Goal: Communication & Community: Answer question/provide support

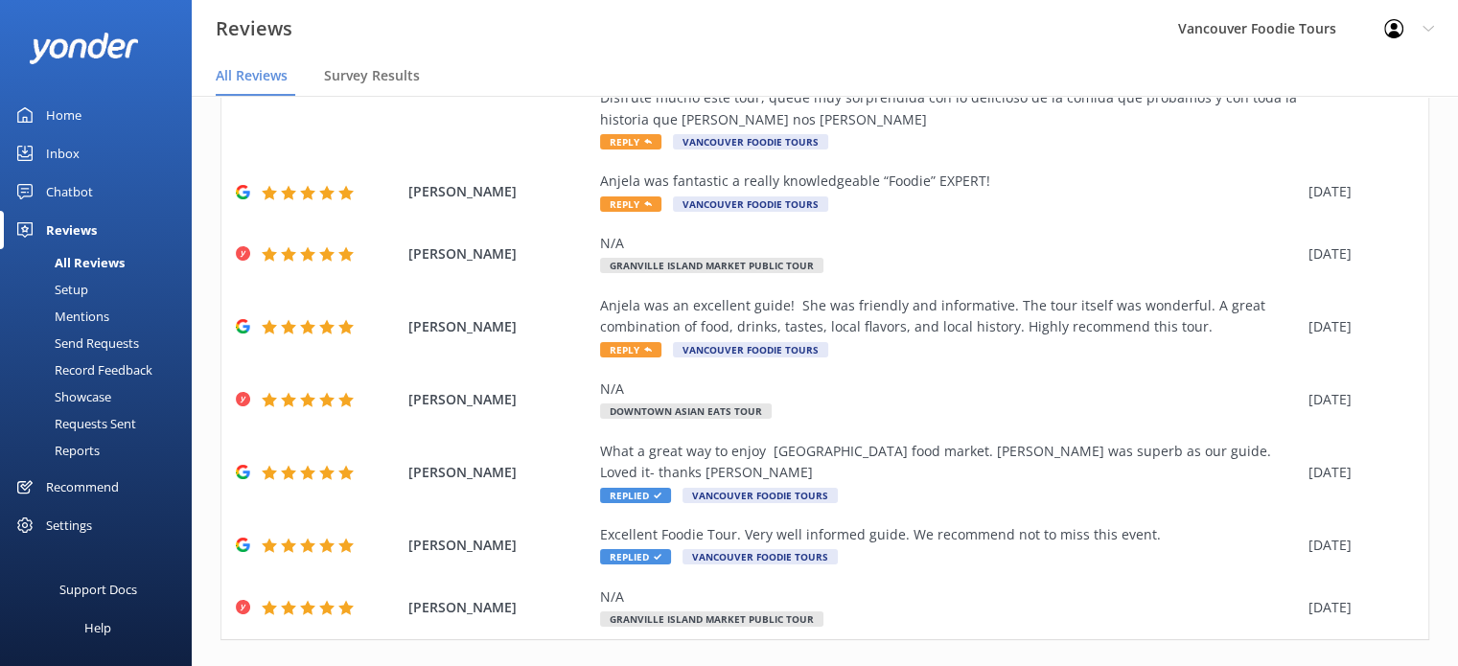
scroll to position [359, 0]
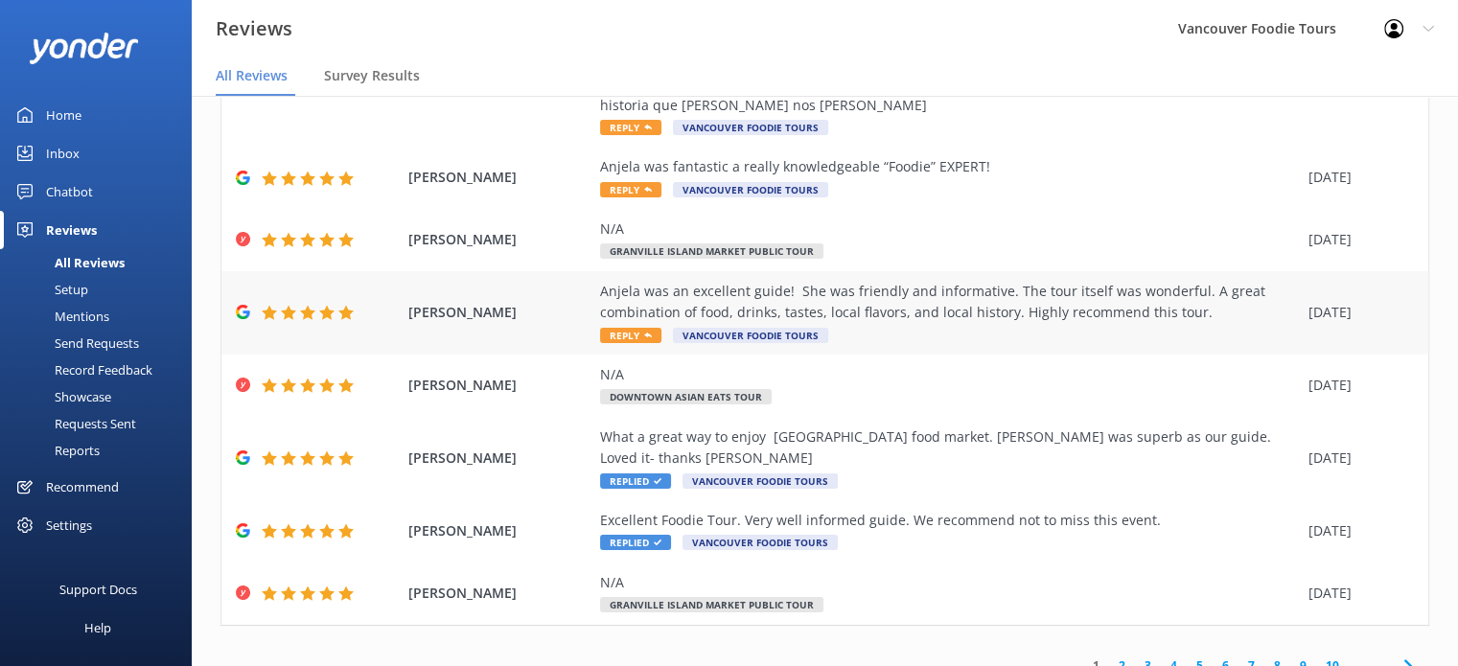
click at [913, 319] on div "Anjela was an excellent guide! She was friendly and informative. The tour itsel…" at bounding box center [949, 302] width 699 height 43
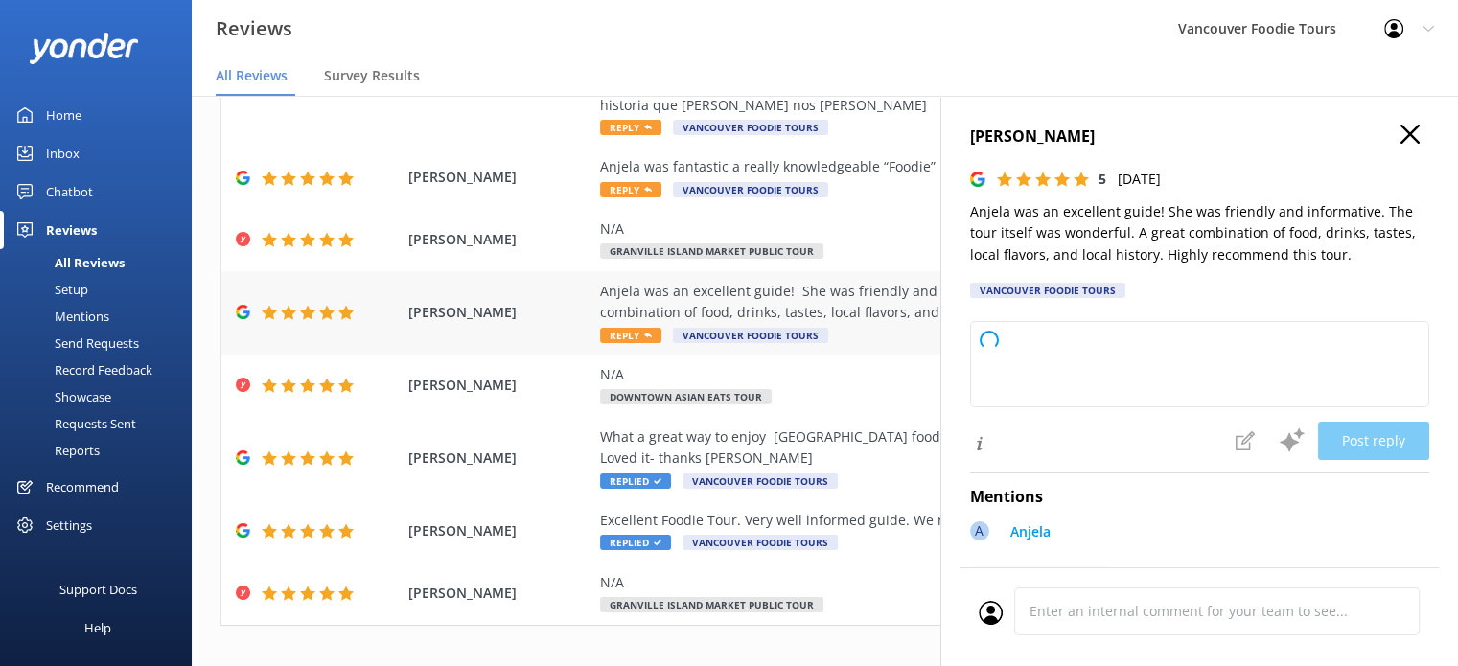
type textarea "Thank you so much for your wonderful review! We're delighted to hear you enjoye…"
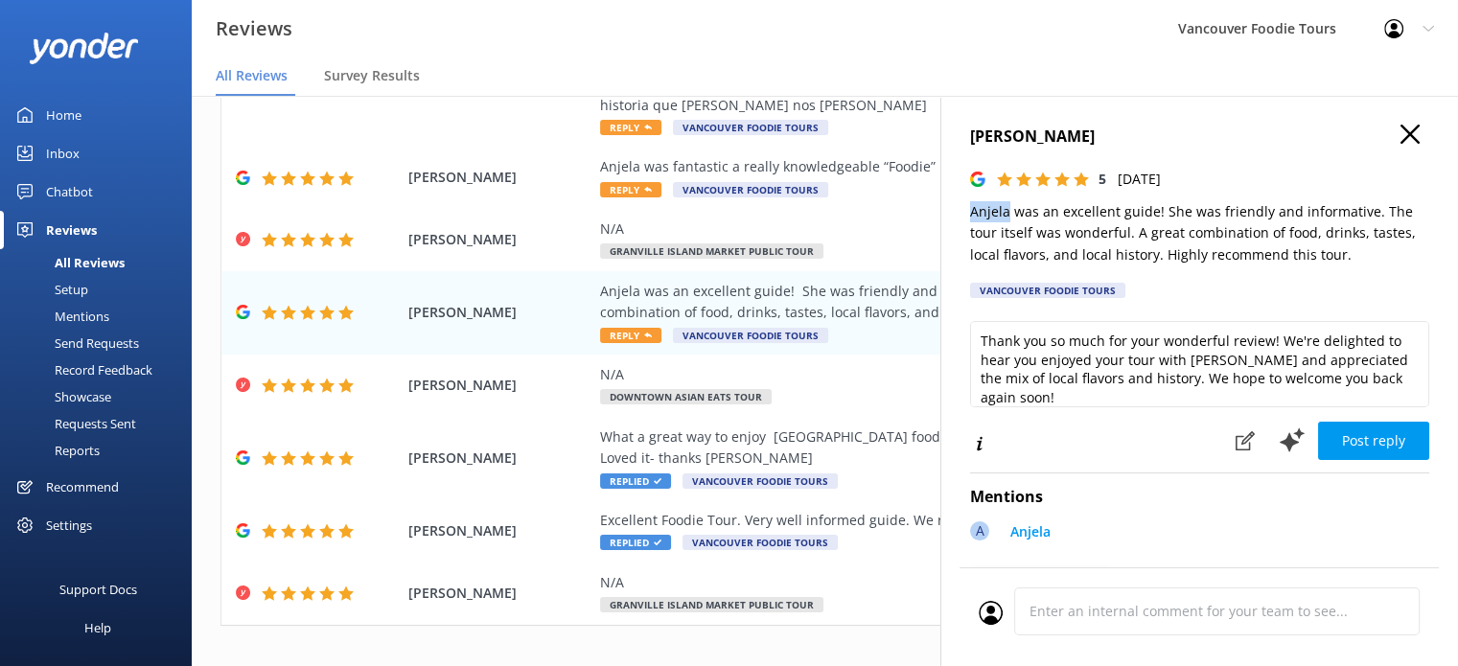
drag, startPoint x: 966, startPoint y: 210, endPoint x: 1005, endPoint y: 210, distance: 38.3
click at [1005, 210] on div "[PERSON_NAME] 5 [DATE] Anjela was an excellent guide! She was friendly and info…" at bounding box center [1199, 429] width 518 height 666
click at [809, 163] on div "Anjela was fantastic a really knowledgeable “Foodie” EXPERT!" at bounding box center [949, 166] width 699 height 21
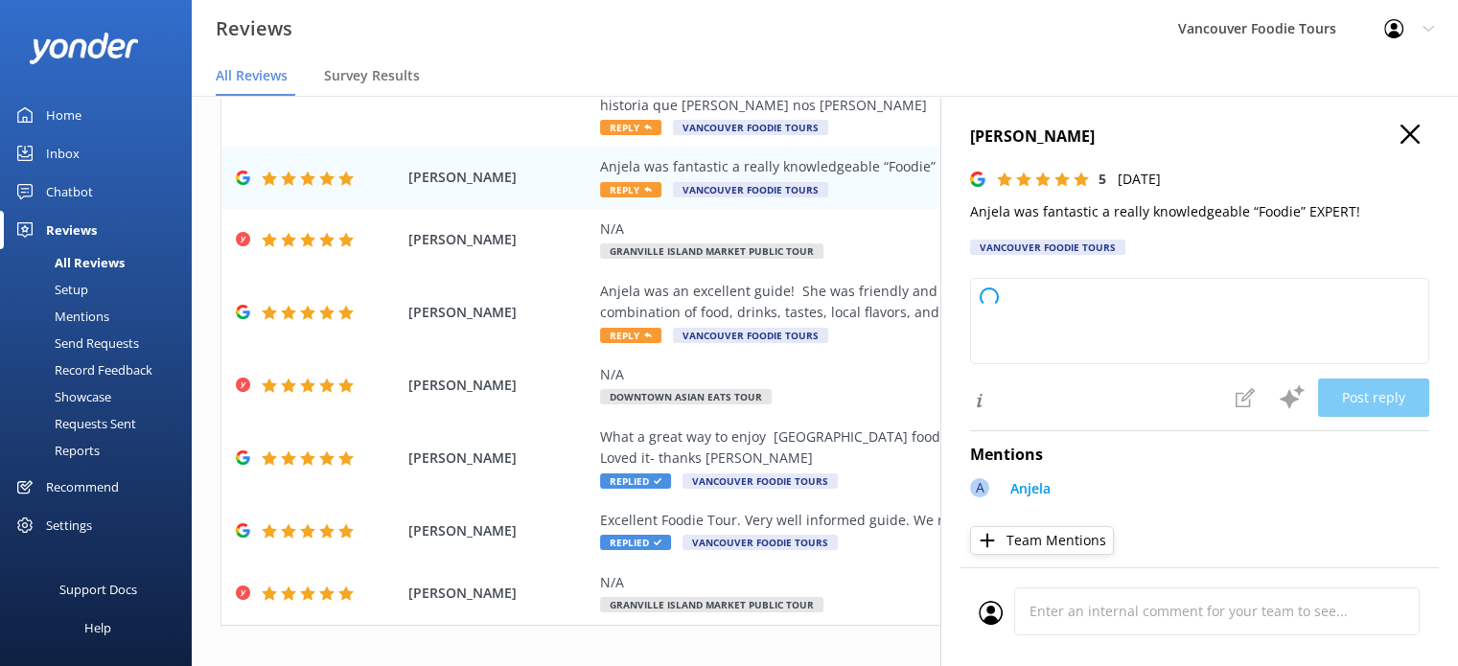
type textarea "Thank you so much for your wonderful feedback! We're thrilled to hear you had s…"
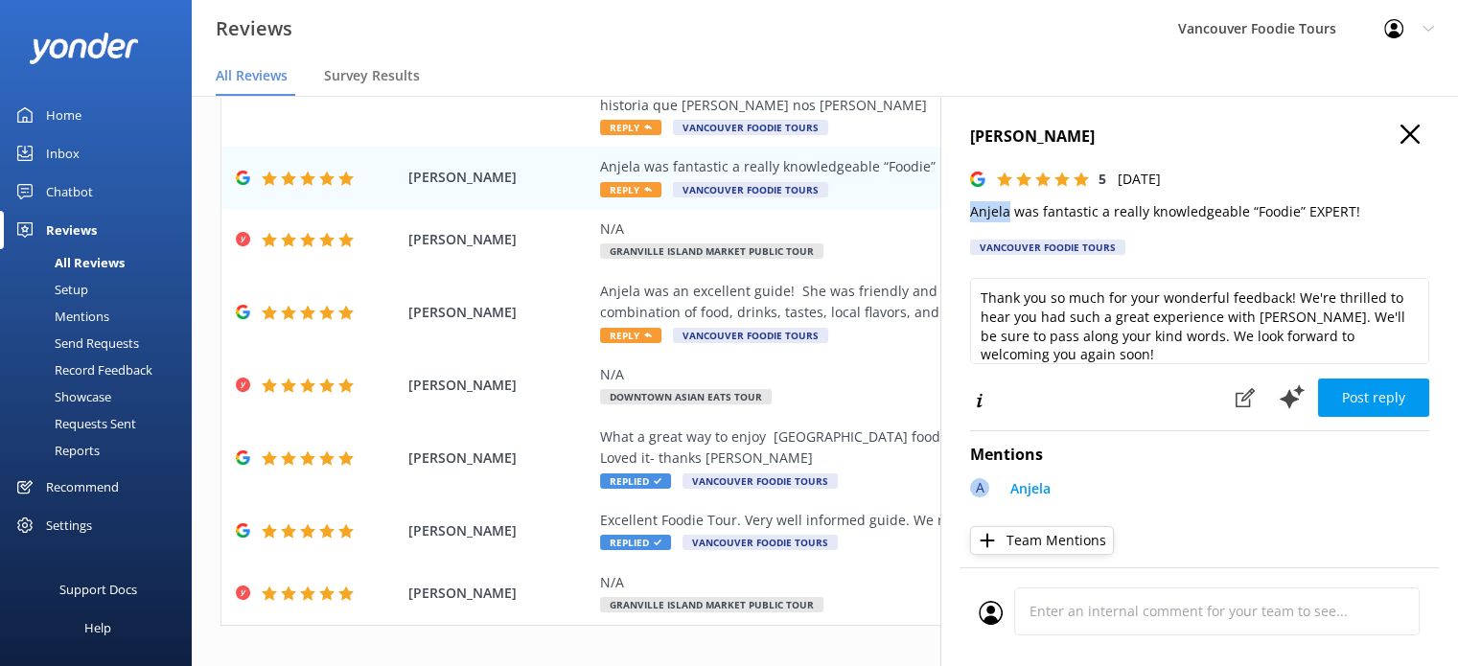
drag, startPoint x: 966, startPoint y: 212, endPoint x: 1008, endPoint y: 212, distance: 41.2
click at [1008, 212] on div "[PERSON_NAME] 5 [DATE] Anjela was fantastic a really knowledgeable “Foodie” EXP…" at bounding box center [1199, 429] width 518 height 666
click at [1401, 137] on use "button" at bounding box center [1410, 134] width 19 height 19
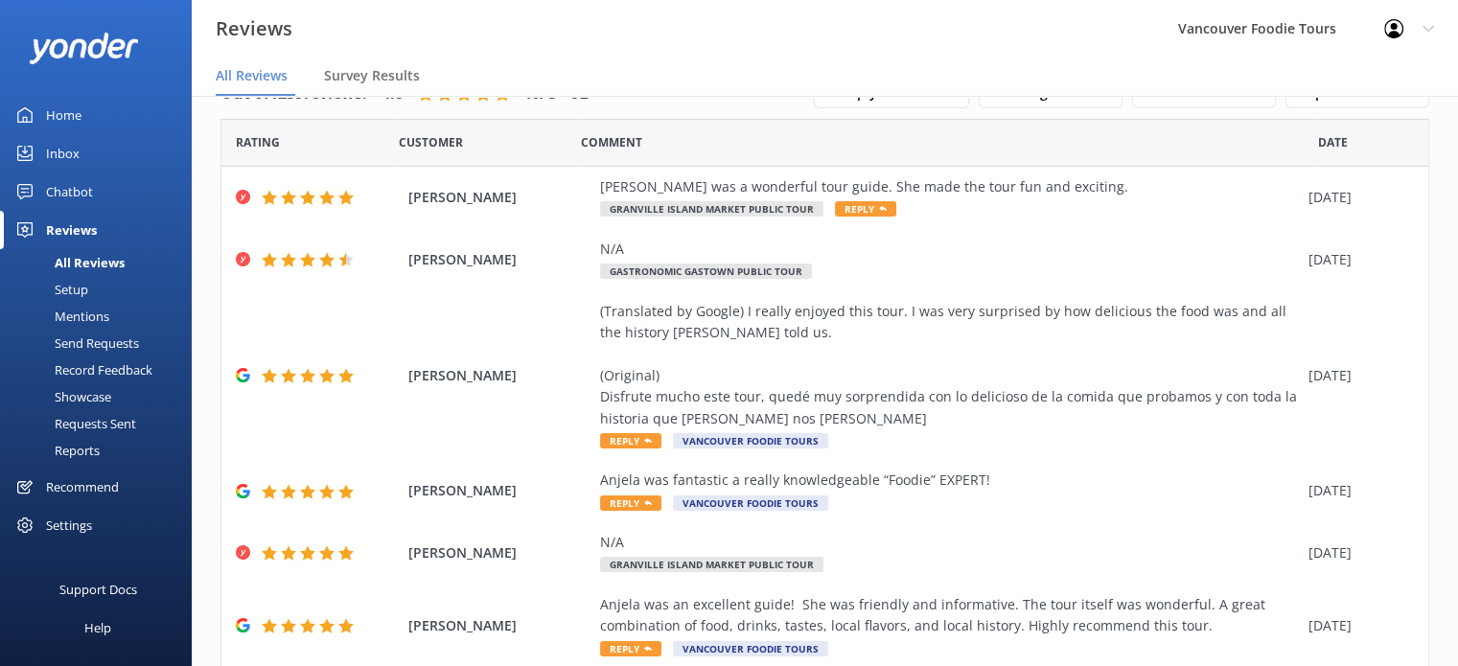
scroll to position [0, 0]
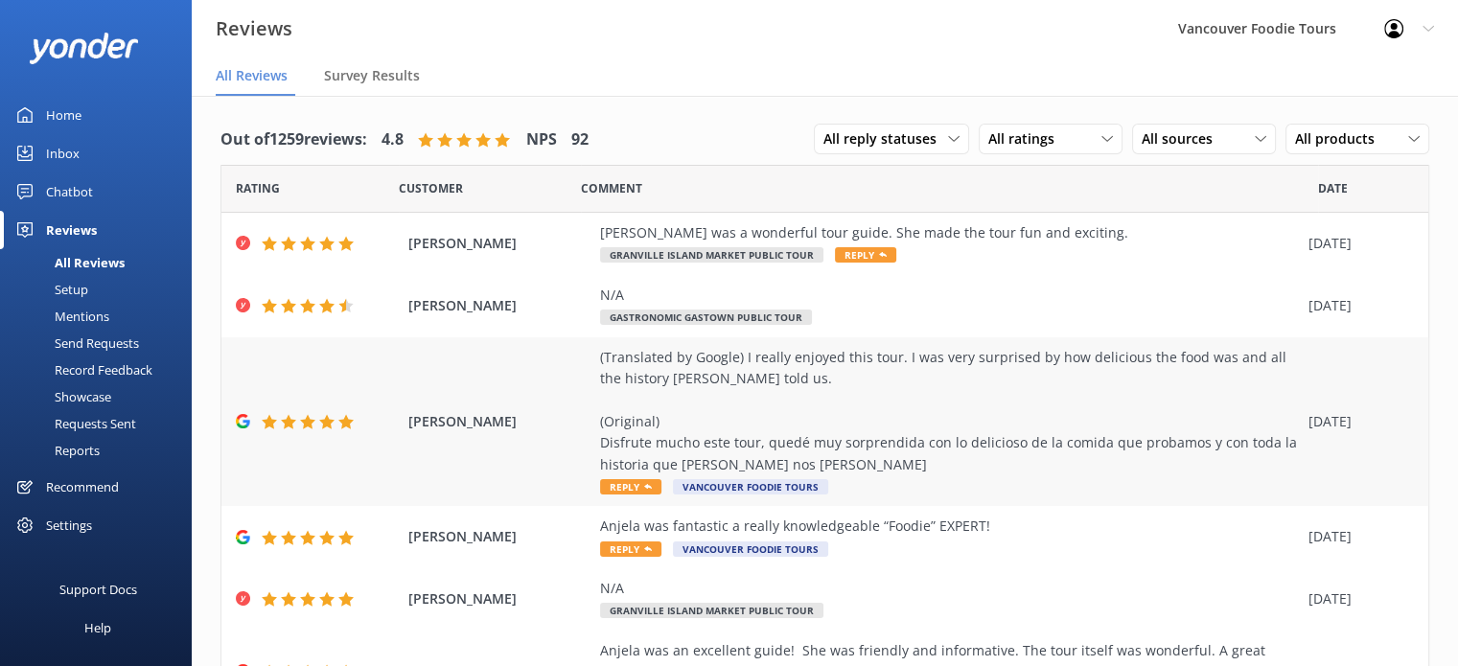
click at [890, 402] on div "(Translated by Google) I really enjoyed this tour. I was very surprised by how …" at bounding box center [949, 411] width 699 height 128
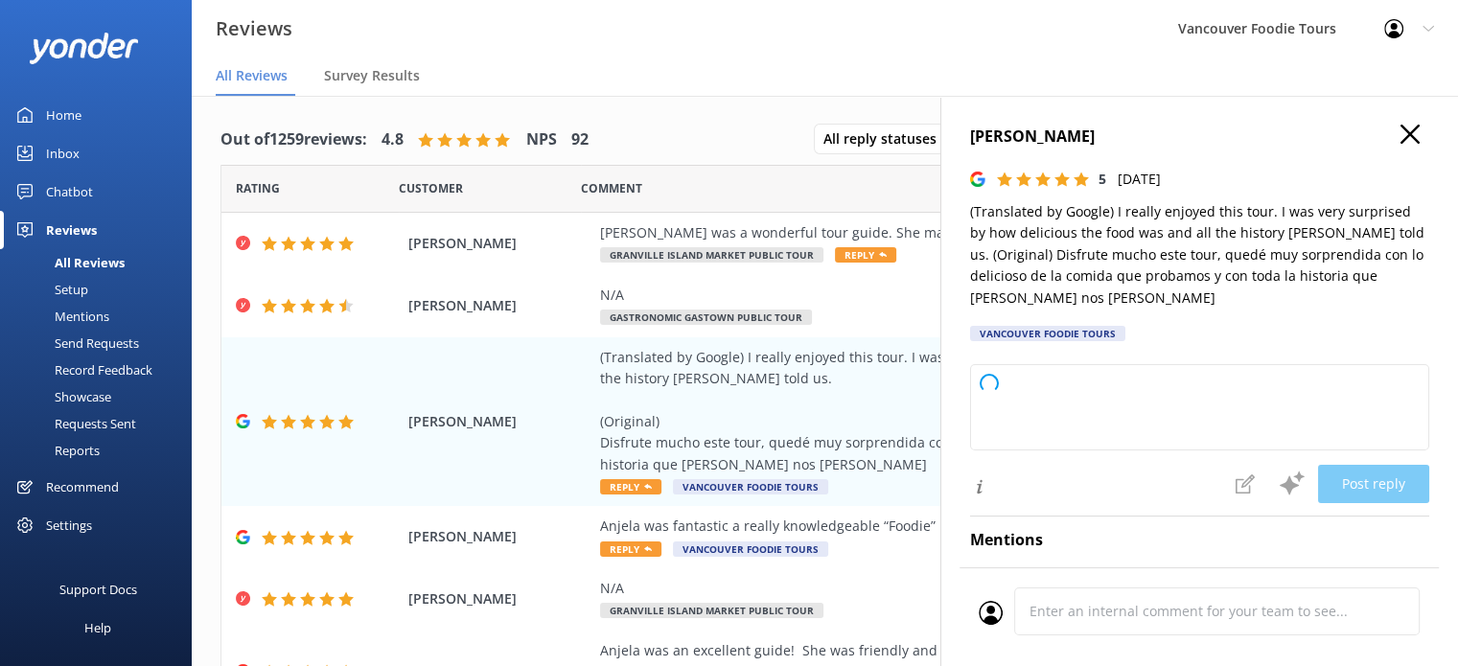
type textarea "Thank you so much for your wonderful review! We’re delighted to hear you enjoye…"
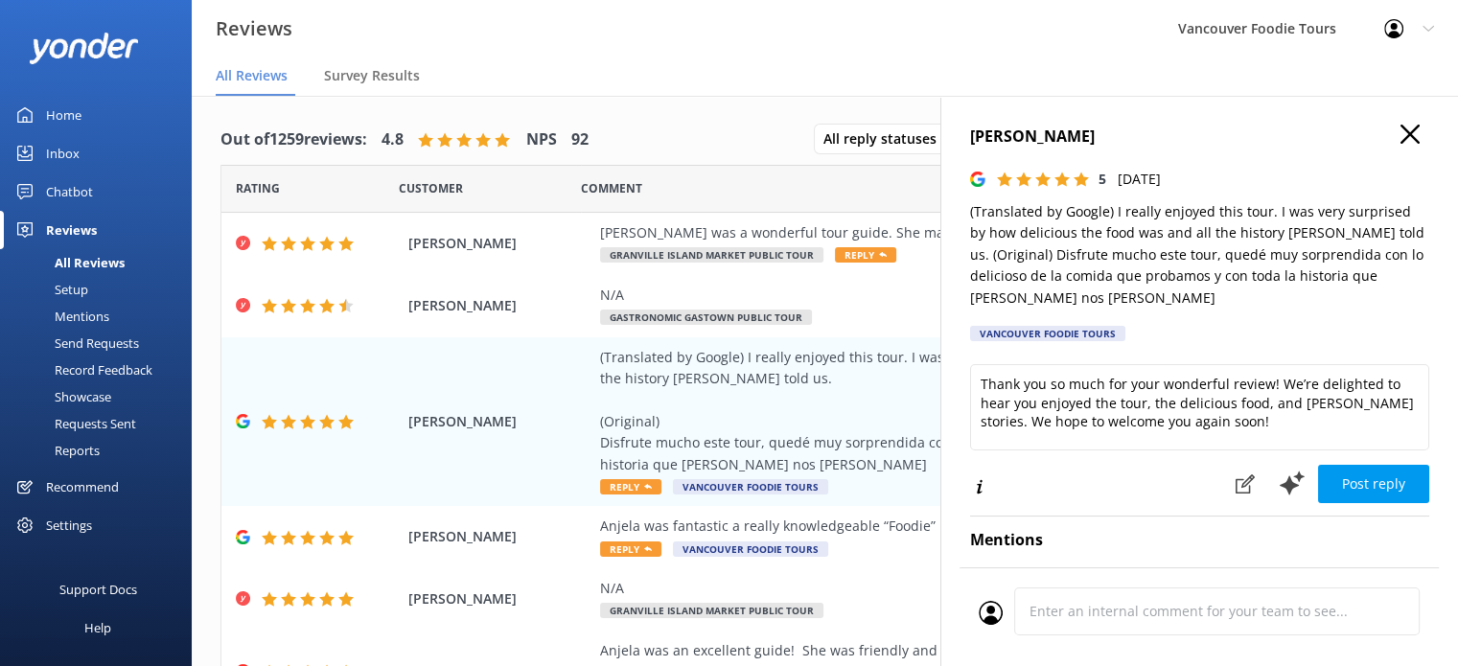
drag, startPoint x: 1139, startPoint y: 129, endPoint x: 943, endPoint y: 134, distance: 195.6
click at [943, 134] on div "[PERSON_NAME] 5 [DATE] (Translated by Google) I really enjoyed this tour. I was…" at bounding box center [1199, 429] width 518 height 666
copy h4 "[PERSON_NAME]"
drag, startPoint x: 1259, startPoint y: 235, endPoint x: 1299, endPoint y: 229, distance: 40.7
click at [1299, 229] on p "(Translated by Google) I really enjoyed this tour. I was very surprised by how …" at bounding box center [1199, 254] width 459 height 107
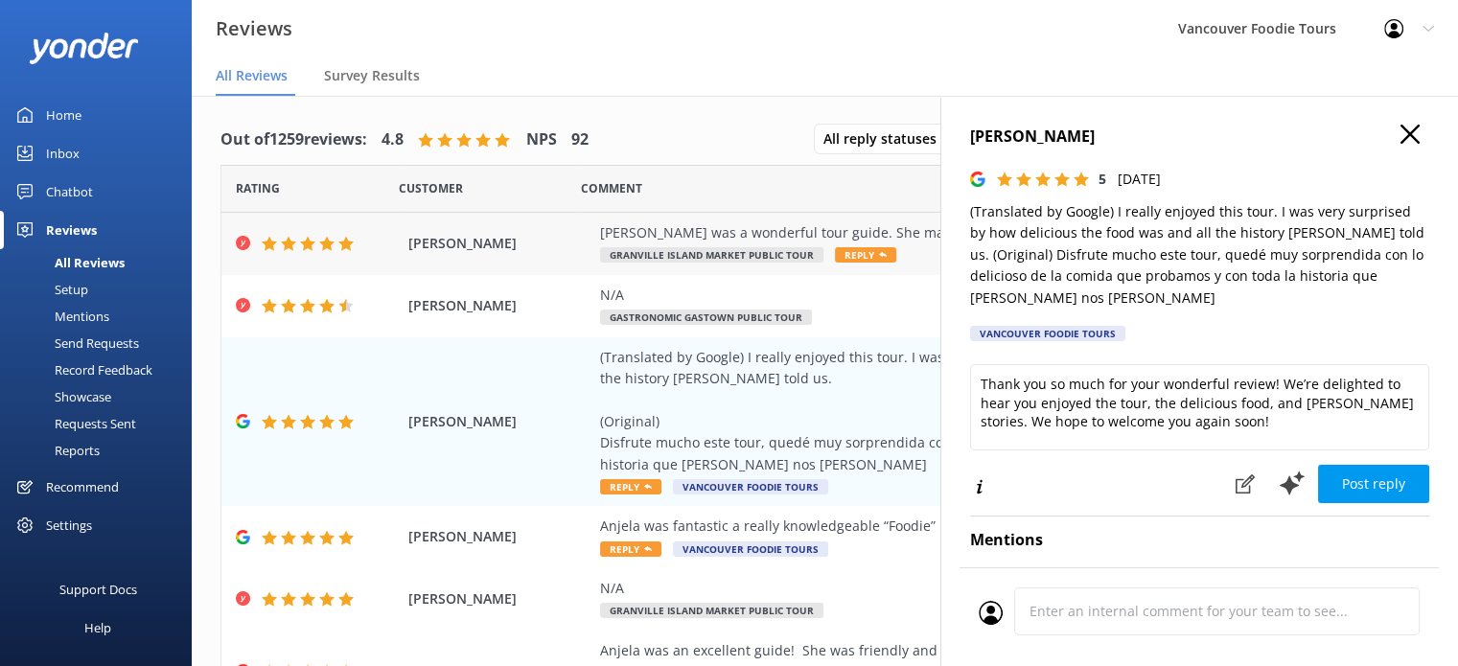
click at [766, 225] on div "[PERSON_NAME] was a wonderful tour guide. She made the tour fun and exciting." at bounding box center [949, 232] width 699 height 21
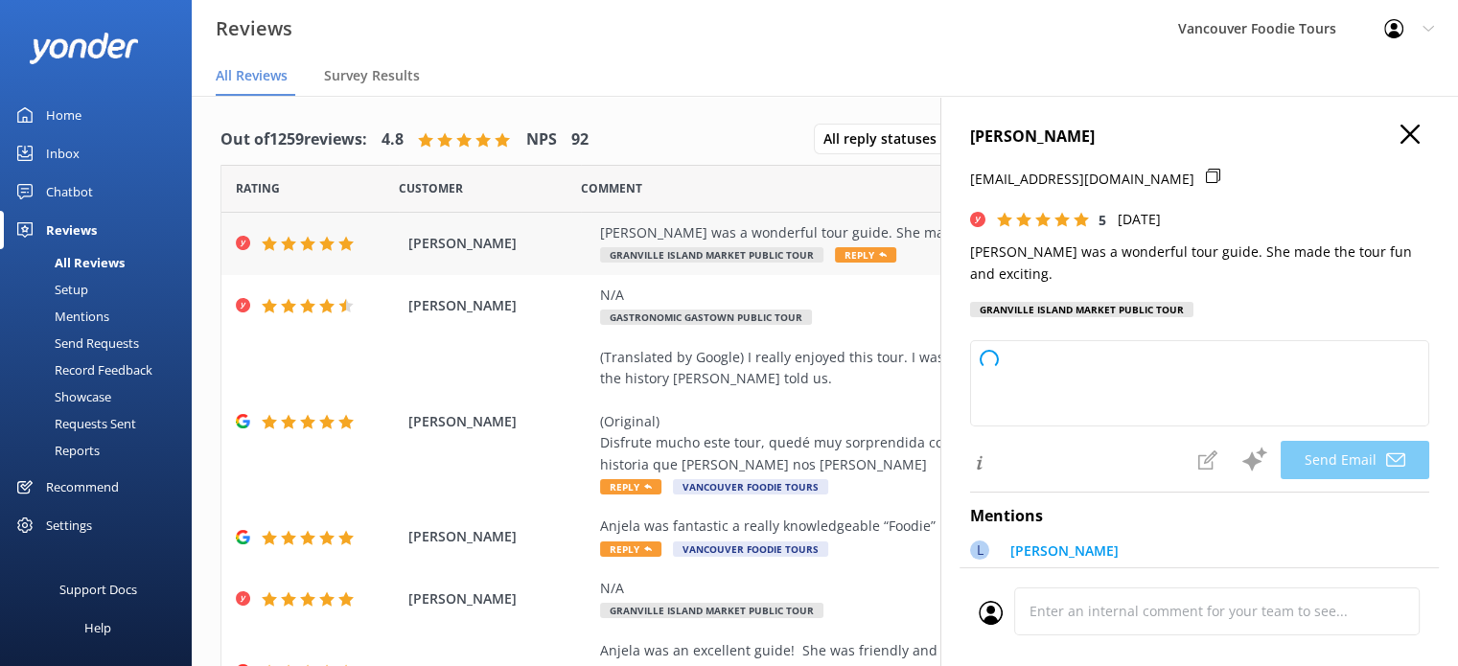
type textarea "Thank you so much for your kind words, [PERSON_NAME]! We're delighted to hear y…"
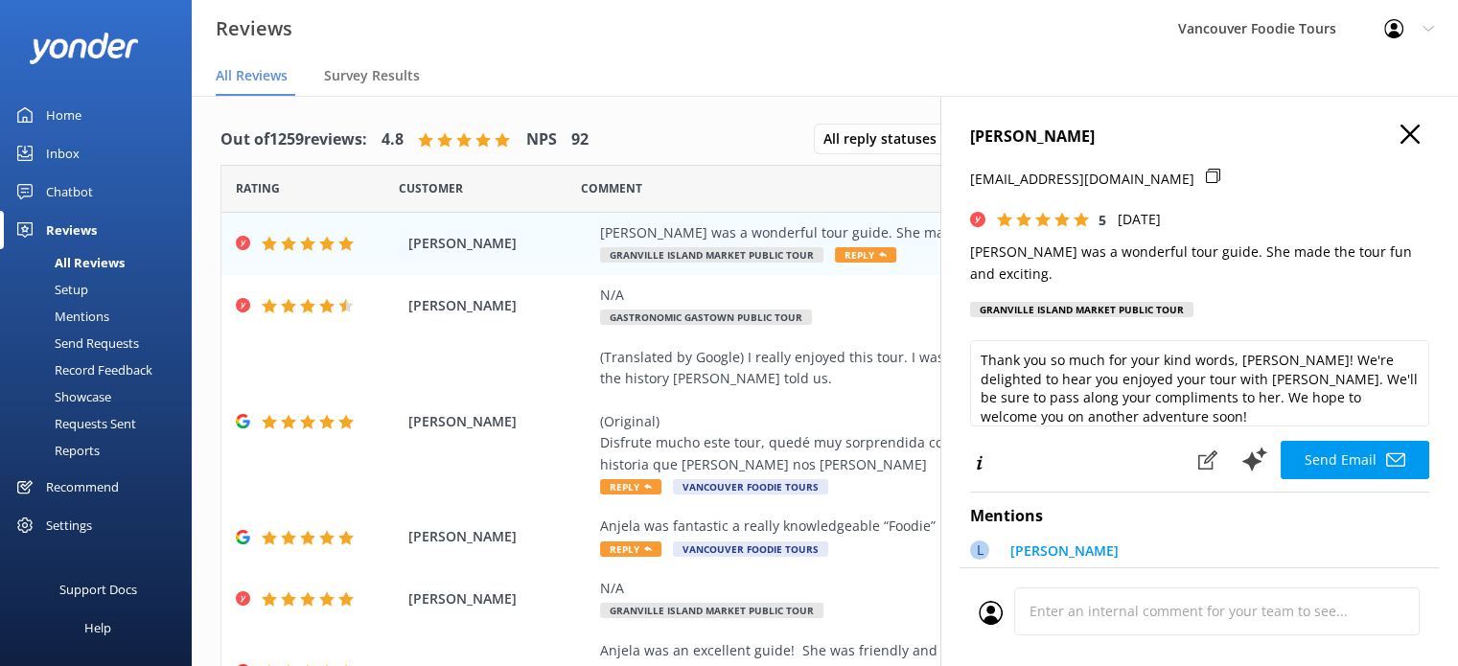
click at [1401, 143] on icon "button" at bounding box center [1410, 134] width 19 height 19
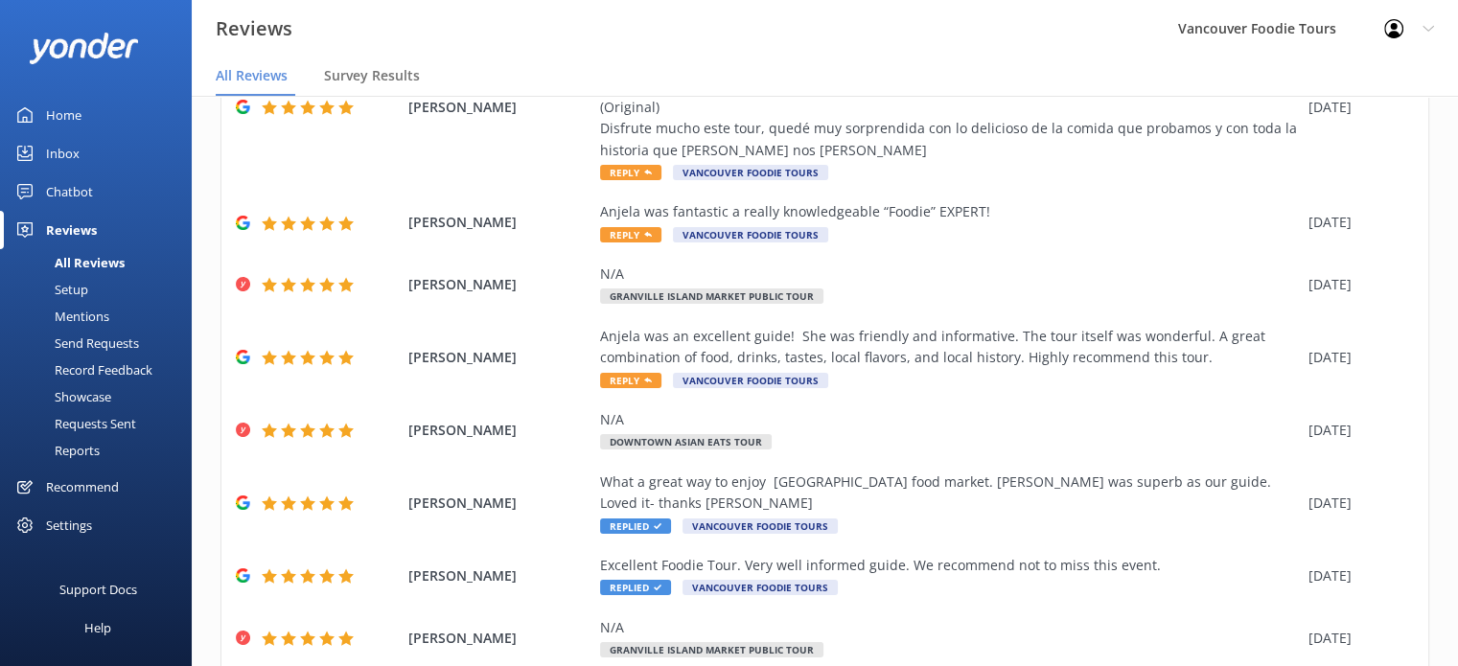
scroll to position [349, 0]
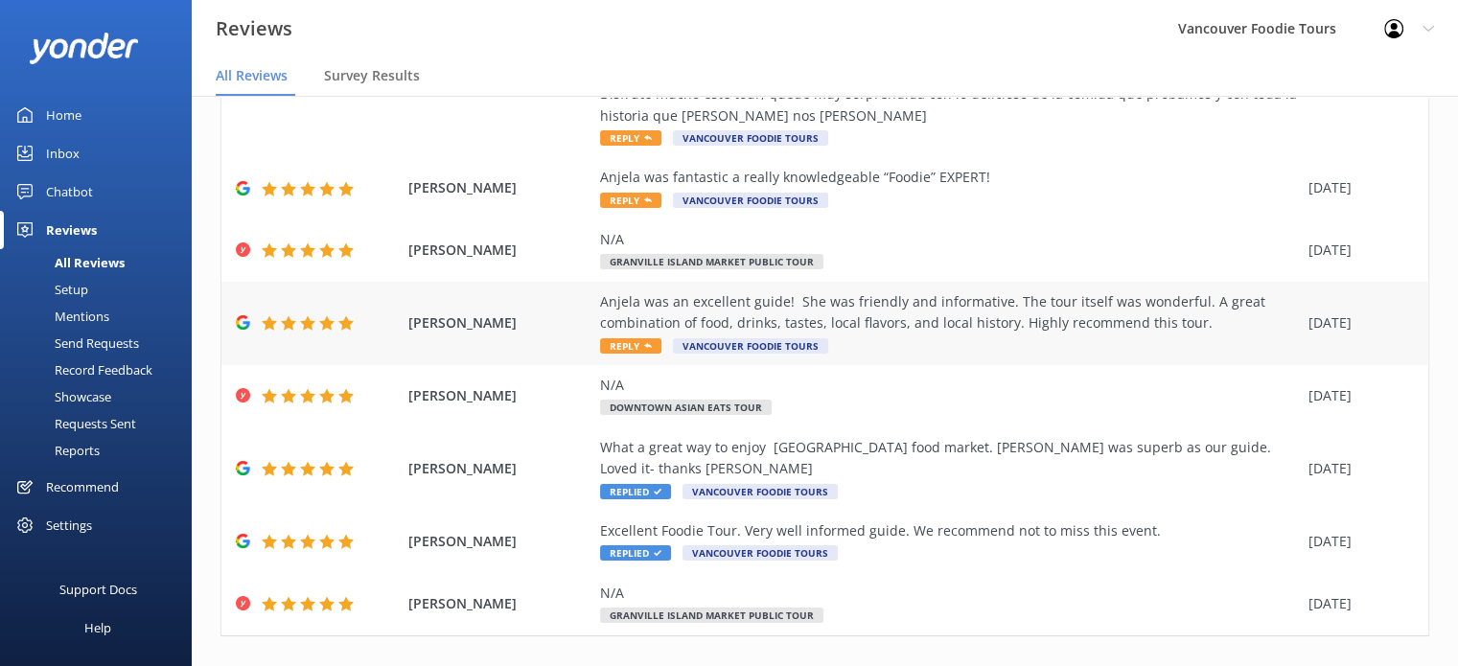
click at [869, 335] on div "Anjela was an excellent guide! She was friendly and informative. The tour itsel…" at bounding box center [949, 323] width 699 height 64
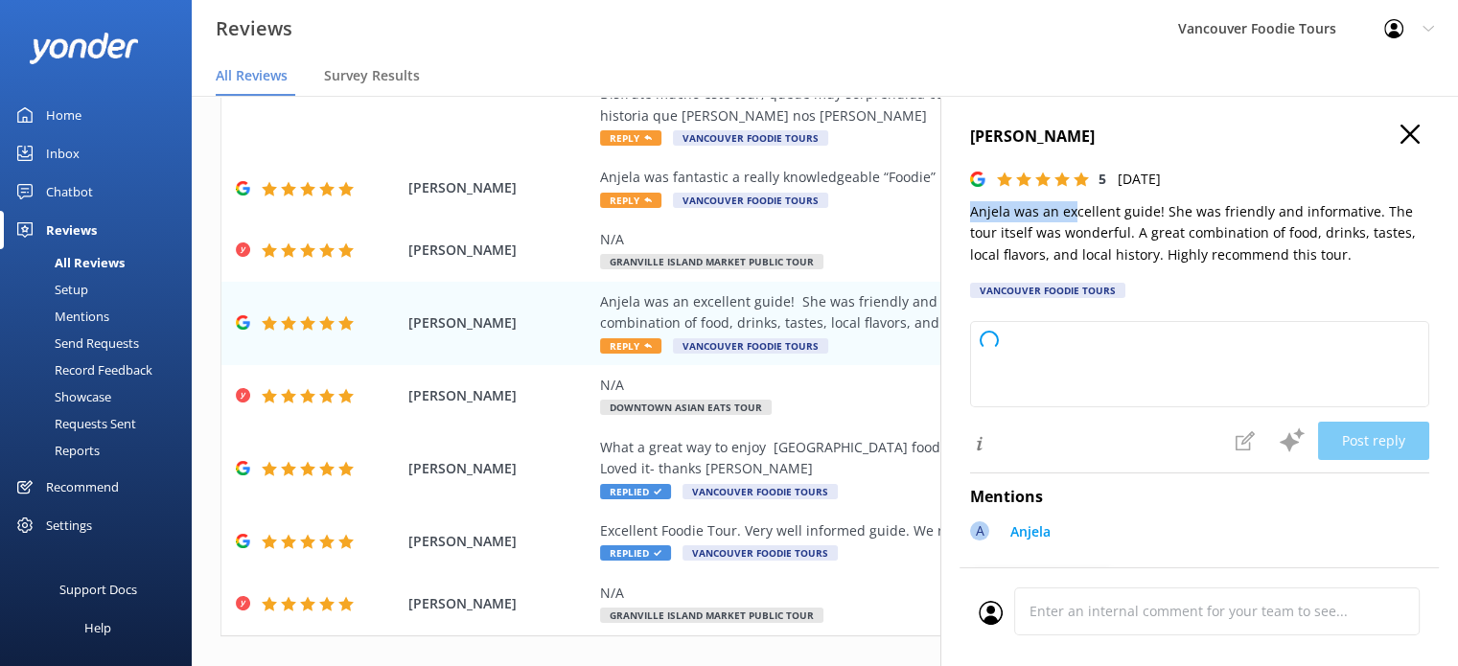
type textarea "Thank you so much for your wonderful review! We're delighted to hear you enjoye…"
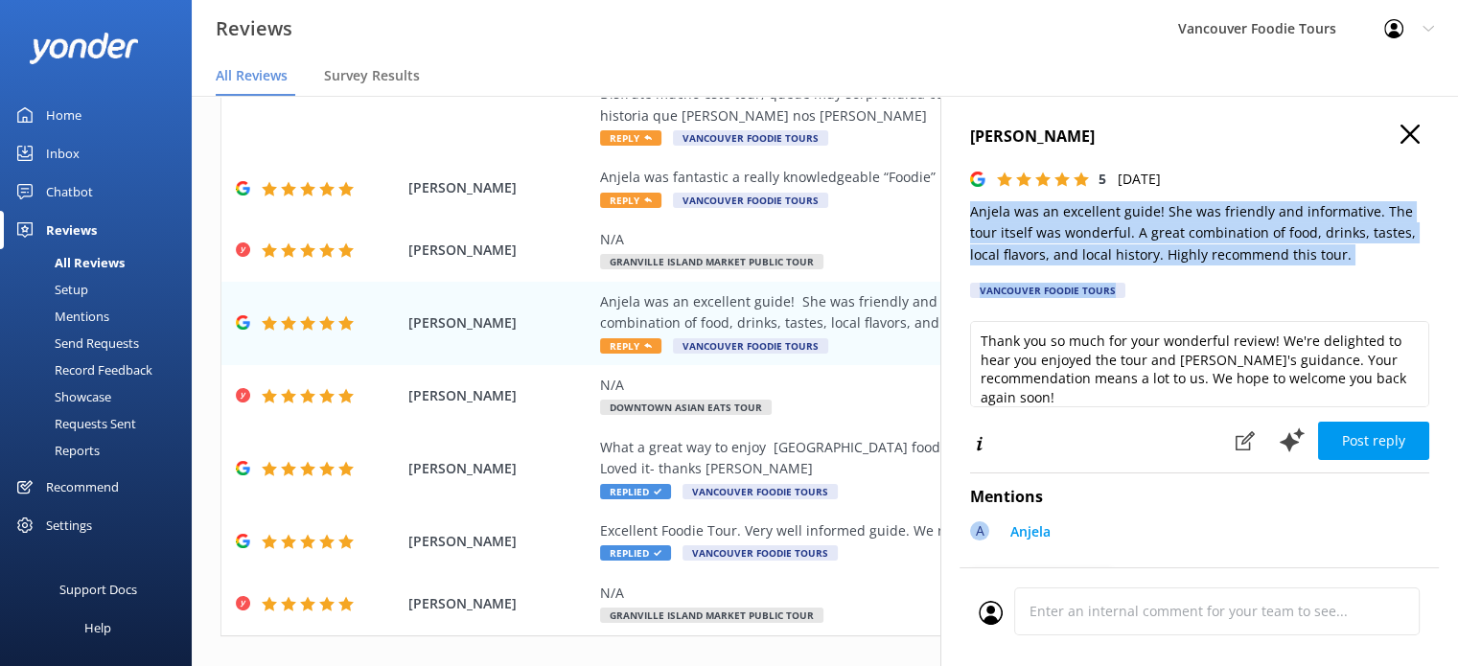
drag, startPoint x: 971, startPoint y: 218, endPoint x: 1353, endPoint y: 268, distance: 384.9
click at [1353, 268] on div "[PERSON_NAME] 5 [DATE] Anjela was an excellent guide! She was friendly and info…" at bounding box center [1199, 217] width 459 height 185
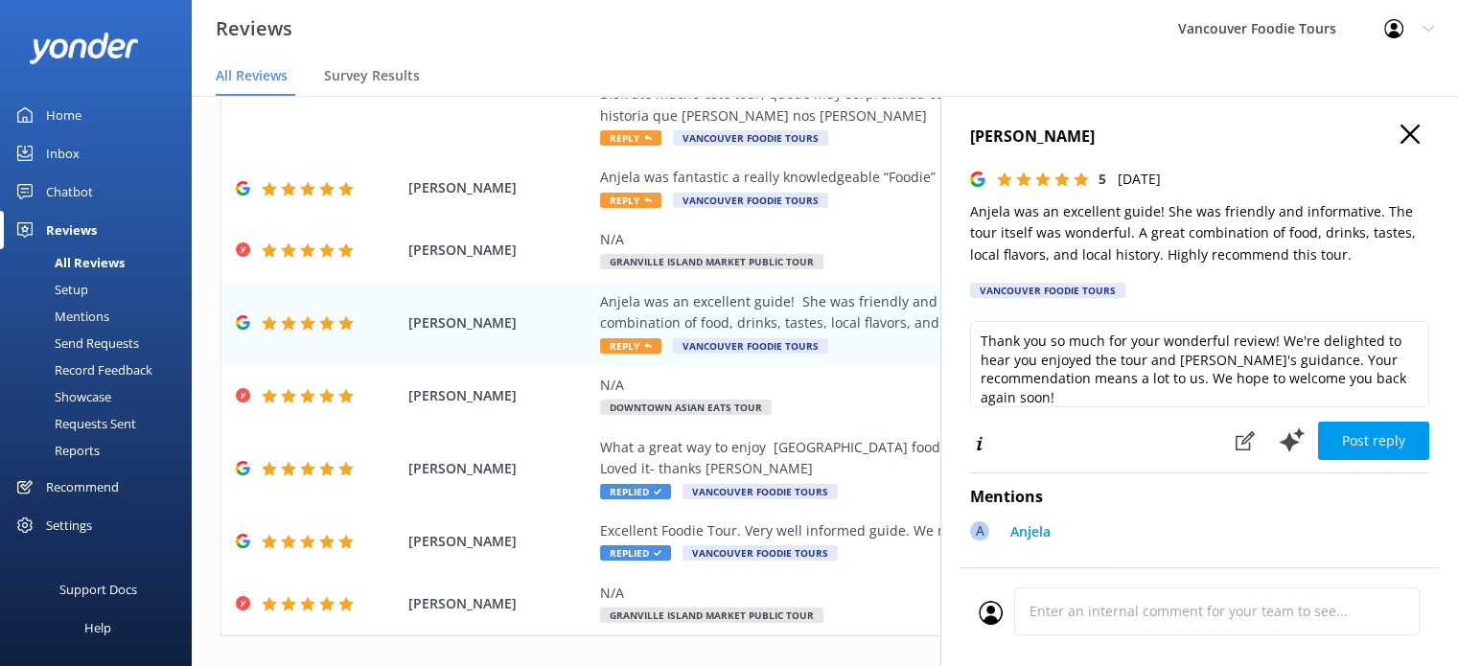
click at [1354, 268] on div "[PERSON_NAME] 5 [DATE] Anjela was an excellent guide! She was friendly and info…" at bounding box center [1199, 217] width 459 height 185
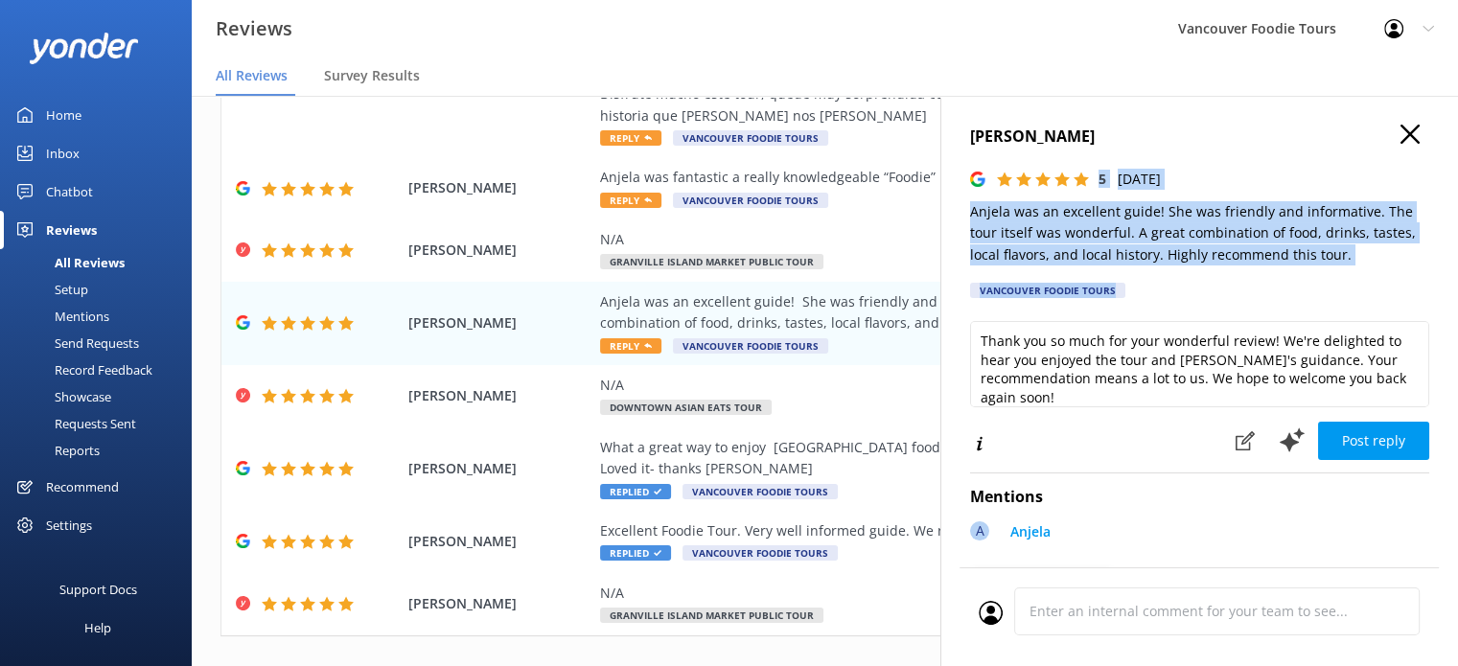
drag, startPoint x: 1353, startPoint y: 267, endPoint x: 959, endPoint y: 187, distance: 402.1
click at [959, 185] on div "[PERSON_NAME] 5 [DATE] Anjela was an excellent guide! She was friendly and info…" at bounding box center [1199, 429] width 518 height 666
click at [985, 223] on p "Anjela was an excellent guide! She was friendly and informative. The tour itsel…" at bounding box center [1199, 233] width 459 height 64
drag, startPoint x: 964, startPoint y: 212, endPoint x: 1351, endPoint y: 248, distance: 388.0
click at [1351, 248] on div "[PERSON_NAME] 5 [DATE] Anjela was an excellent guide! She was friendly and info…" at bounding box center [1199, 429] width 518 height 666
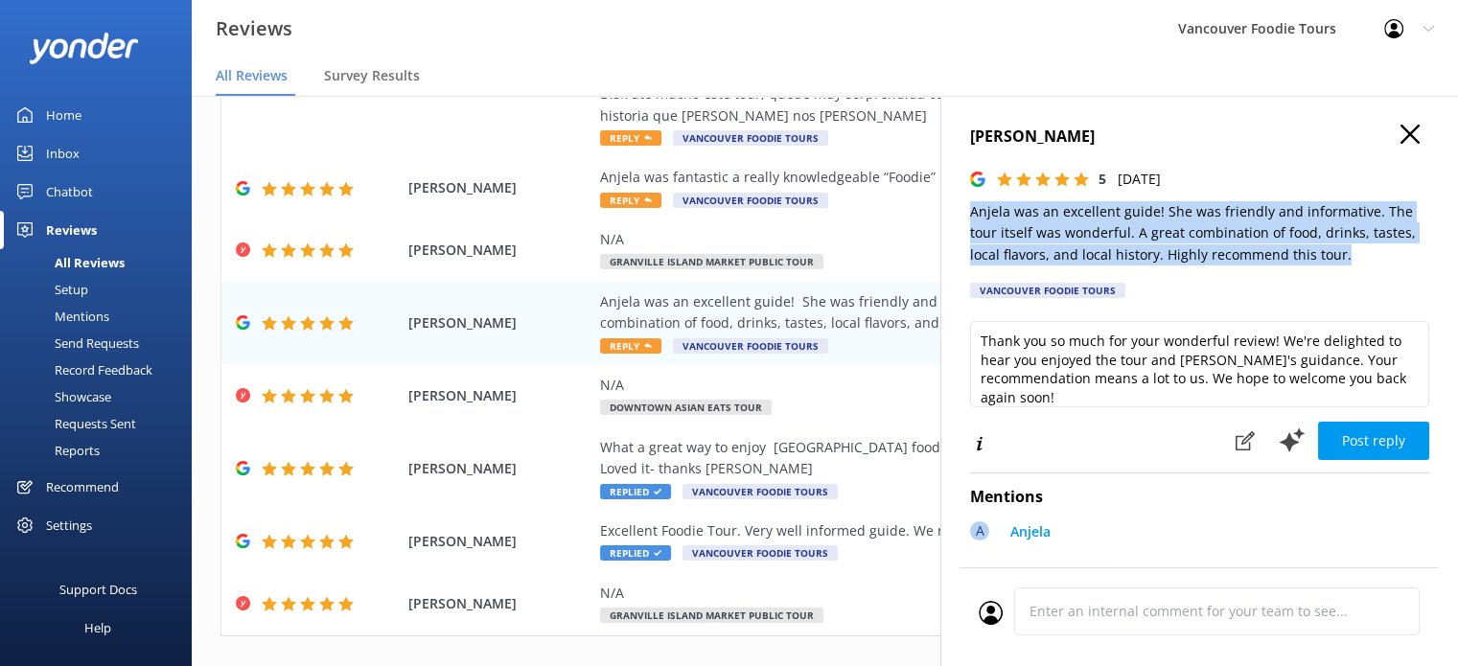
copy p "Anjela was an excellent guide! She was friendly and informative. The tour itsel…"
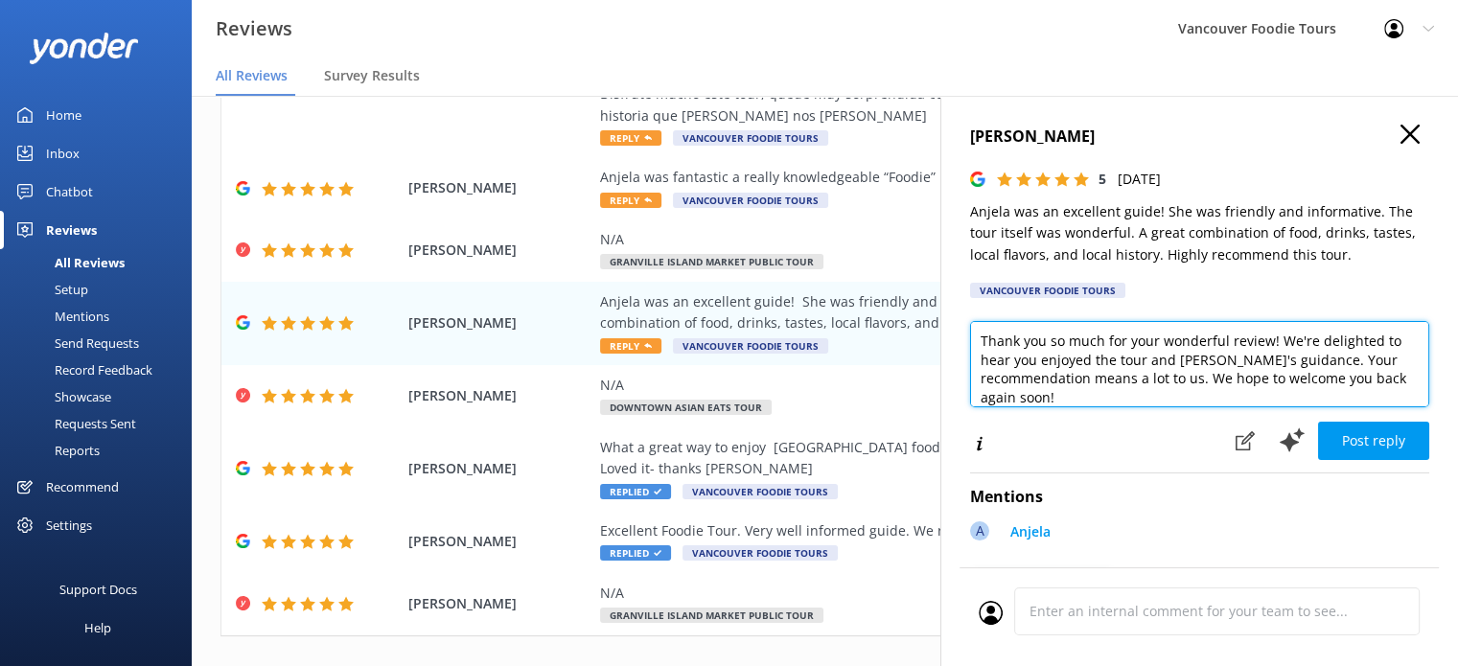
click at [1120, 382] on textarea "Thank you so much for your wonderful review! We're delighted to hear you enjoye…" at bounding box center [1199, 364] width 459 height 86
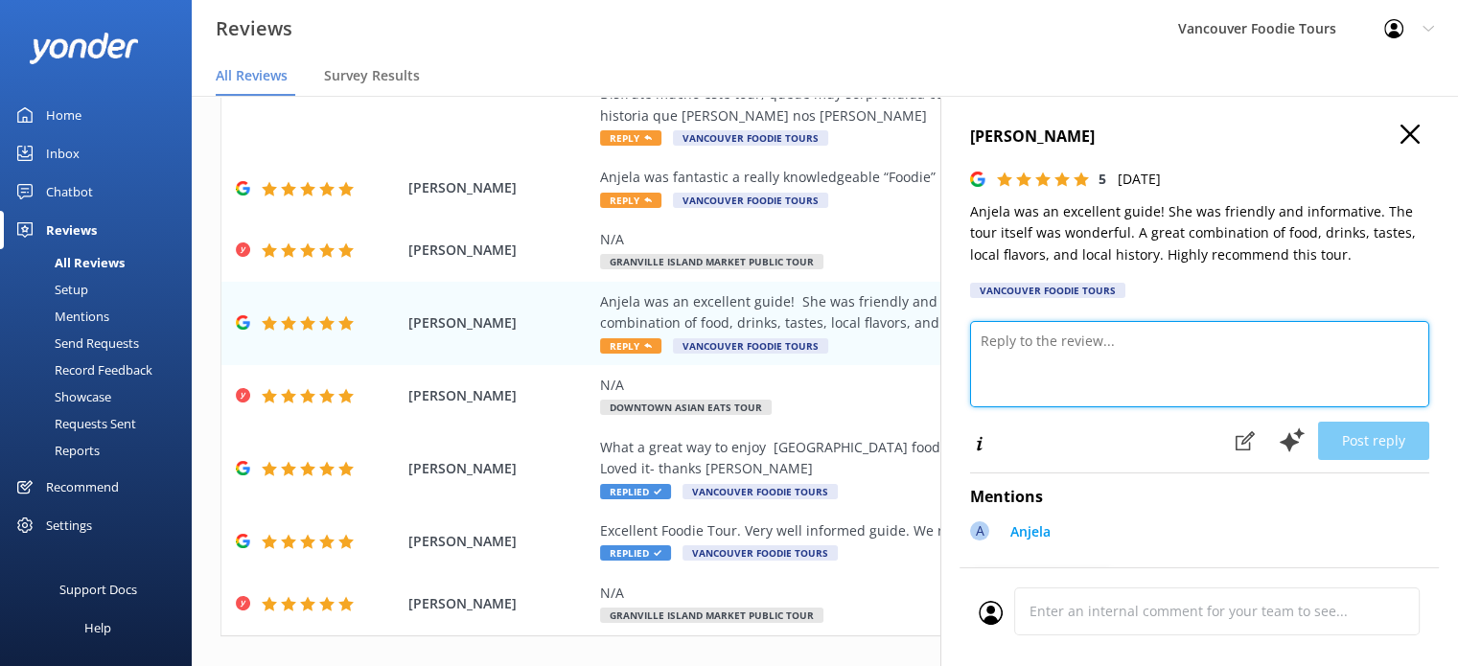
paste textarea "Hi [PERSON_NAME], Thank you so much for your wonderful feedback! We’re thrilled…"
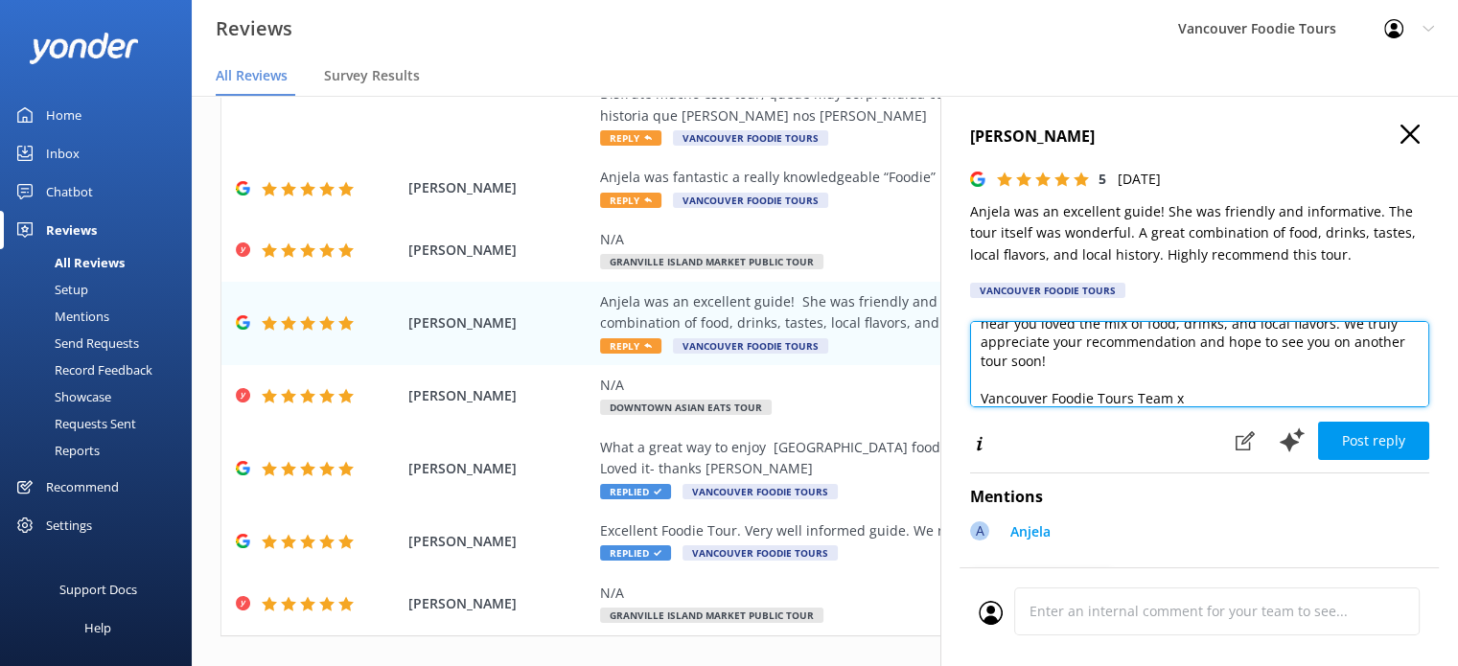
scroll to position [10, 0]
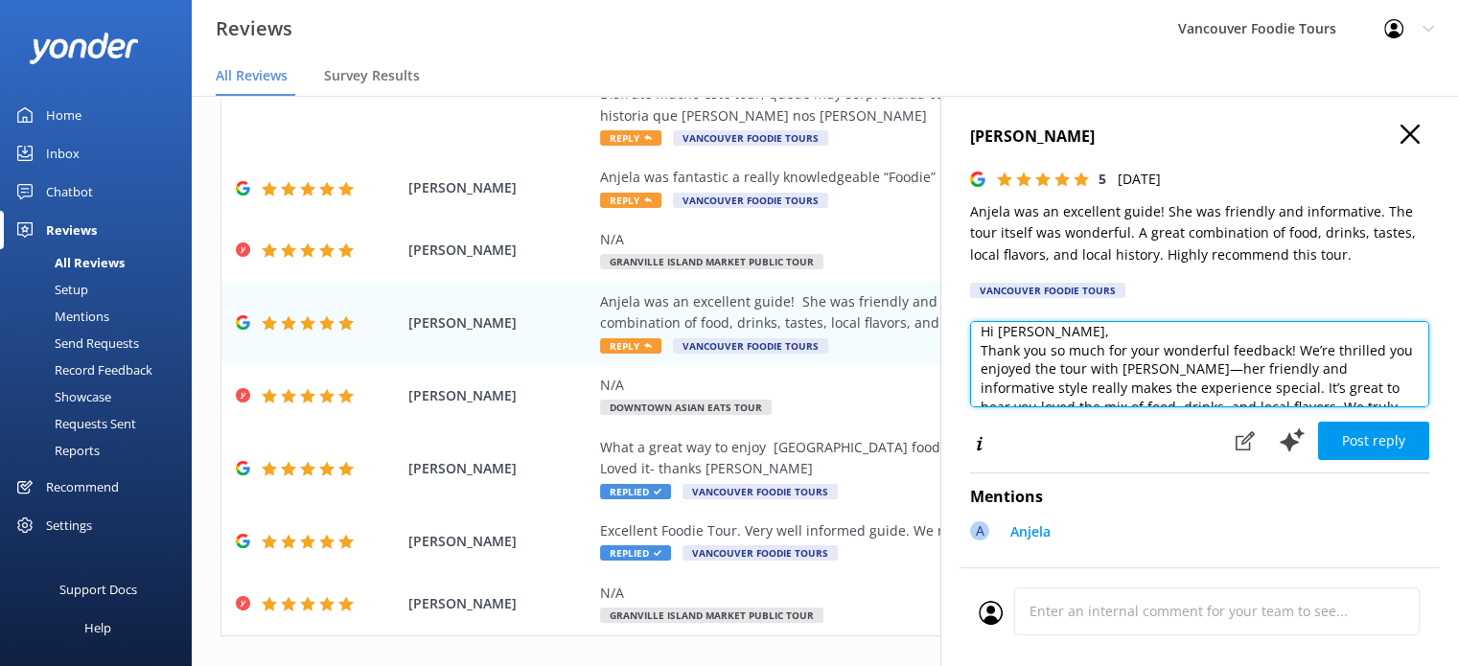
click at [1131, 332] on textarea "Hi [PERSON_NAME], Thank you so much for your wonderful feedback! We’re thrilled…" at bounding box center [1199, 364] width 459 height 86
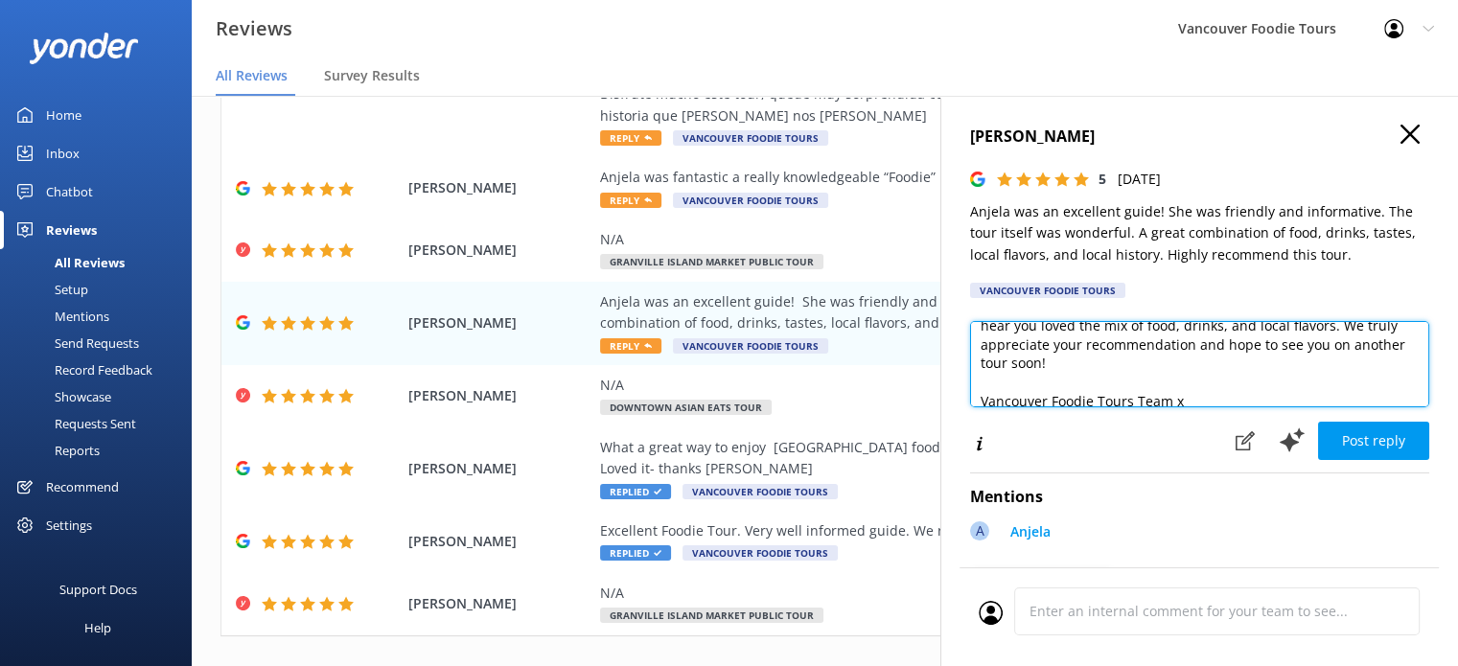
scroll to position [122, 0]
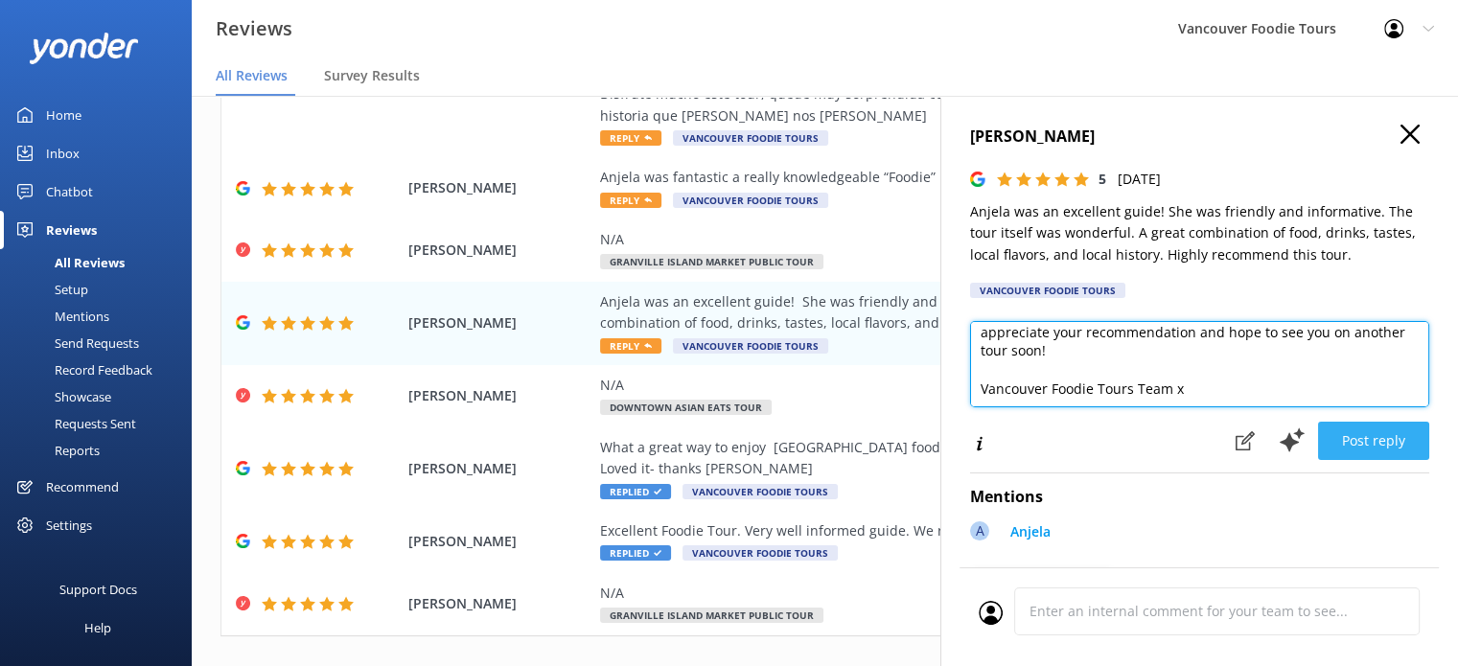
type textarea "Hi [PERSON_NAME], Thank you so much for your wonderful feedback! We’re thrilled…"
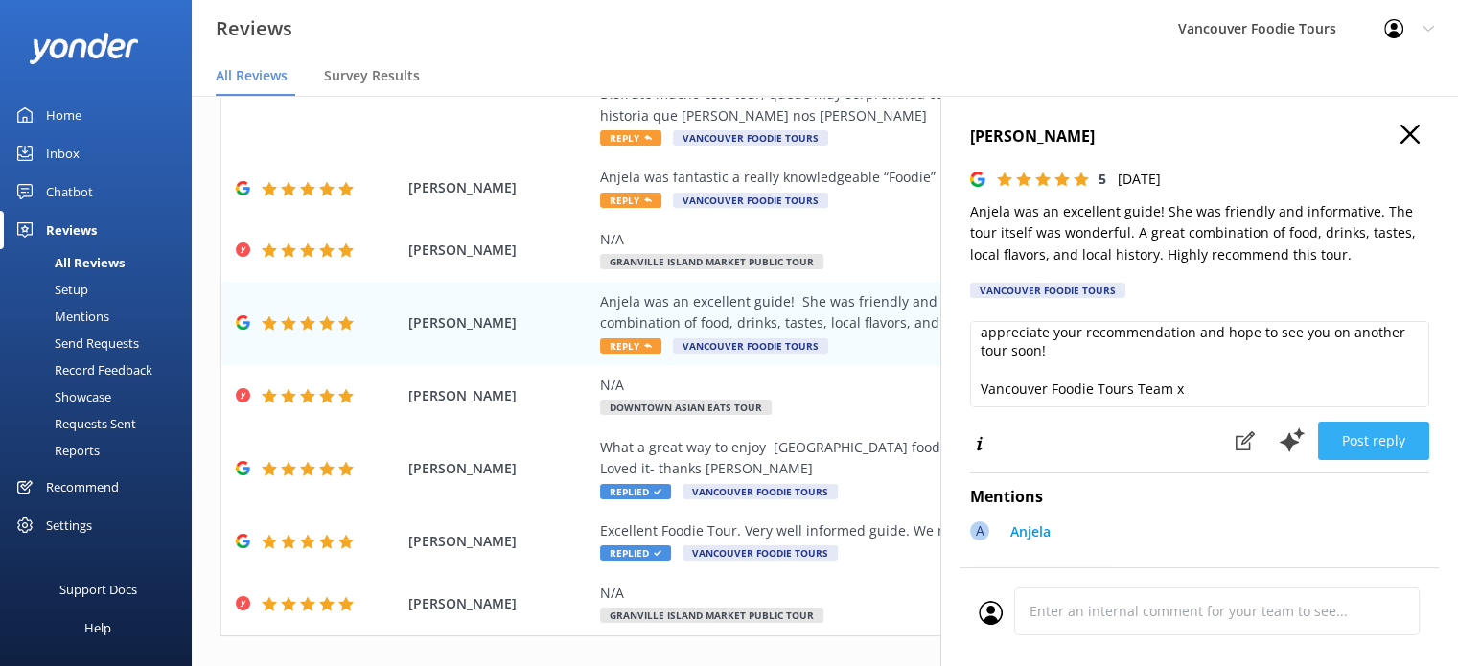
click at [1383, 444] on button "Post reply" at bounding box center [1373, 441] width 111 height 38
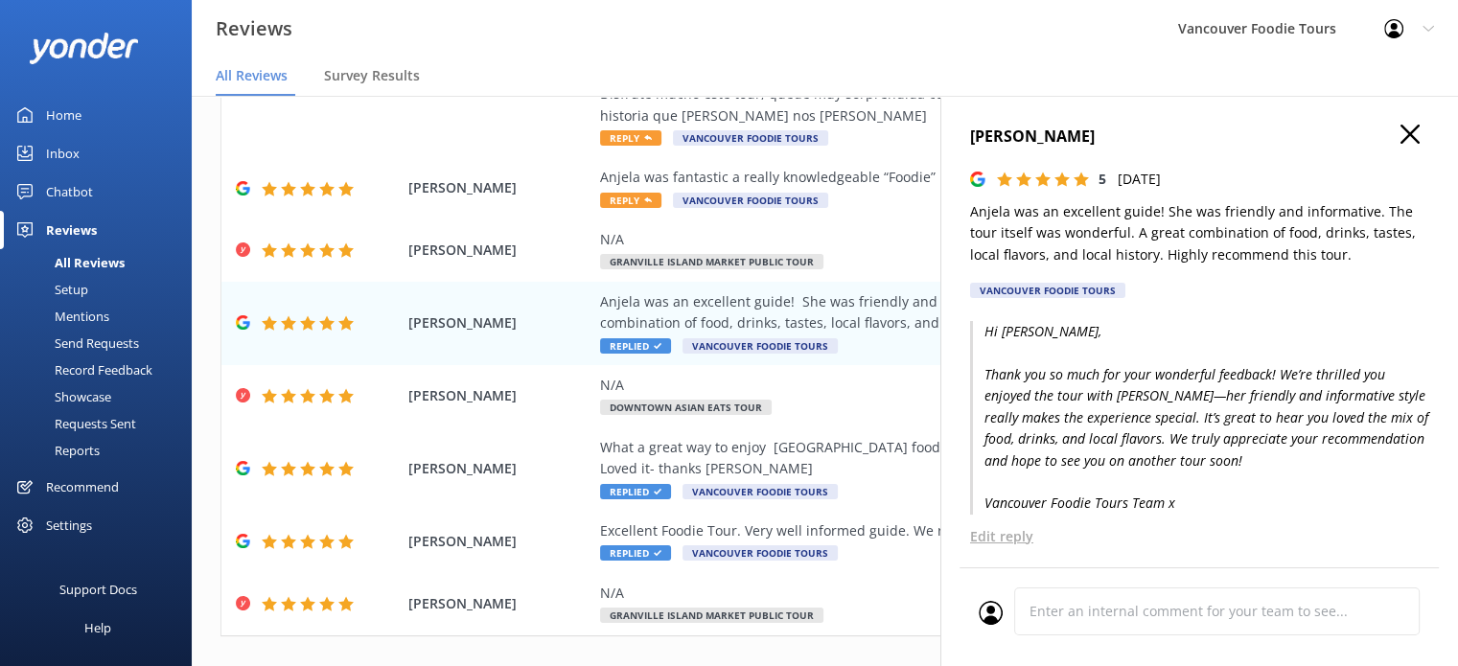
click at [1401, 137] on icon "button" at bounding box center [1410, 134] width 19 height 19
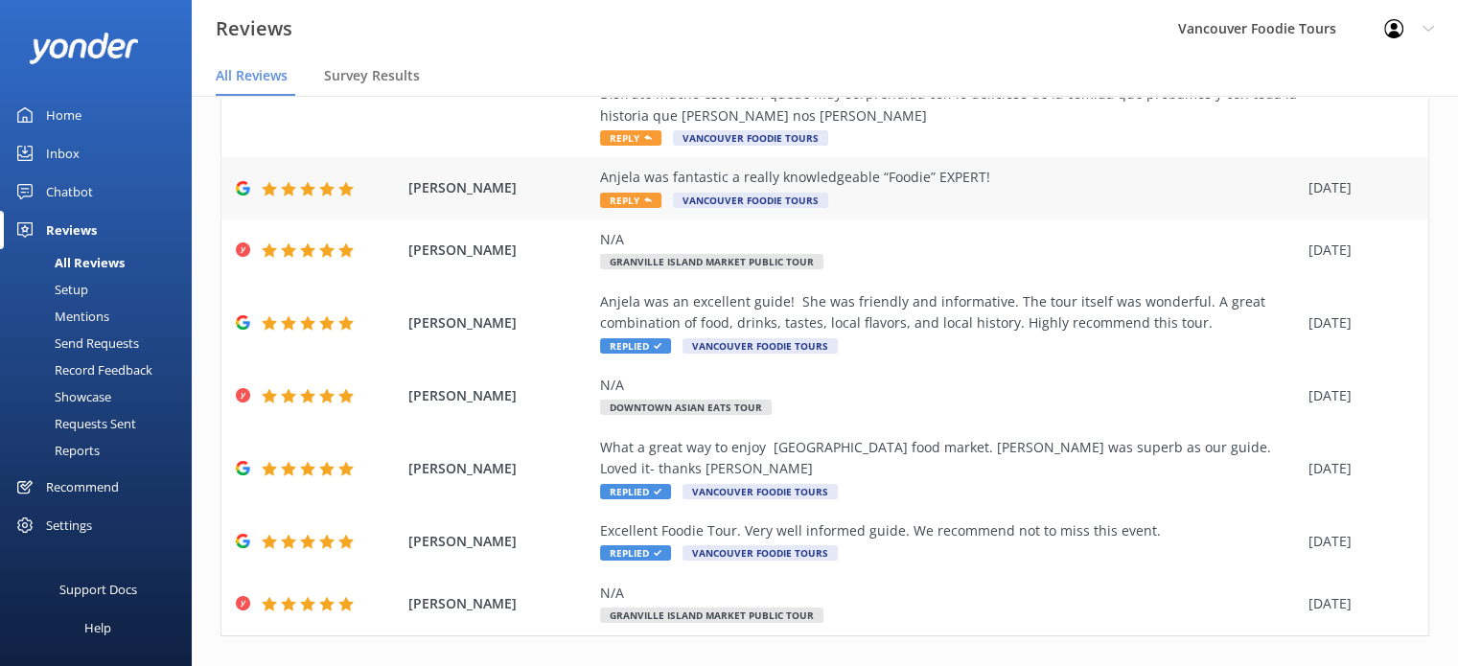
click at [853, 178] on div "Anjela was fantastic a really knowledgeable “Foodie” EXPERT!" at bounding box center [949, 177] width 699 height 21
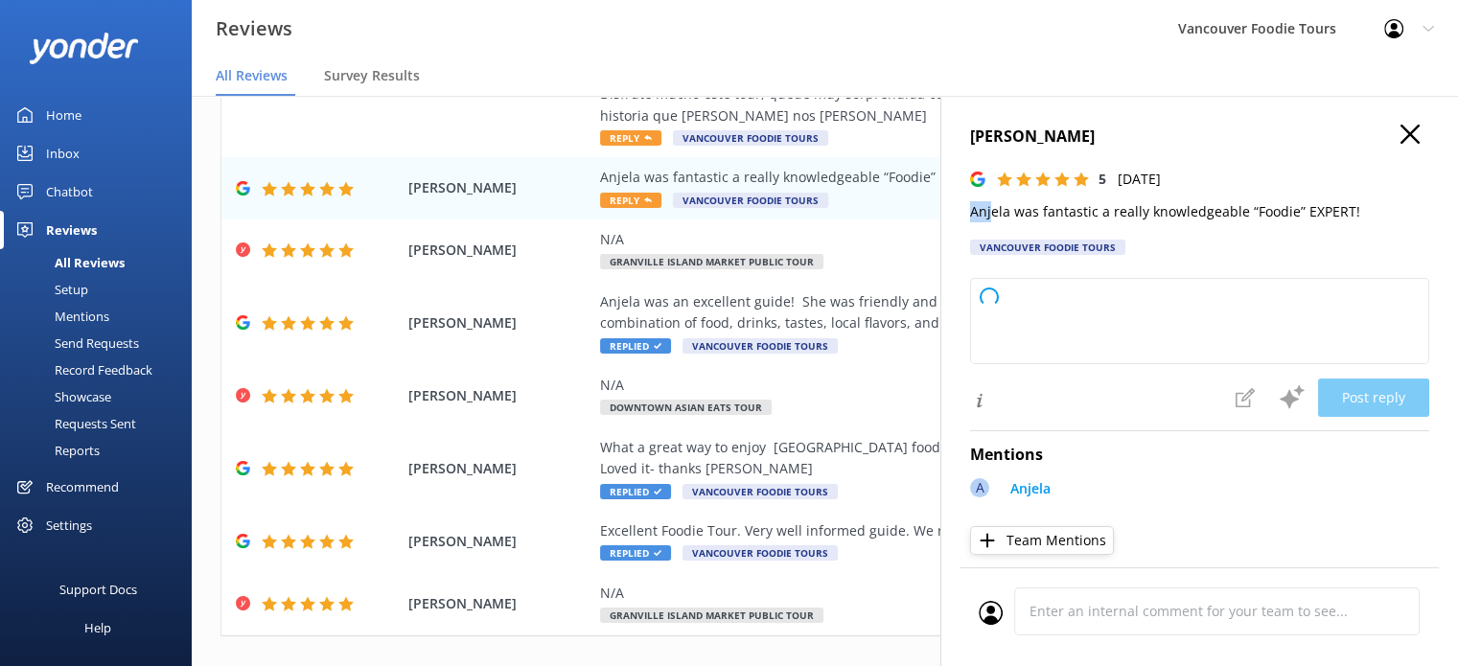
type textarea "Thank you so much for your wonderful review! We're thrilled to hear that [PERSO…"
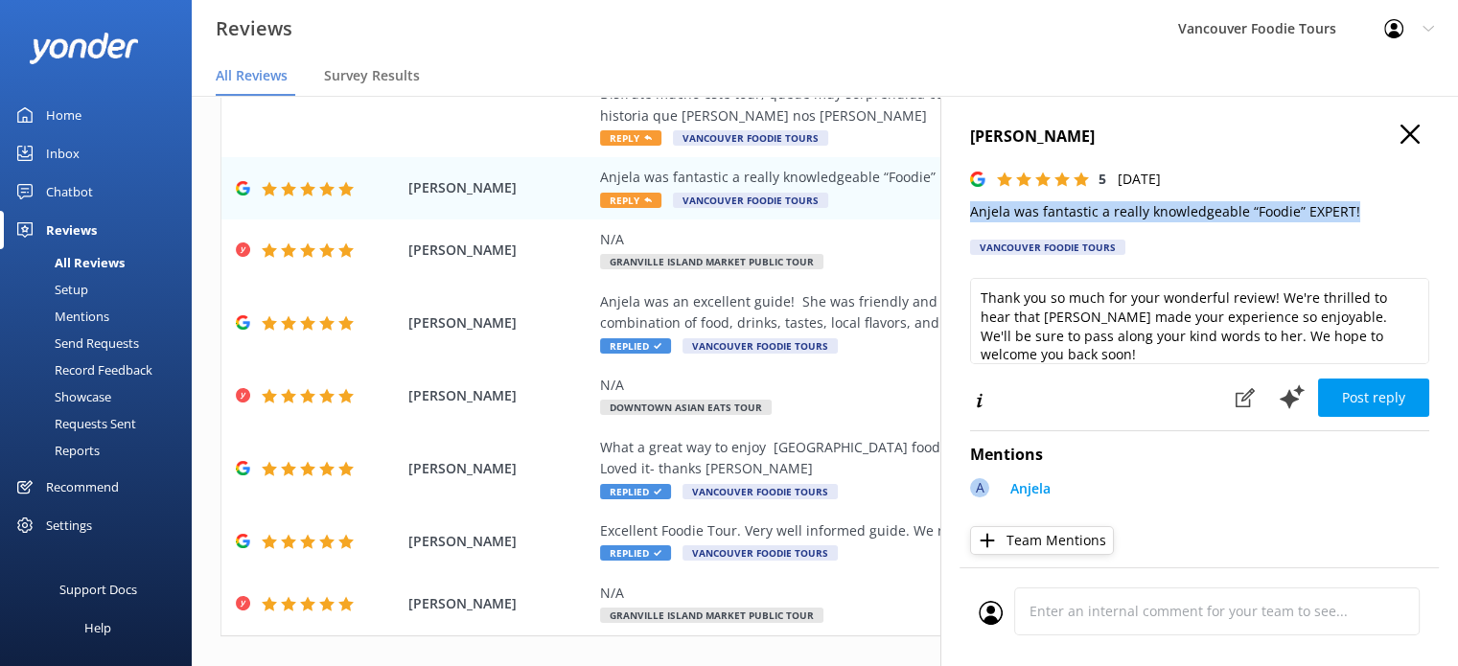
drag, startPoint x: 970, startPoint y: 217, endPoint x: 1360, endPoint y: 215, distance: 390.2
click at [1360, 215] on div "[PERSON_NAME] 5 [DATE] Anjela was fantastic a really knowledgeable “Foodie” EXP…" at bounding box center [1199, 429] width 518 height 666
copy p "Anjela was fantastic a really knowledgeable “Foodie” EXPERT!"
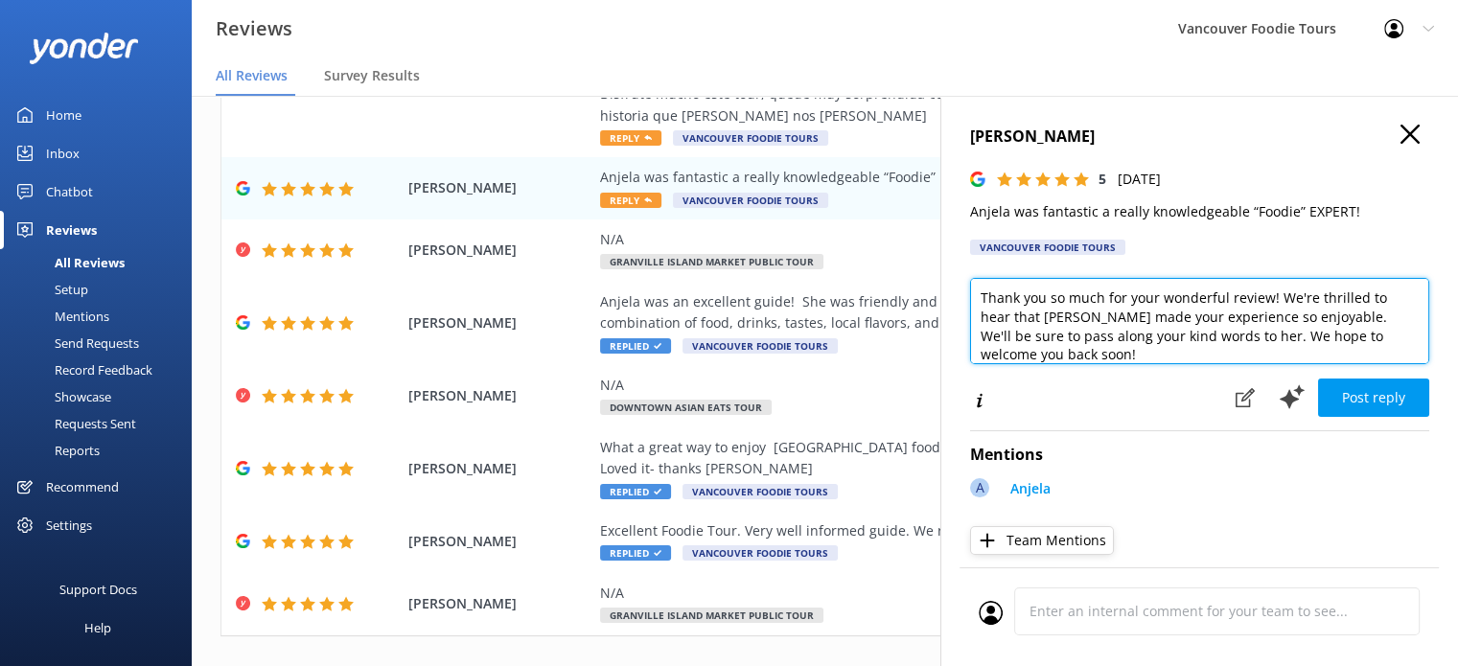
click at [1061, 326] on textarea "Thank you so much for your wonderful review! We're thrilled to hear that [PERSO…" at bounding box center [1199, 321] width 459 height 86
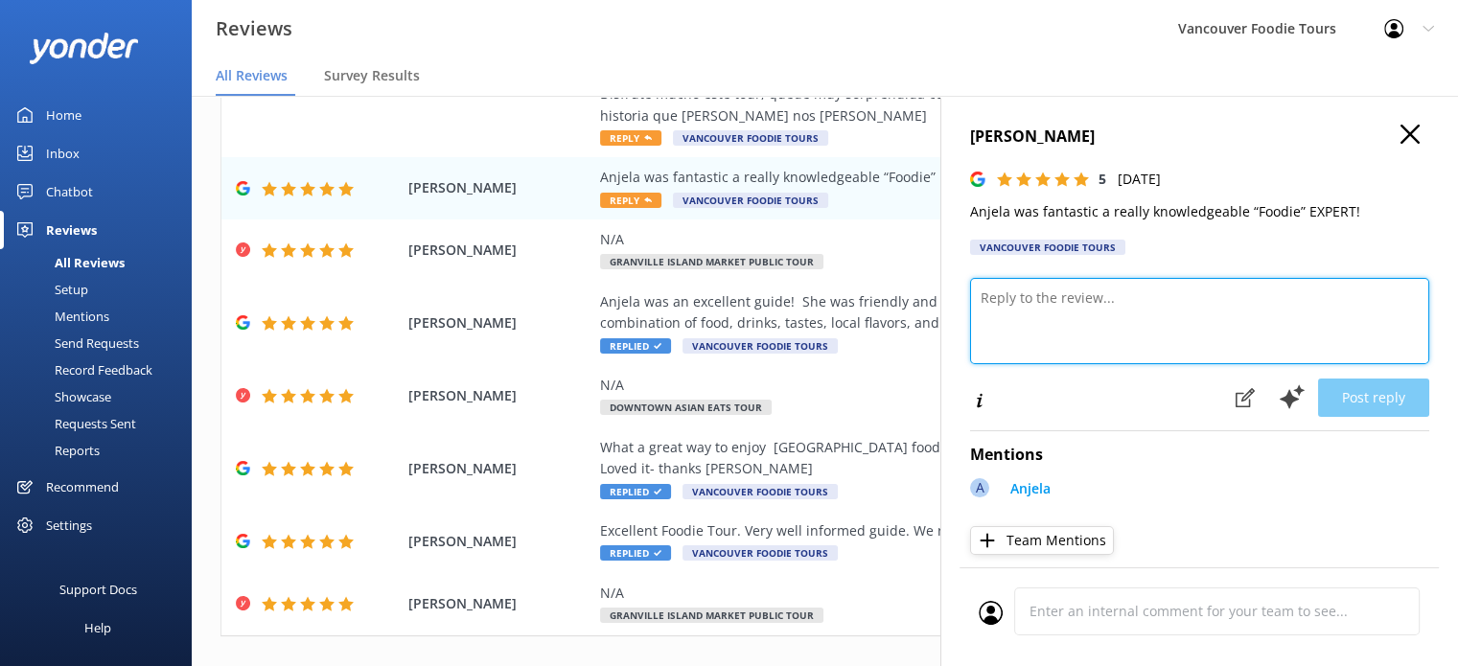
paste textarea "Hi [PERSON_NAME], Thank you so much for your kind words! We’re thrilled you enj…"
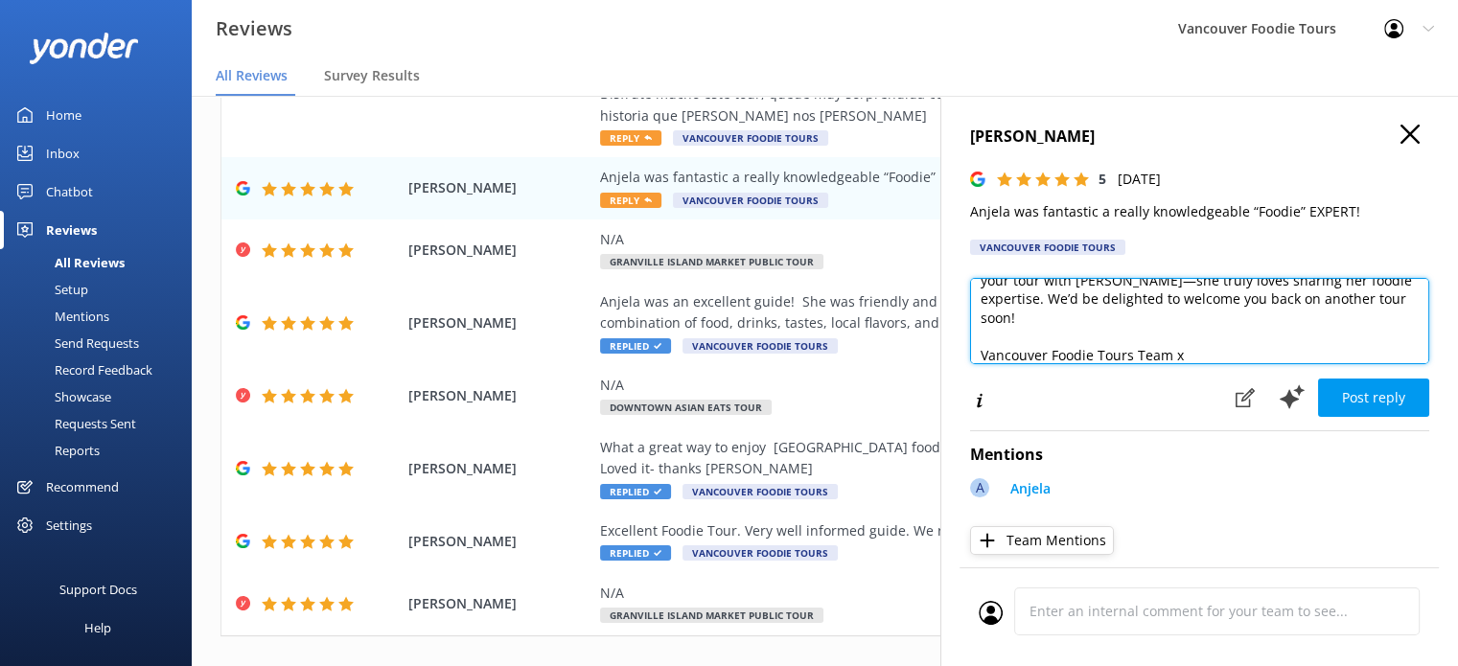
scroll to position [10, 0]
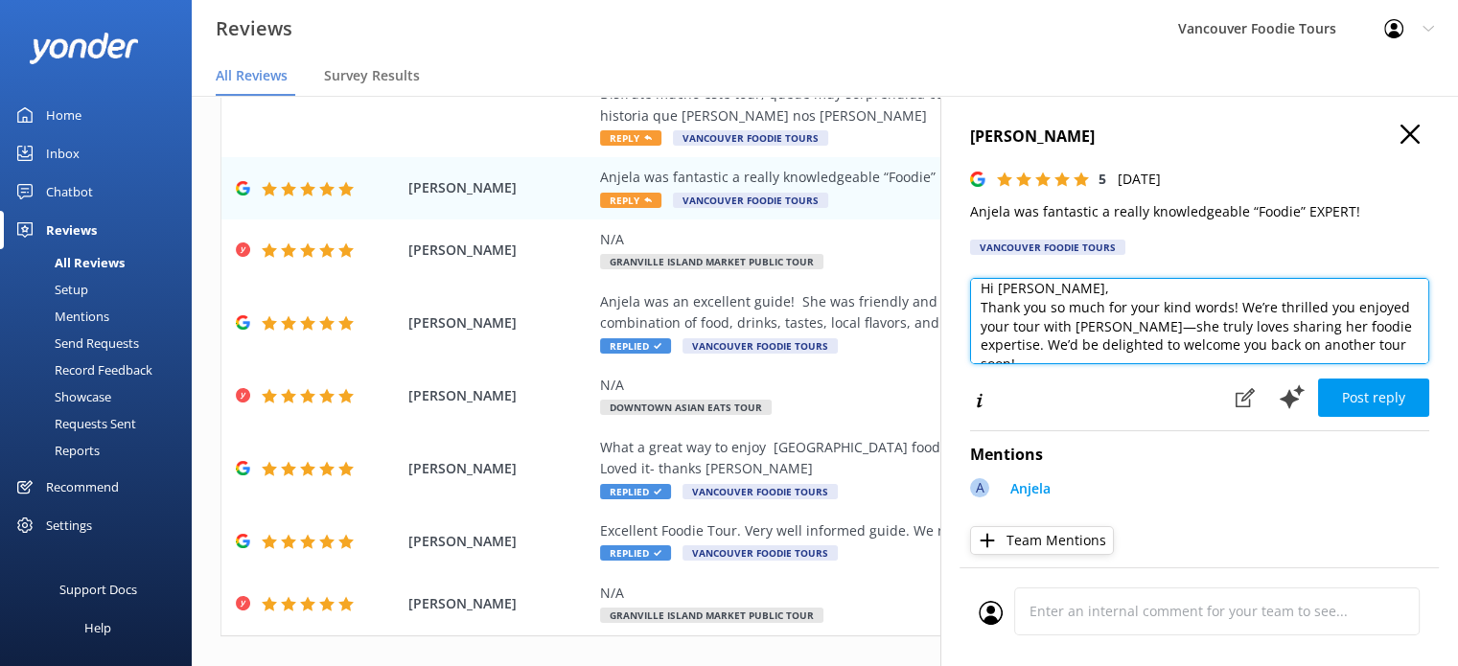
click at [1056, 289] on textarea "Hi [PERSON_NAME], Thank you so much for your kind words! We’re thrilled you enj…" at bounding box center [1199, 321] width 459 height 86
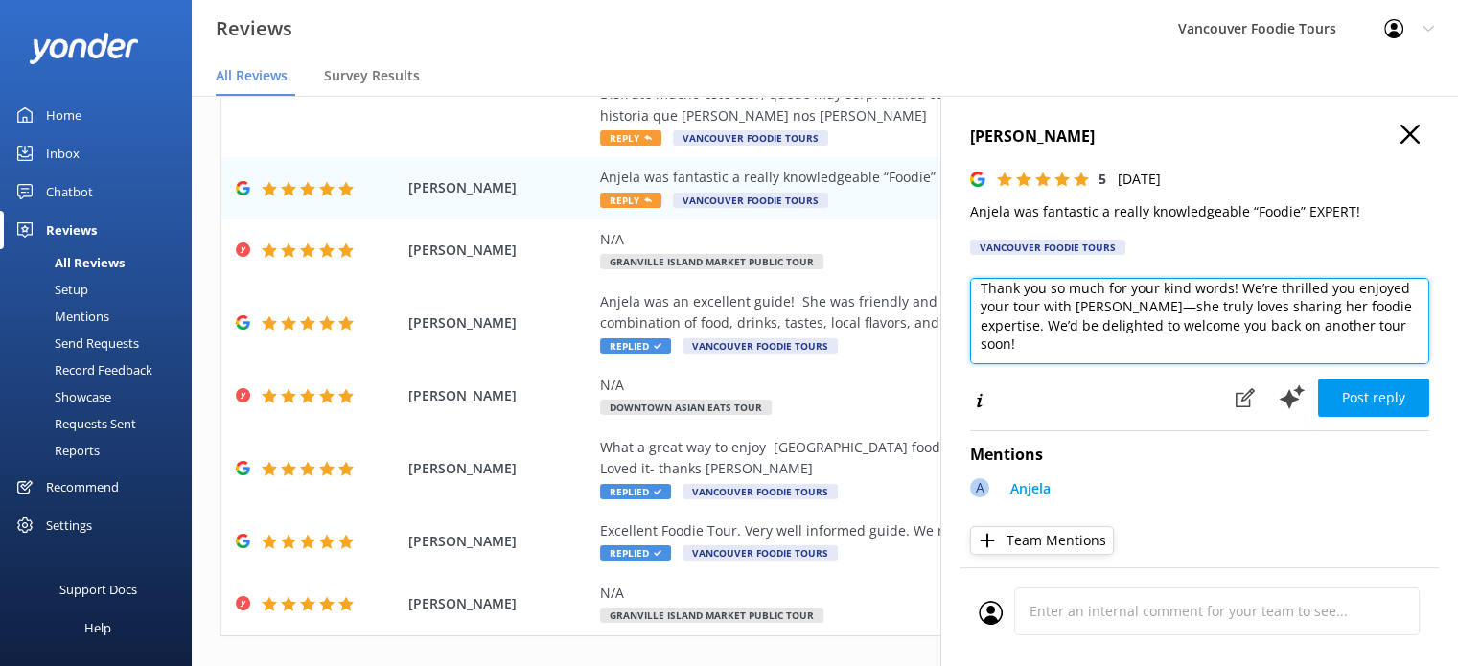
scroll to position [84, 0]
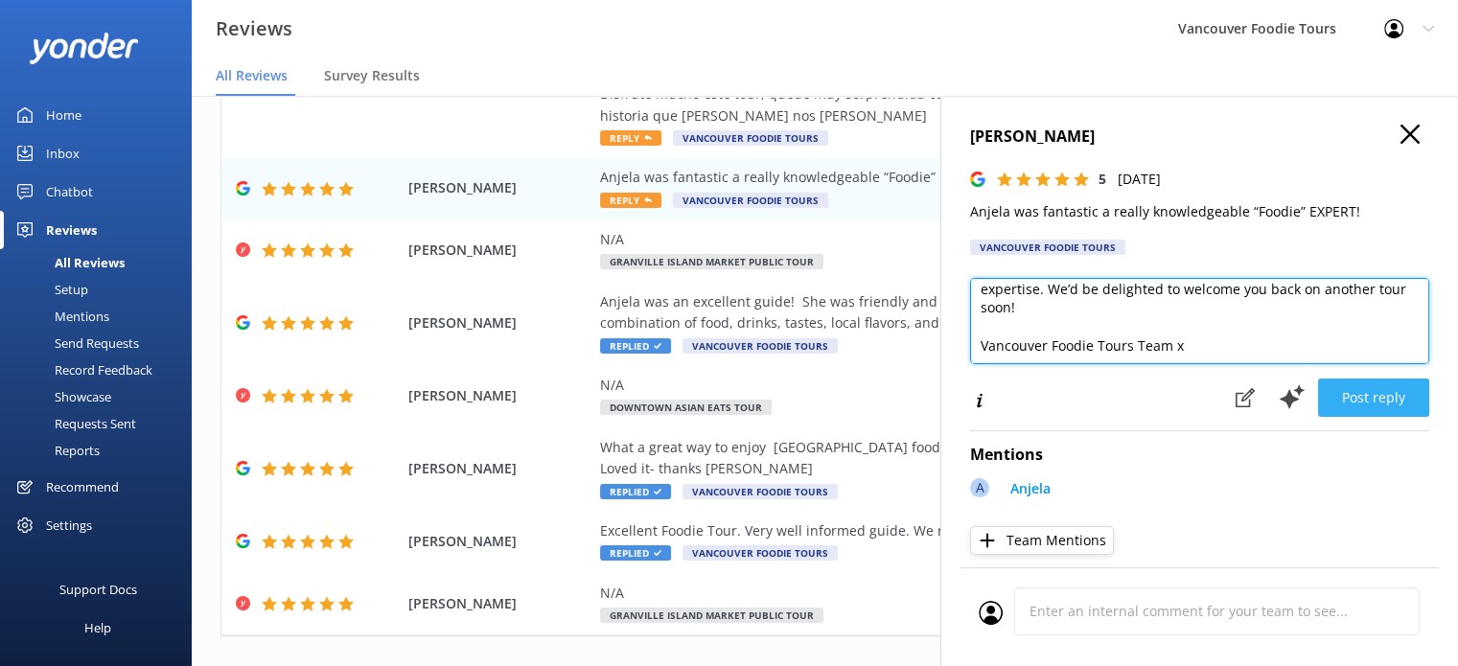
type textarea "Hi [PERSON_NAME], Thank you so much for your kind words! We’re thrilled you enj…"
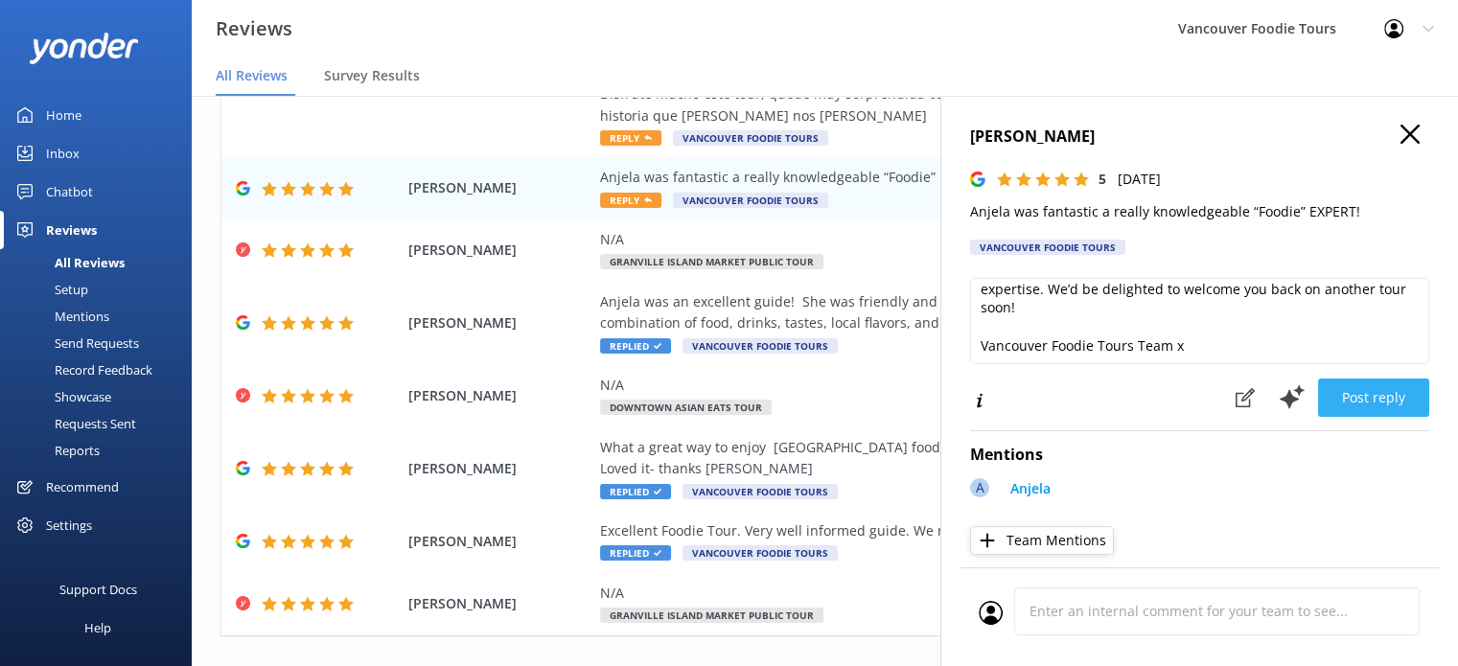
click at [1371, 405] on button "Post reply" at bounding box center [1373, 398] width 111 height 38
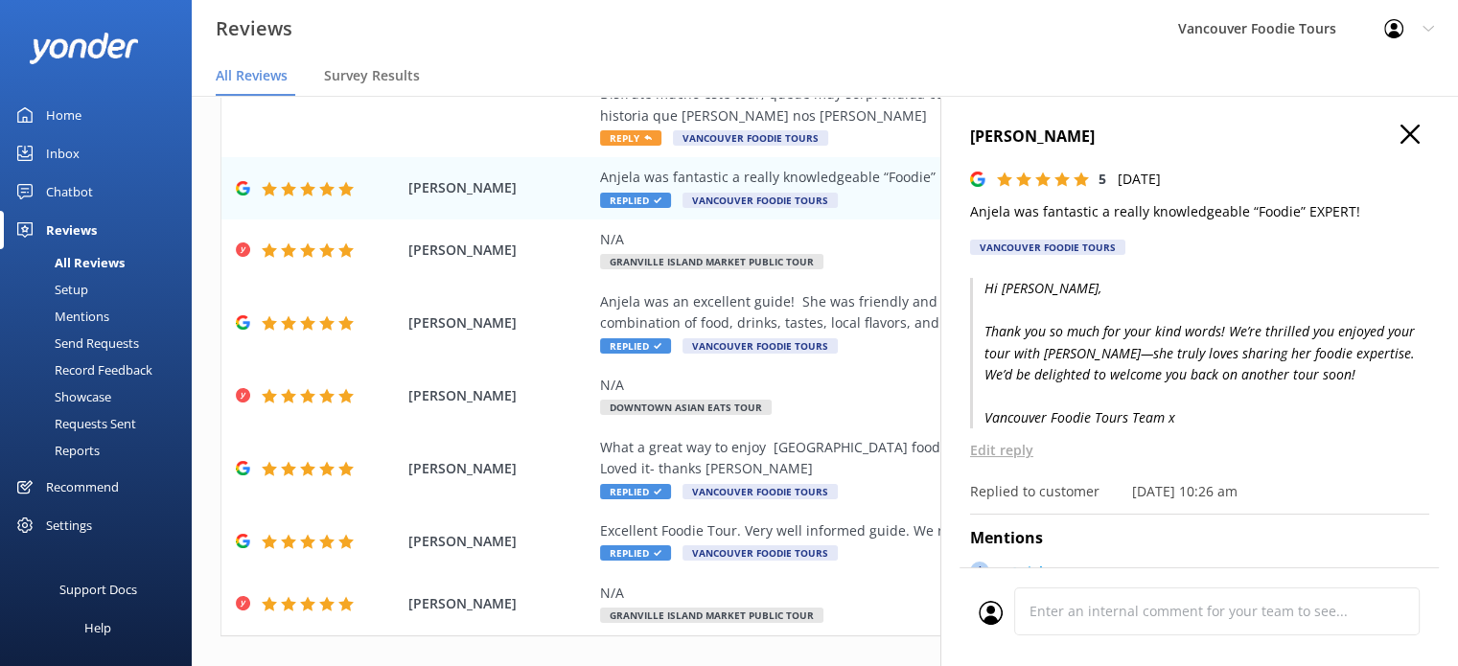
click at [1401, 141] on icon "button" at bounding box center [1410, 134] width 19 height 19
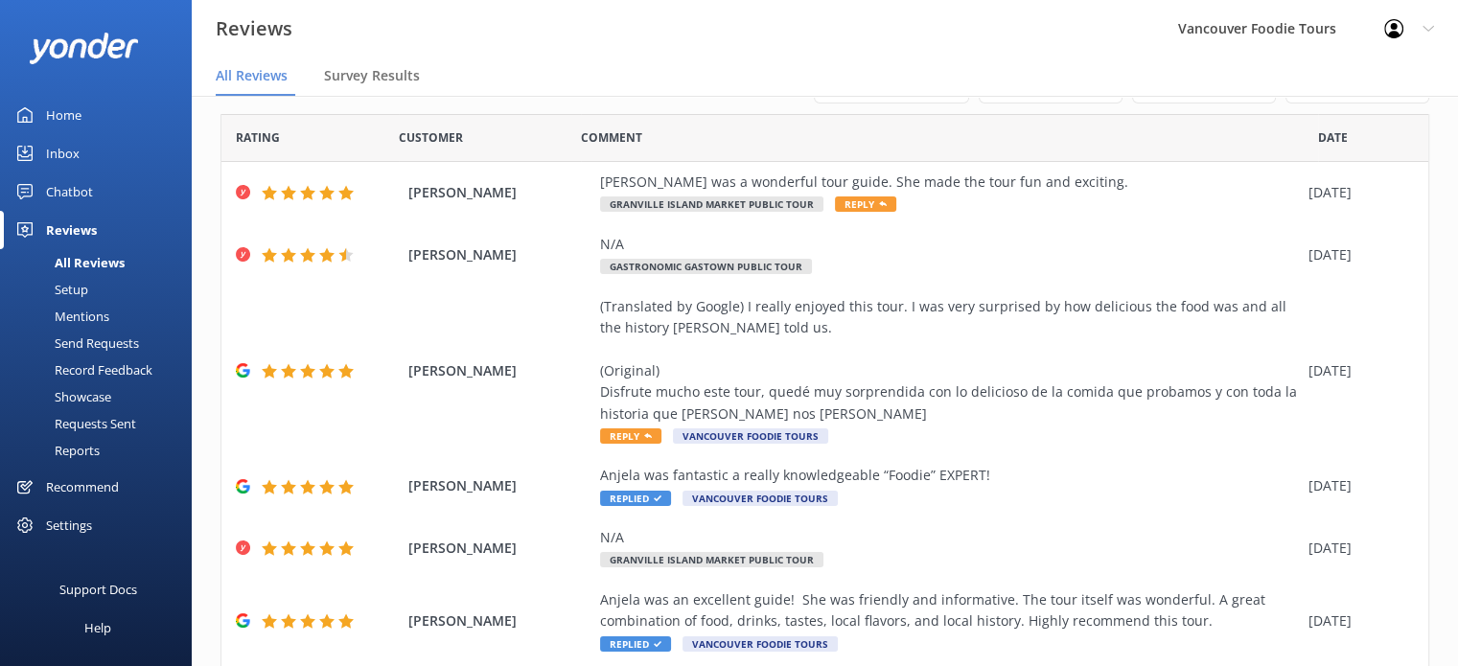
scroll to position [0, 0]
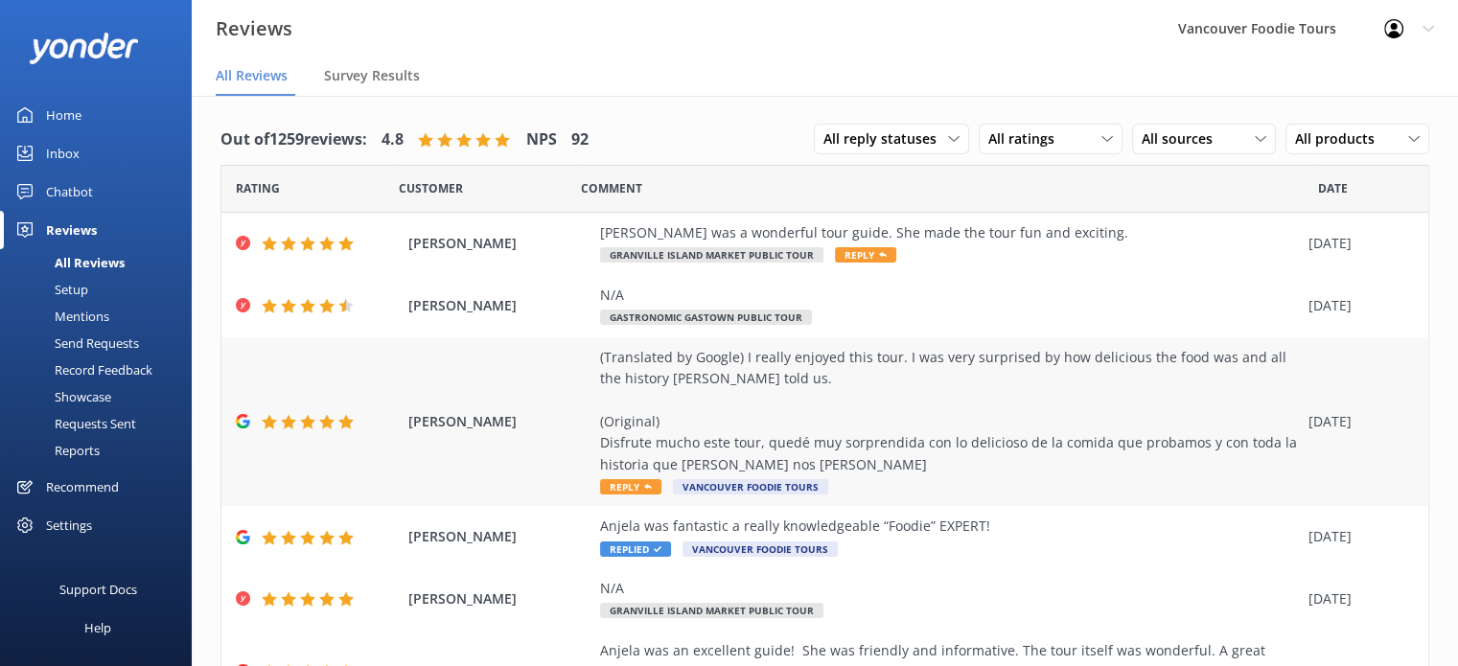
click at [888, 401] on div "(Translated by Google) I really enjoyed this tour. I was very surprised by how …" at bounding box center [949, 411] width 699 height 128
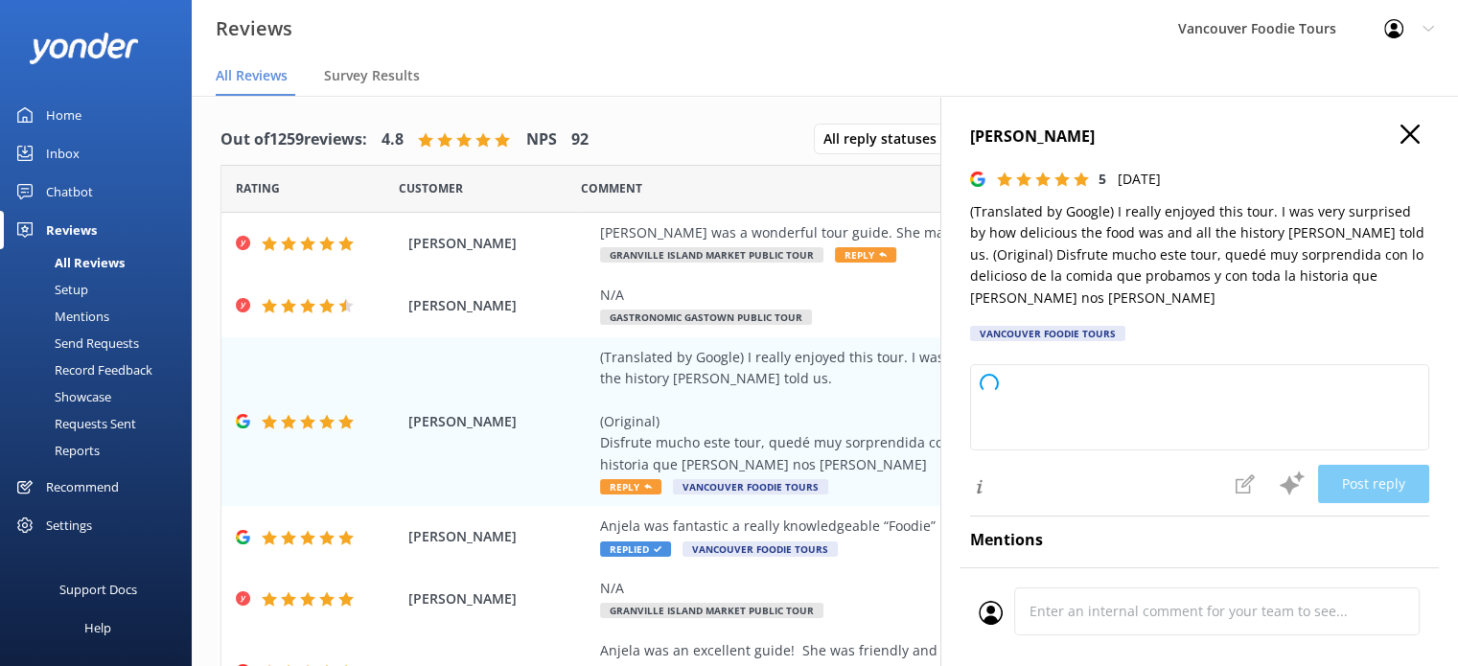
type textarea "Thank you so much for your wonderful review! We're delighted to hear you enjoye…"
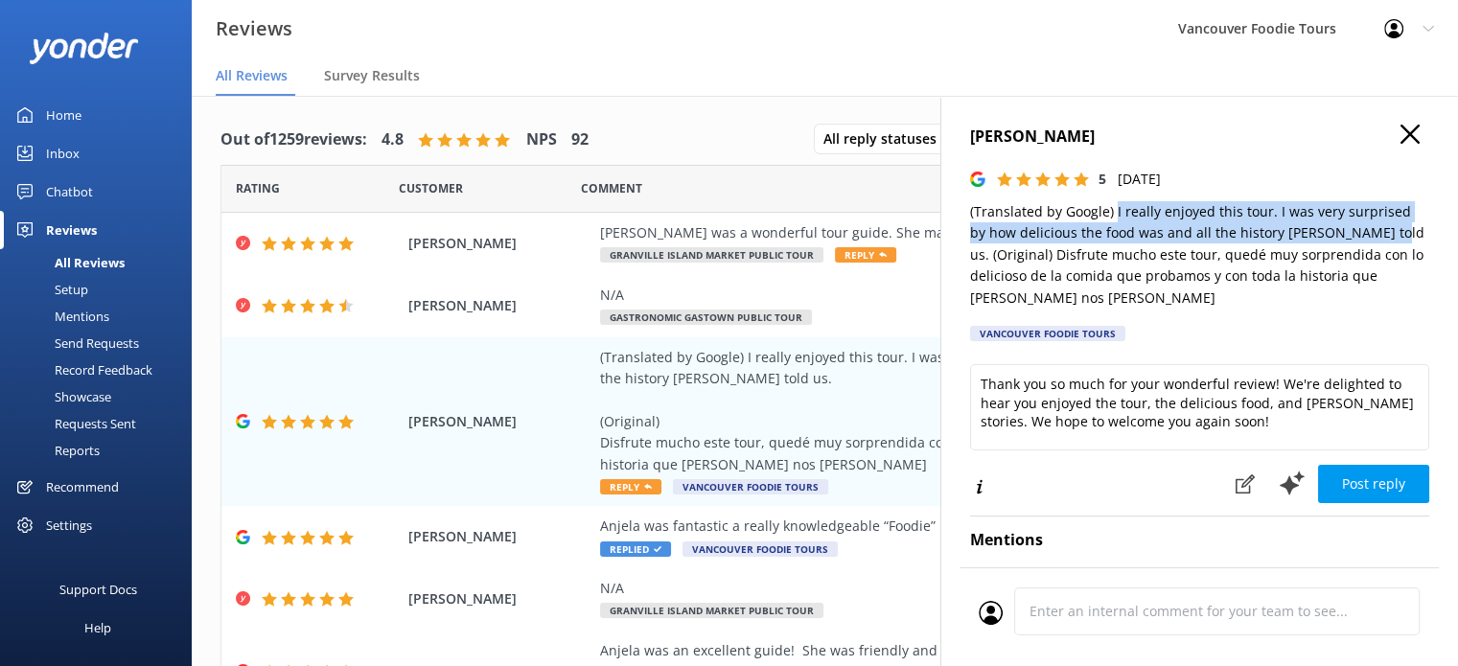
drag, startPoint x: 1112, startPoint y: 215, endPoint x: 1352, endPoint y: 231, distance: 240.2
click at [1352, 231] on p "(Translated by Google) I really enjoyed this tour. I was very surprised by how …" at bounding box center [1199, 254] width 459 height 107
copy p "I really enjoyed this tour. I was very surprised by how delicious the food was …"
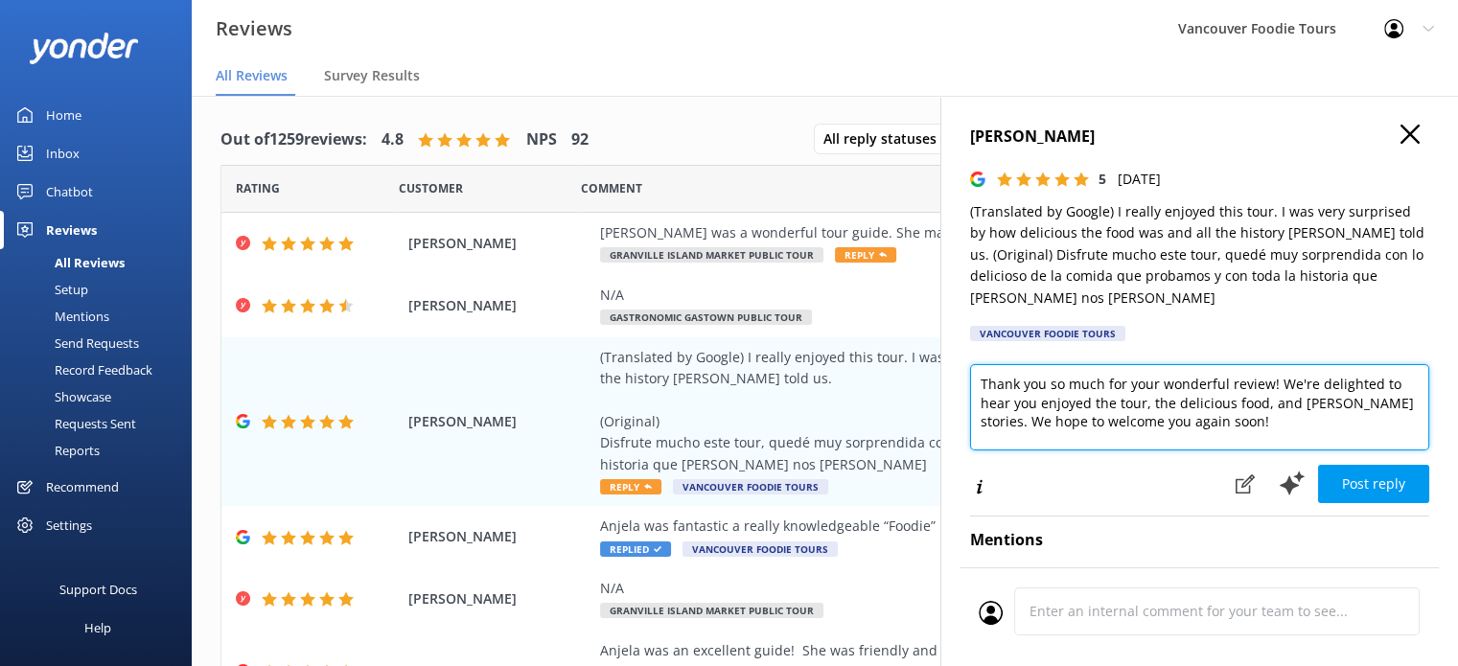
click at [1147, 404] on textarea "Thank you so much for your wonderful review! We're delighted to hear you enjoye…" at bounding box center [1199, 407] width 459 height 86
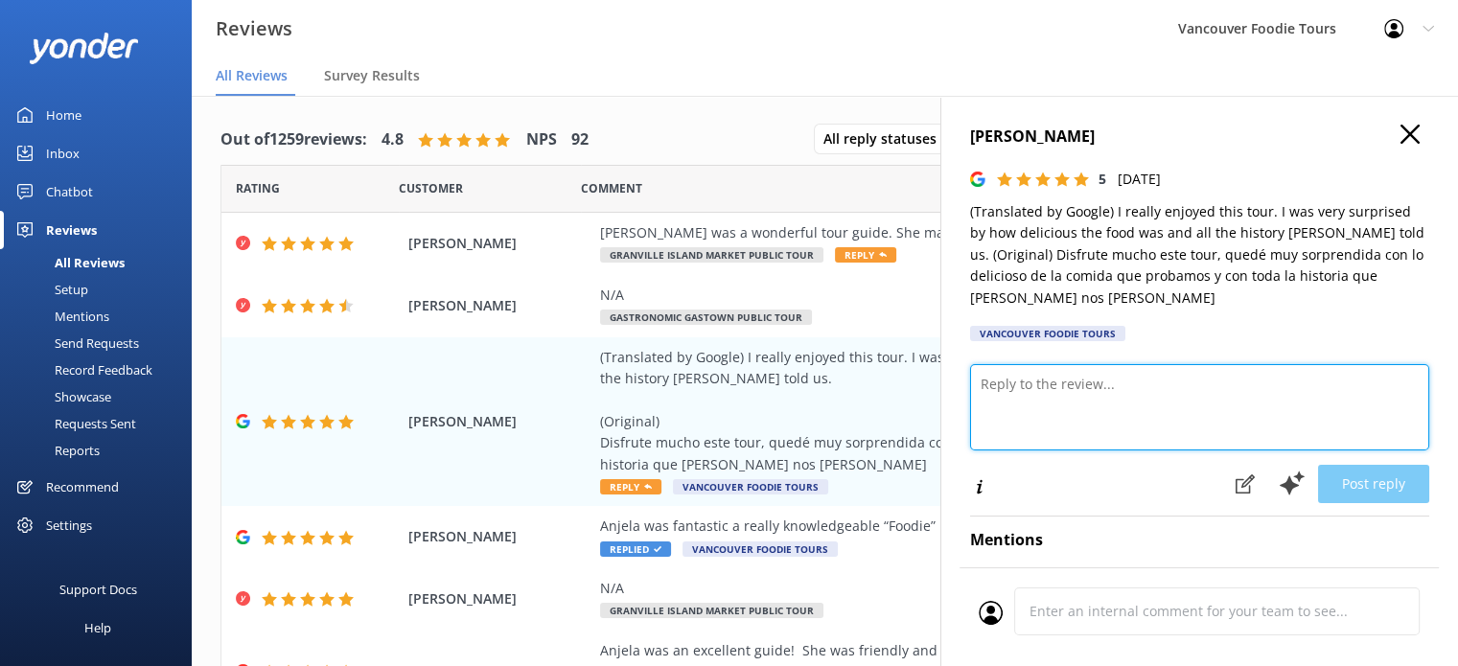
paste textarea "Hi [PERSON_NAME], Thank you so much for your lovely review! We’re so glad you e…"
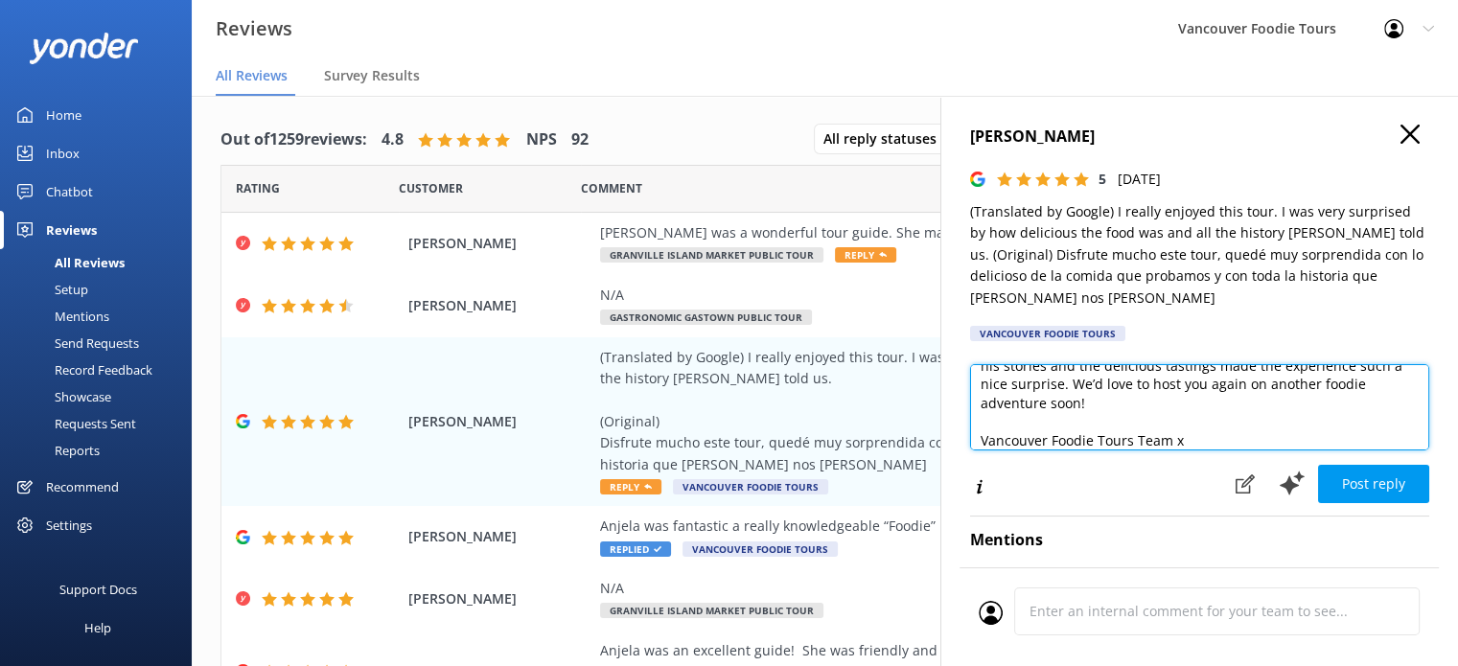
scroll to position [10, 0]
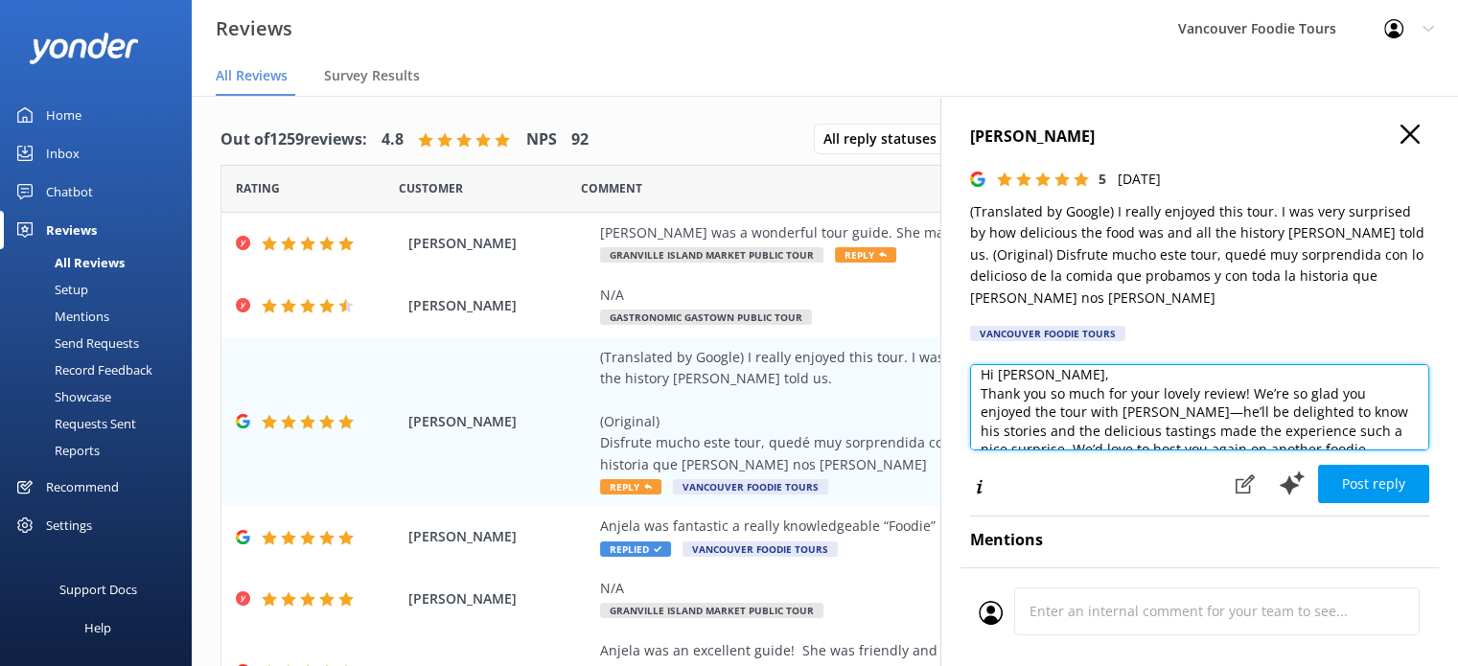
click at [1169, 364] on textarea "Hi [PERSON_NAME], Thank you so much for your lovely review! We’re so glad you e…" at bounding box center [1199, 407] width 459 height 86
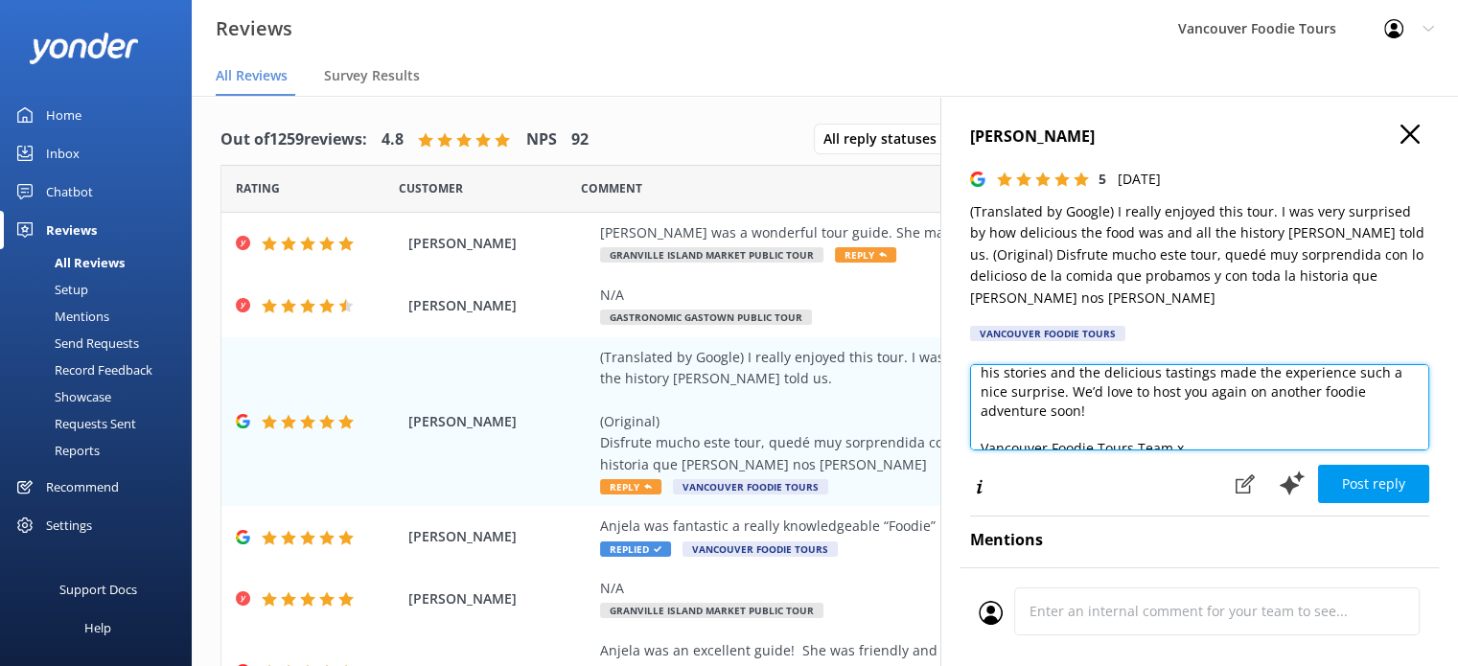
scroll to position [104, 0]
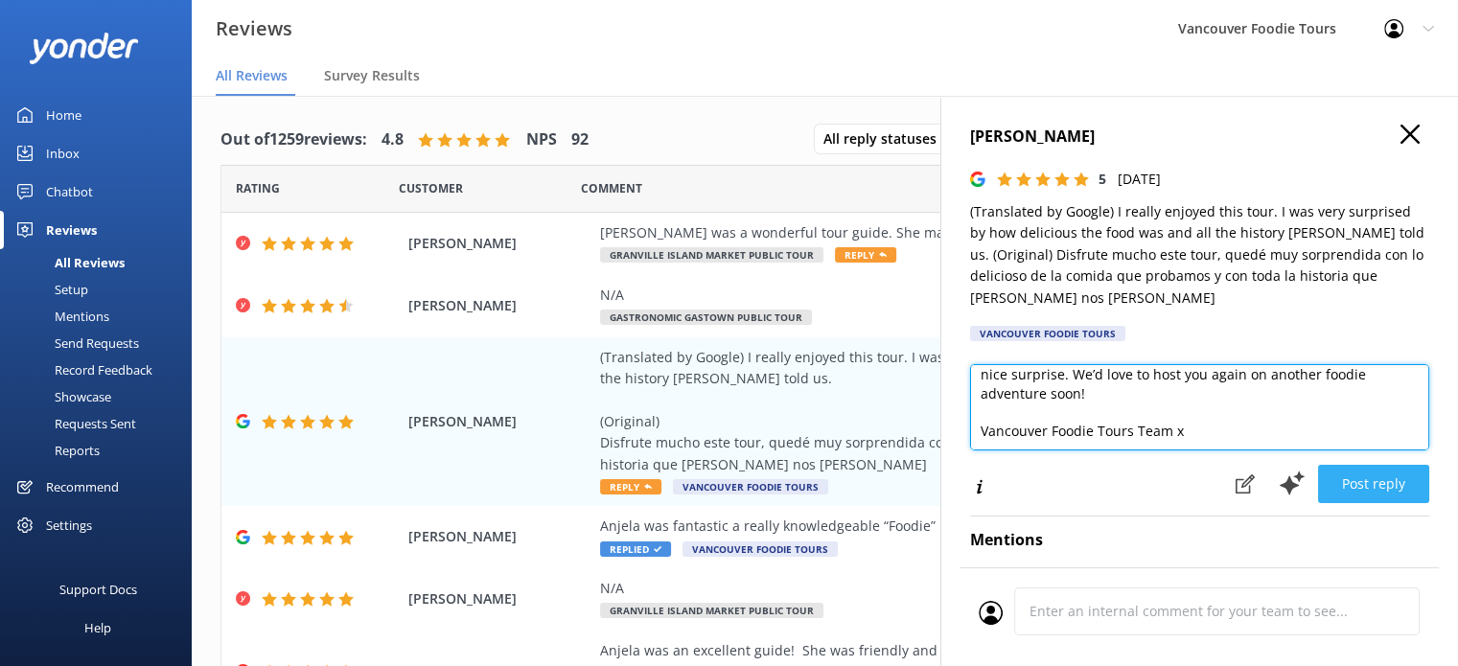
type textarea "Hi [PERSON_NAME], Thank you so much for your lovely review! We’re so glad you e…"
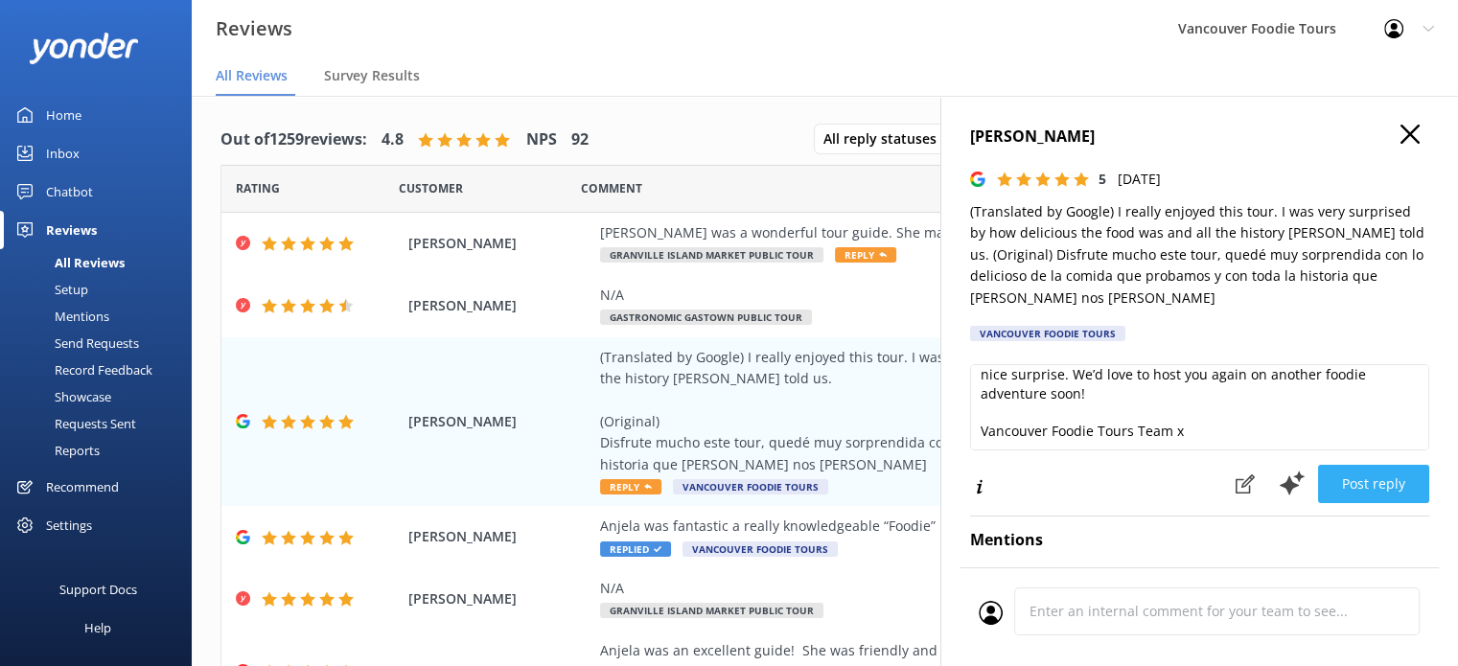
click at [1362, 467] on button "Post reply" at bounding box center [1373, 484] width 111 height 38
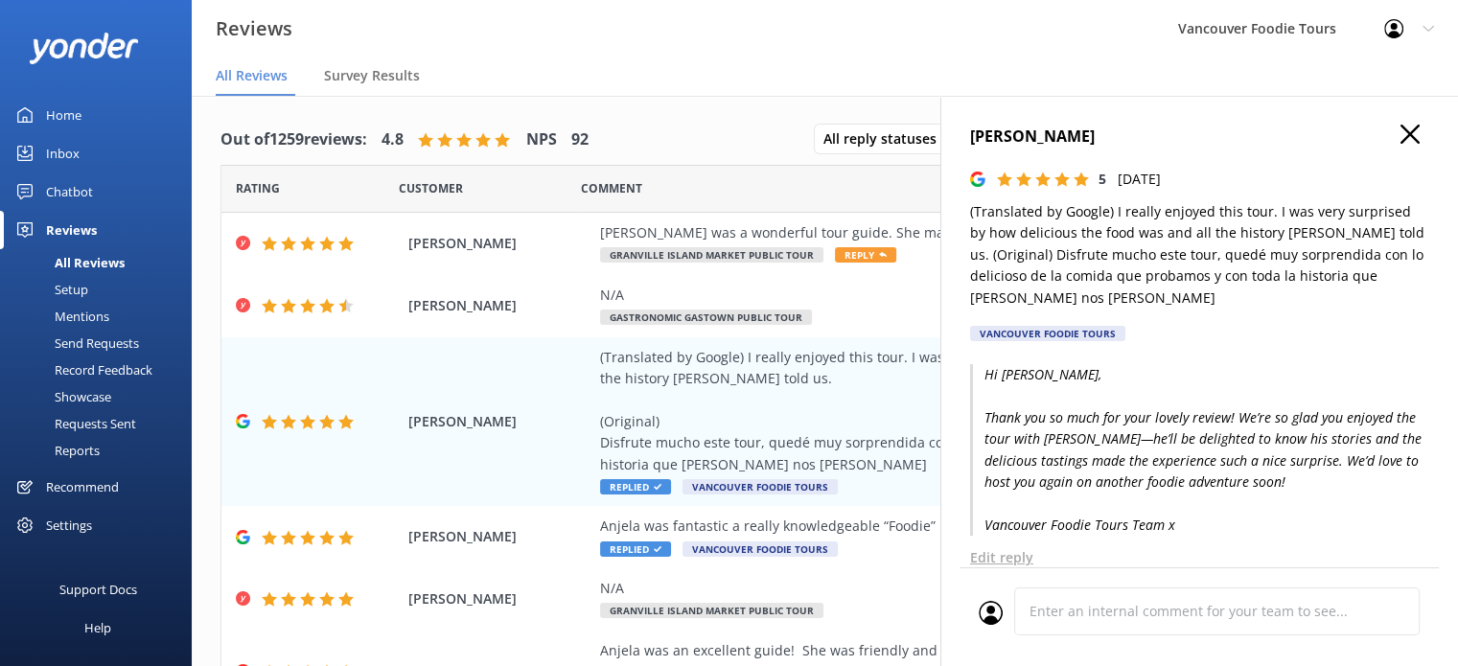
click at [1401, 138] on use "button" at bounding box center [1410, 134] width 19 height 19
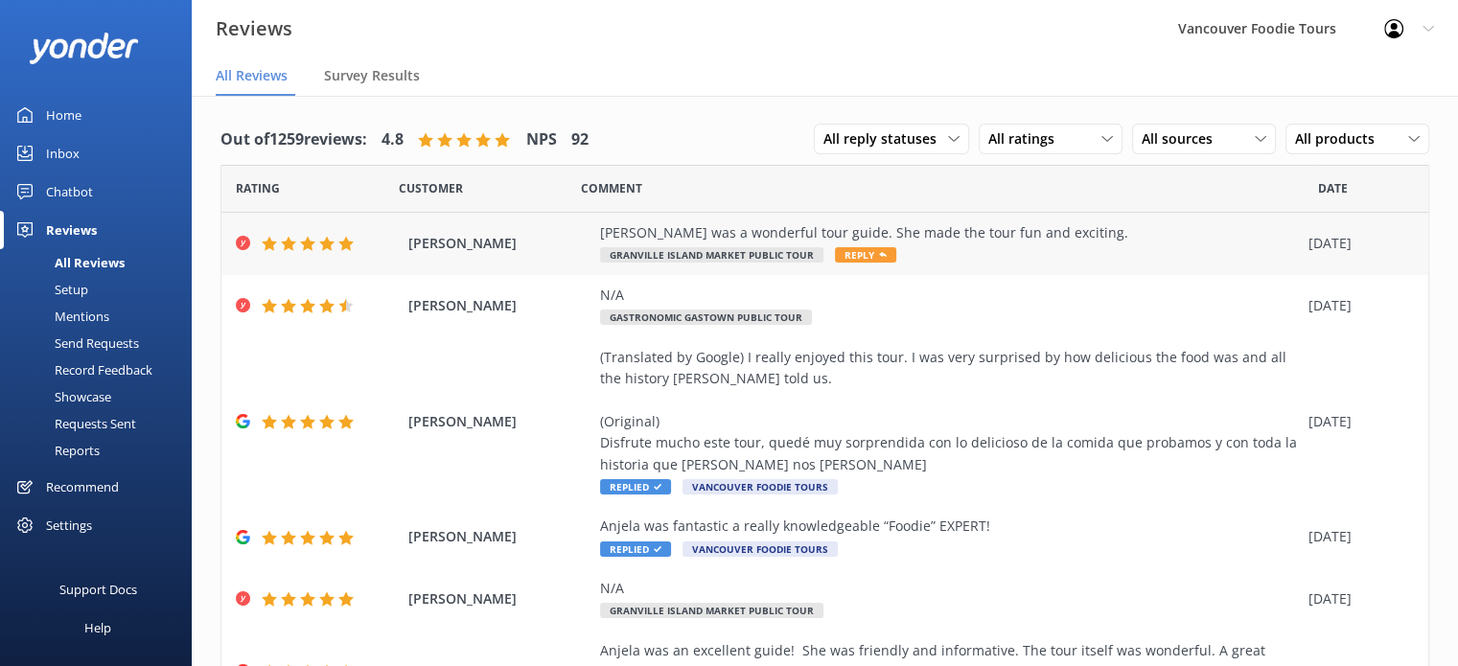
click at [982, 241] on div "[PERSON_NAME] was a wonderful tour guide. She made the tour fun and exciting." at bounding box center [949, 232] width 699 height 21
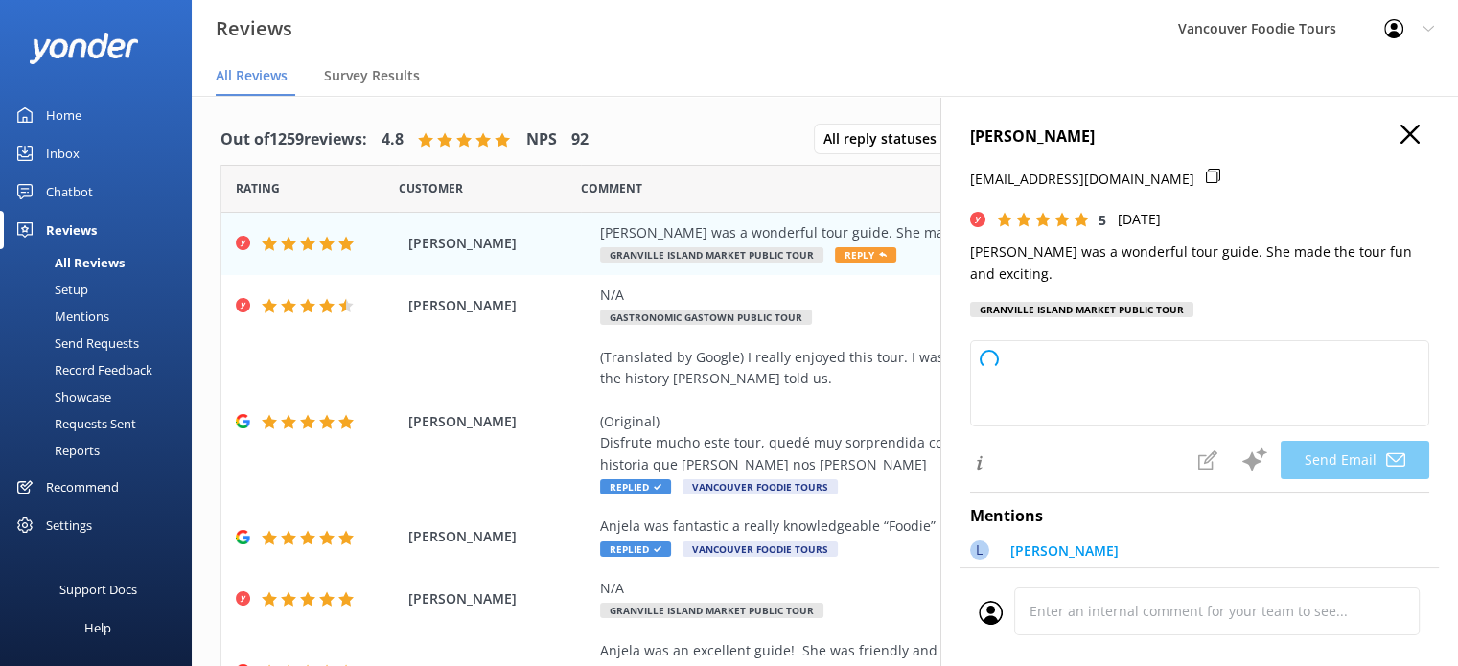
type textarea "Thank you so much for your kind words, [PERSON_NAME]! We're delighted to hear y…"
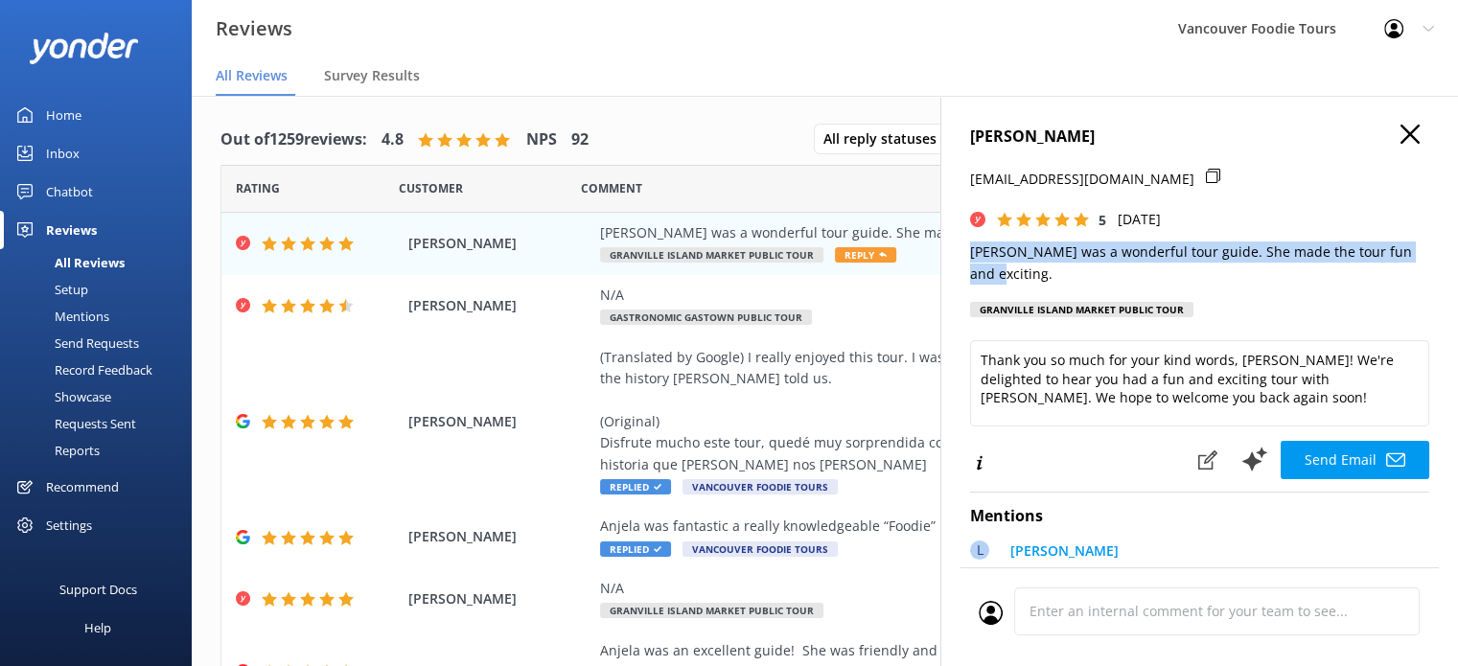
scroll to position [0, 14]
drag, startPoint x: 963, startPoint y: 254, endPoint x: 1425, endPoint y: 254, distance: 462.1
click at [1425, 254] on div "[PERSON_NAME] [EMAIL_ADDRESS][DOMAIN_NAME] 5 [DATE] [PERSON_NAME] was a wonderf…" at bounding box center [1199, 429] width 518 height 666
copy p "[PERSON_NAME] was a wonderful tour guide. She made the tour fun and exciting."
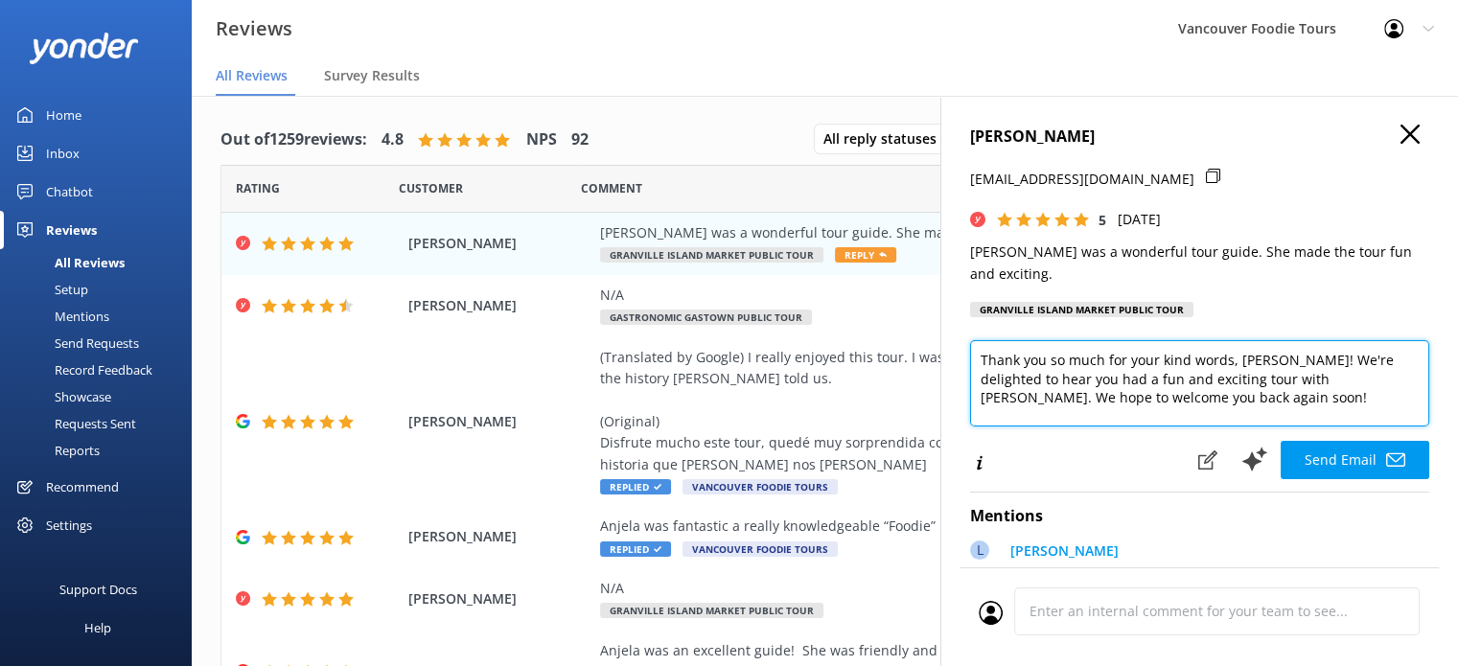
click at [1108, 352] on textarea "Thank you so much for your kind words, [PERSON_NAME]! We're delighted to hear y…" at bounding box center [1199, 383] width 459 height 86
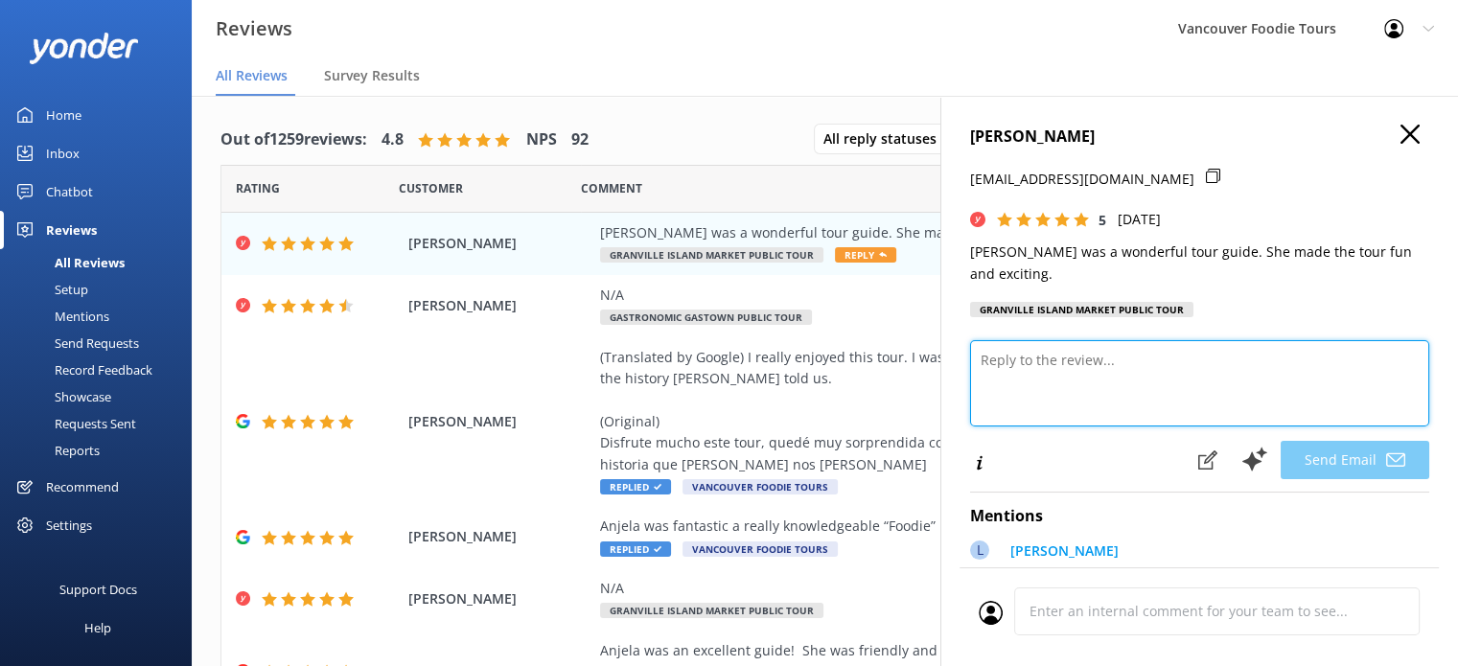
paste textarea "Hi [PERSON_NAME], Thank you so much for your kind words! We’re thrilled you had…"
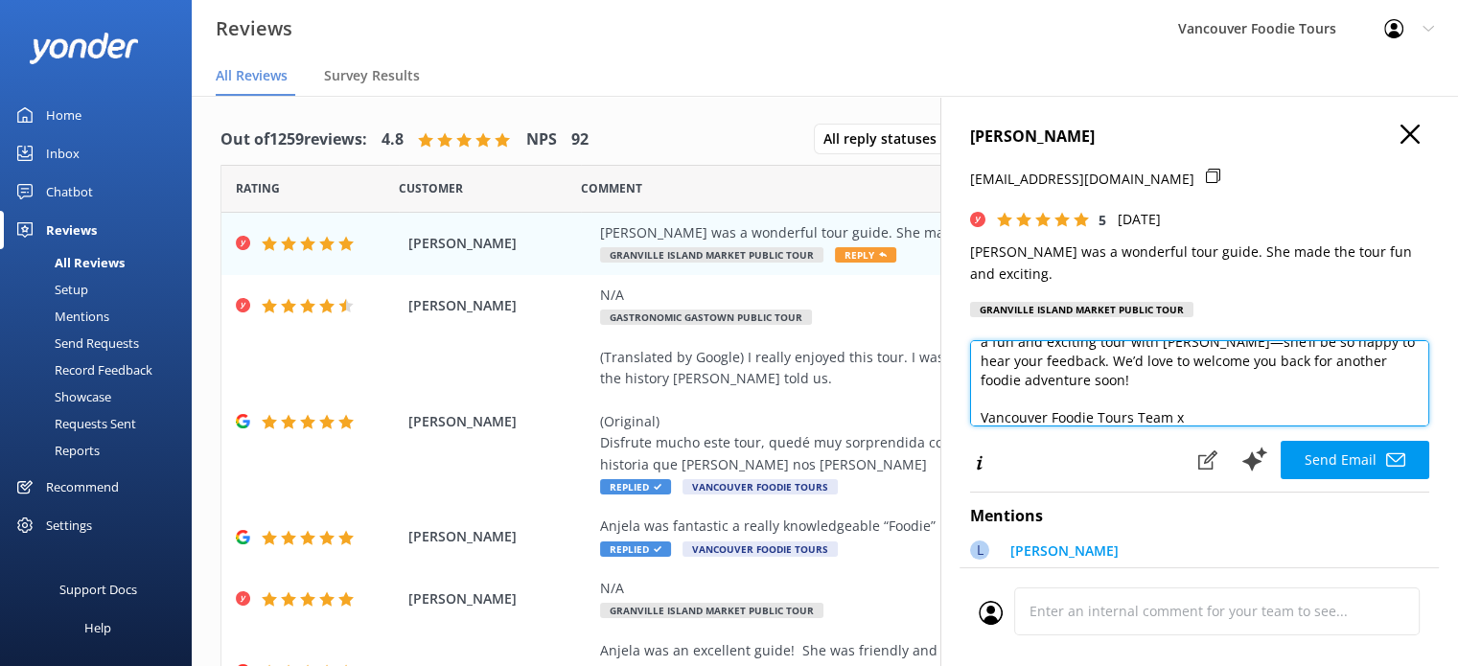
scroll to position [10, 0]
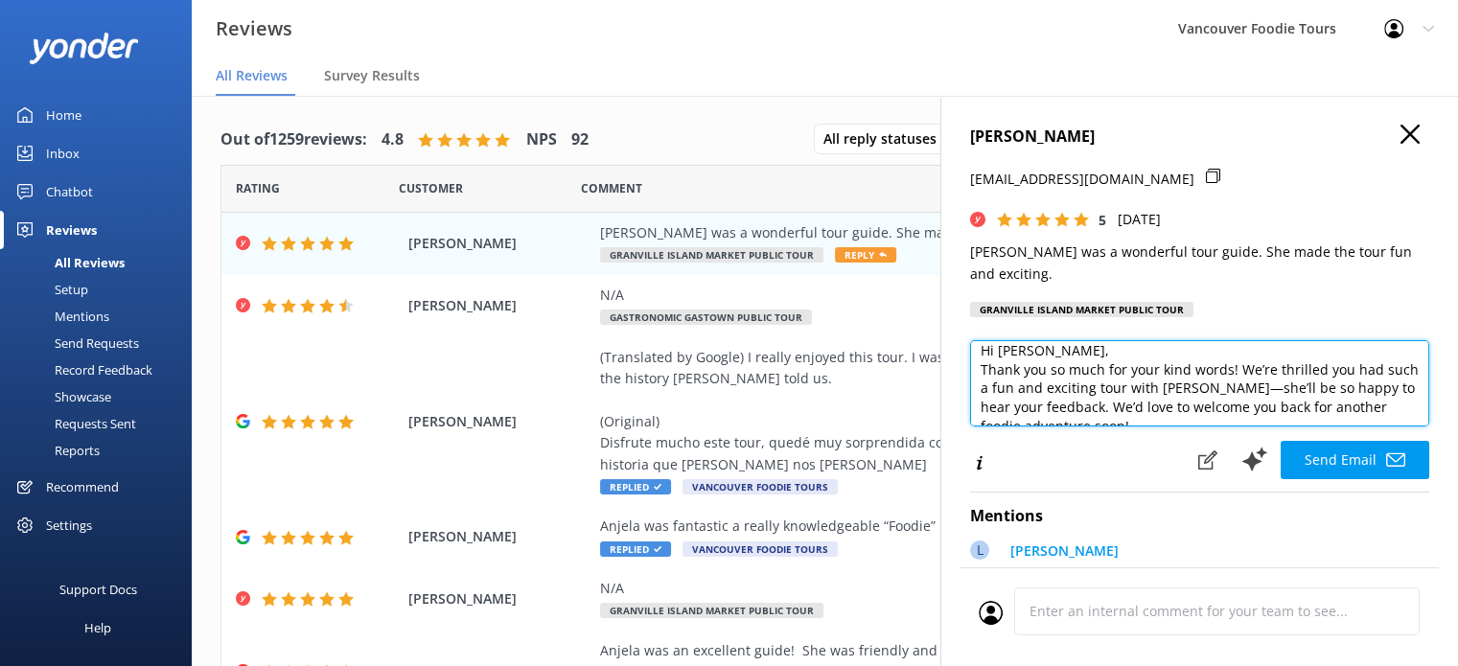
click at [1084, 340] on textarea "Hi [PERSON_NAME], Thank you so much for your kind words! We’re thrilled you had…" at bounding box center [1199, 383] width 459 height 86
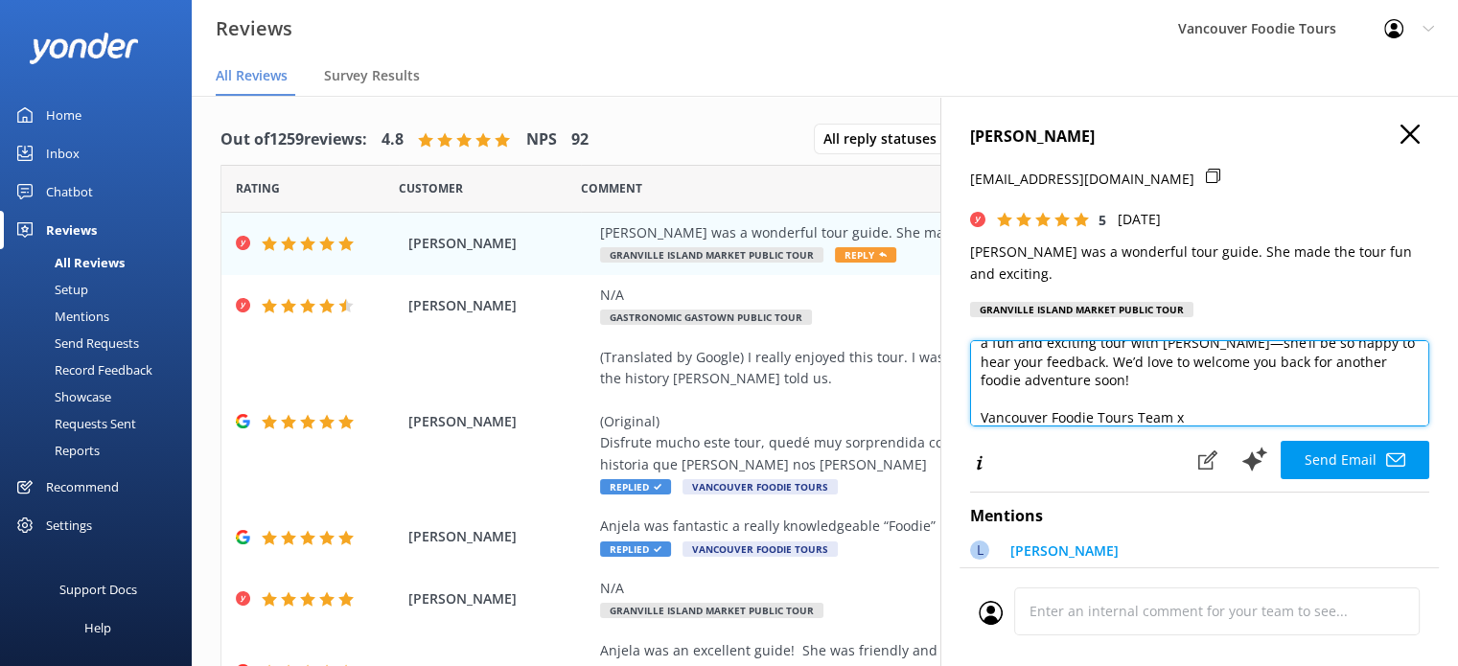
scroll to position [84, 0]
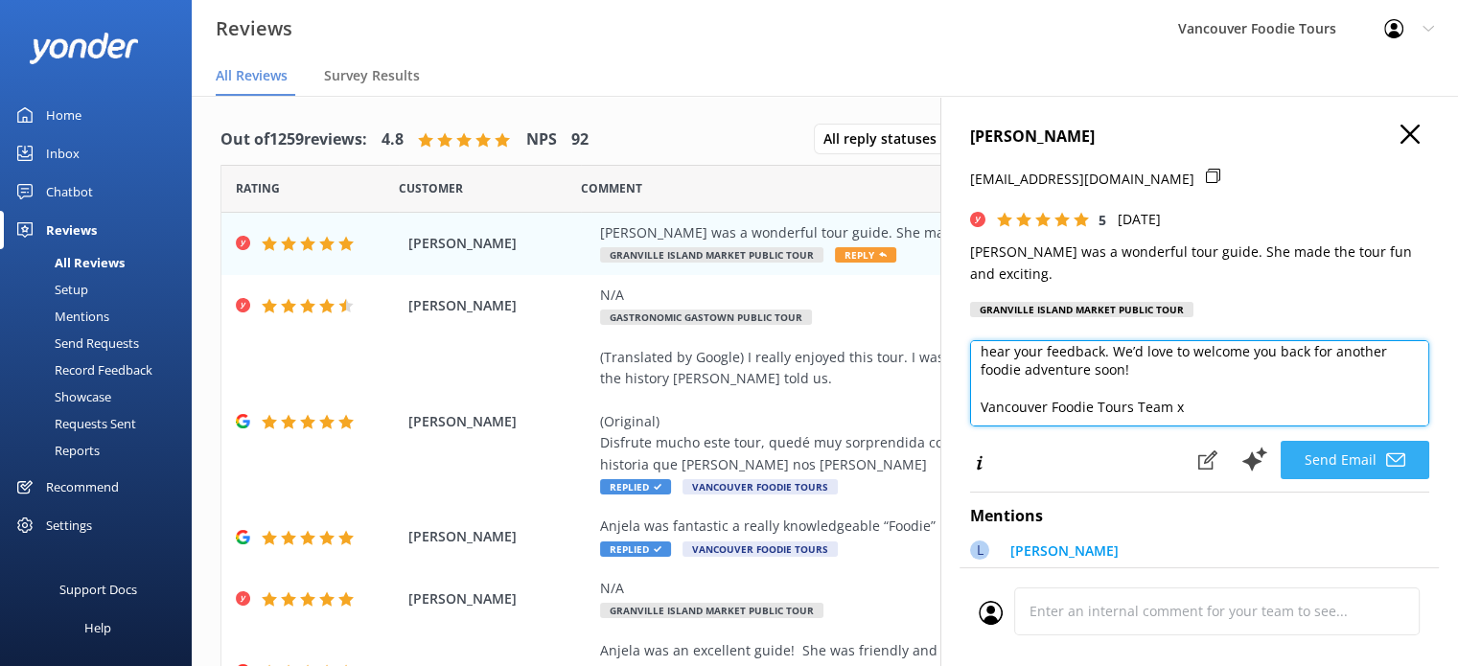
type textarea "Hi [PERSON_NAME], Thank you so much for your kind words! We’re thrilled you had…"
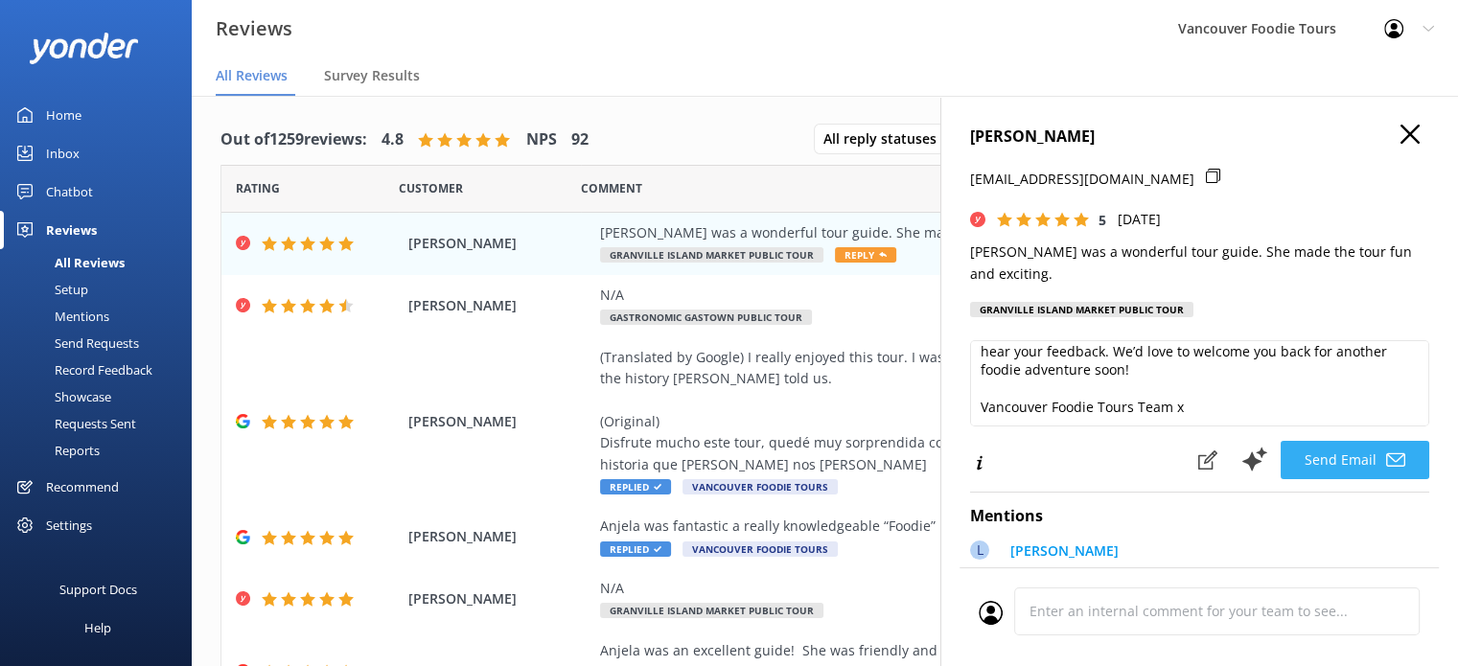
click at [1386, 453] on use at bounding box center [1395, 459] width 19 height 13
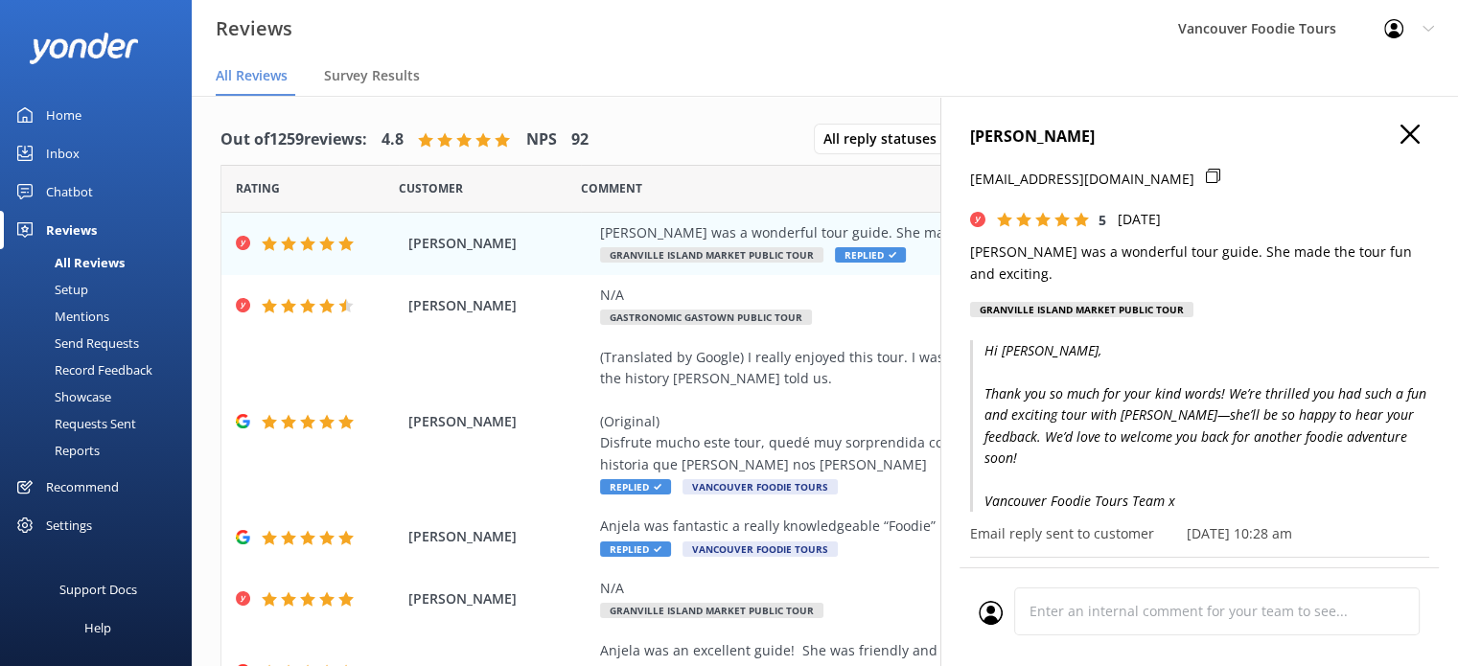
click at [1401, 137] on icon "button" at bounding box center [1410, 134] width 19 height 19
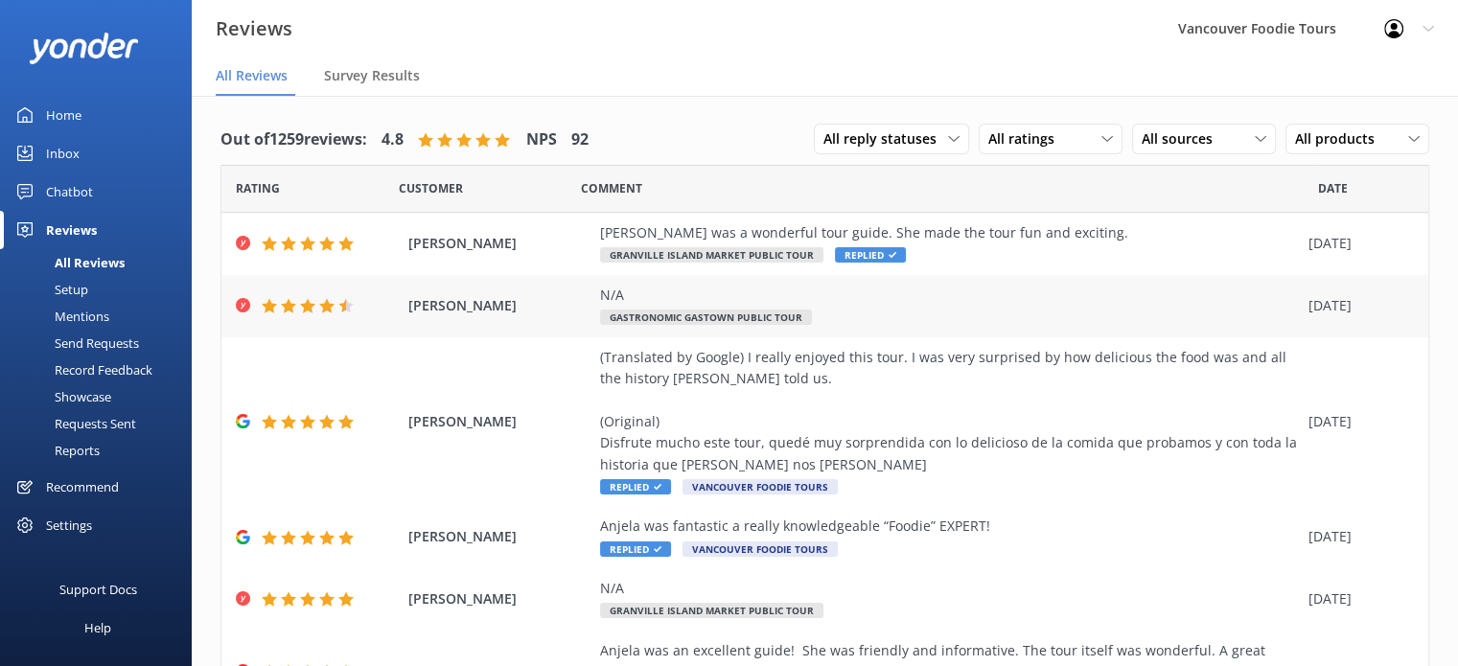
click at [846, 292] on div "N/A" at bounding box center [949, 295] width 699 height 21
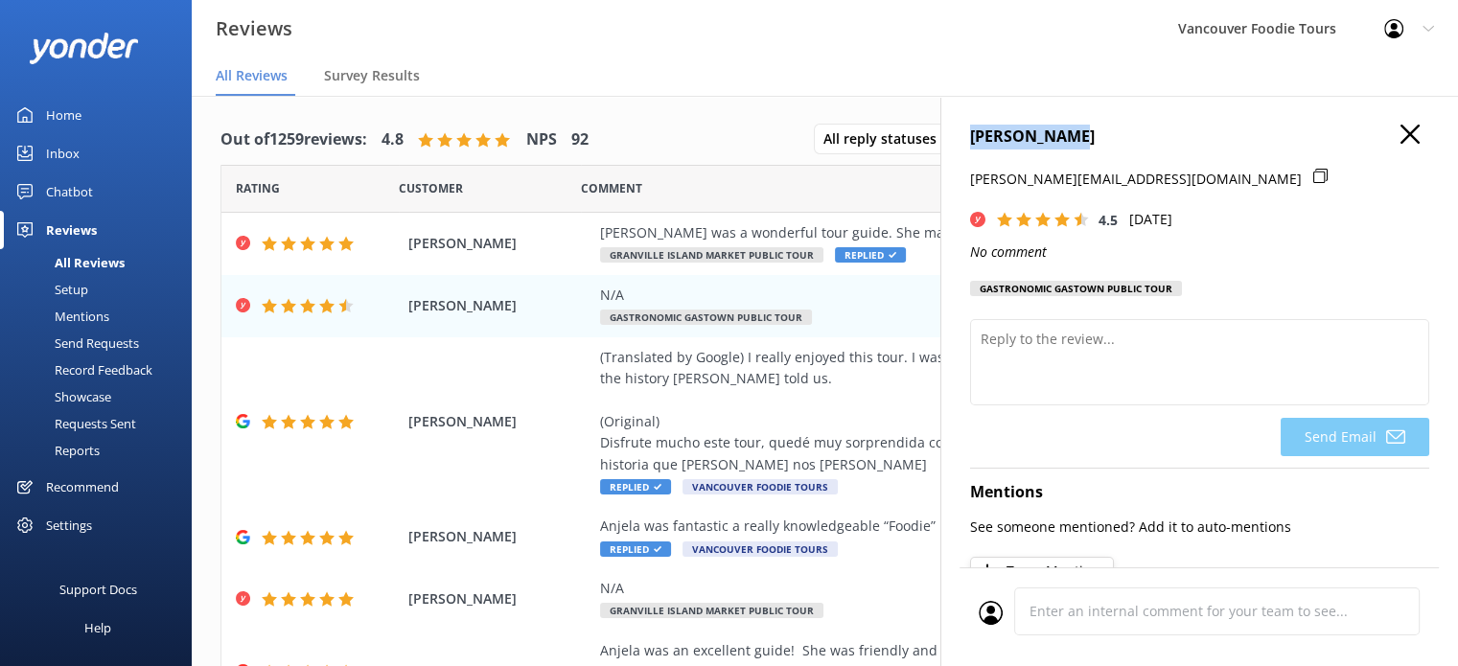
drag, startPoint x: 1080, startPoint y: 138, endPoint x: 959, endPoint y: 138, distance: 121.7
click at [959, 138] on div "[PERSON_NAME] [PERSON_NAME][EMAIL_ADDRESS][DOMAIN_NAME] 4.5 [DATE] No comment G…" at bounding box center [1199, 429] width 518 height 666
click at [1313, 178] on use at bounding box center [1320, 176] width 14 height 14
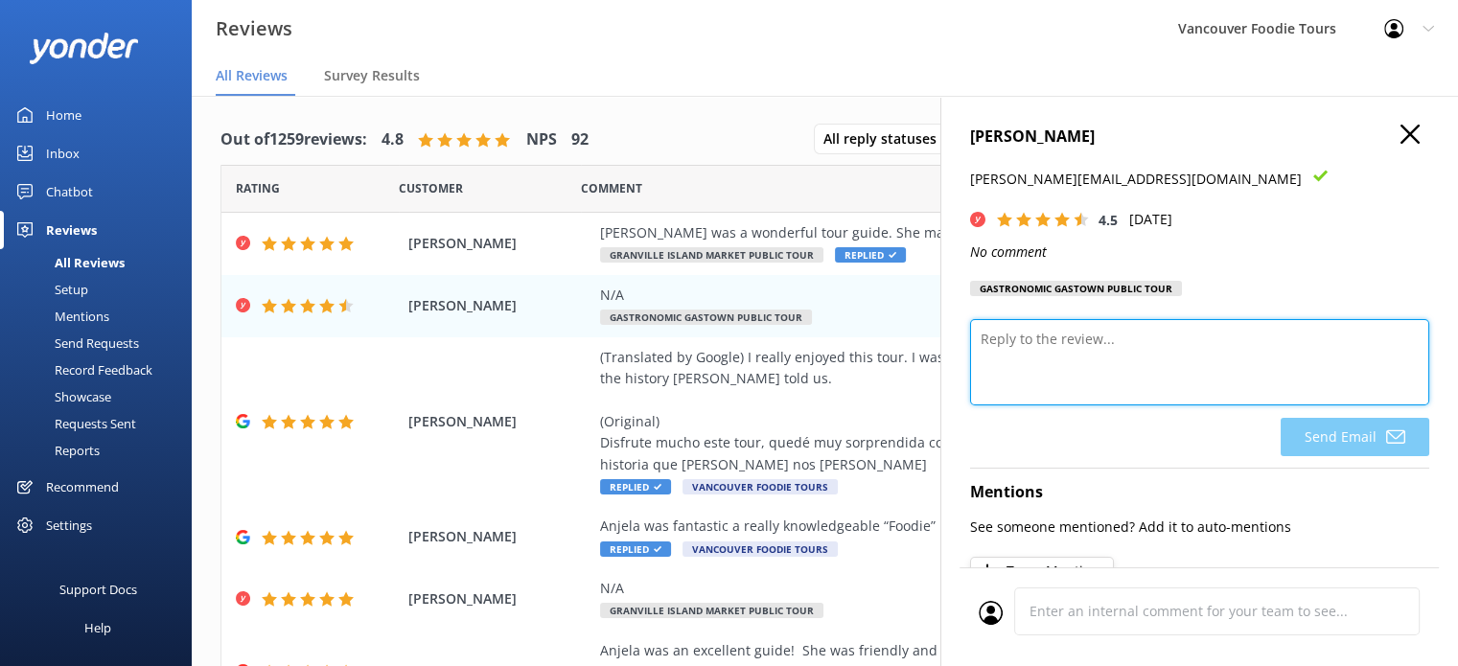
click at [1047, 333] on textarea at bounding box center [1199, 362] width 459 height 86
type textarea "J"
paste textarea "Thank you very much for sharing your feedback and for joining us on the tour. W…"
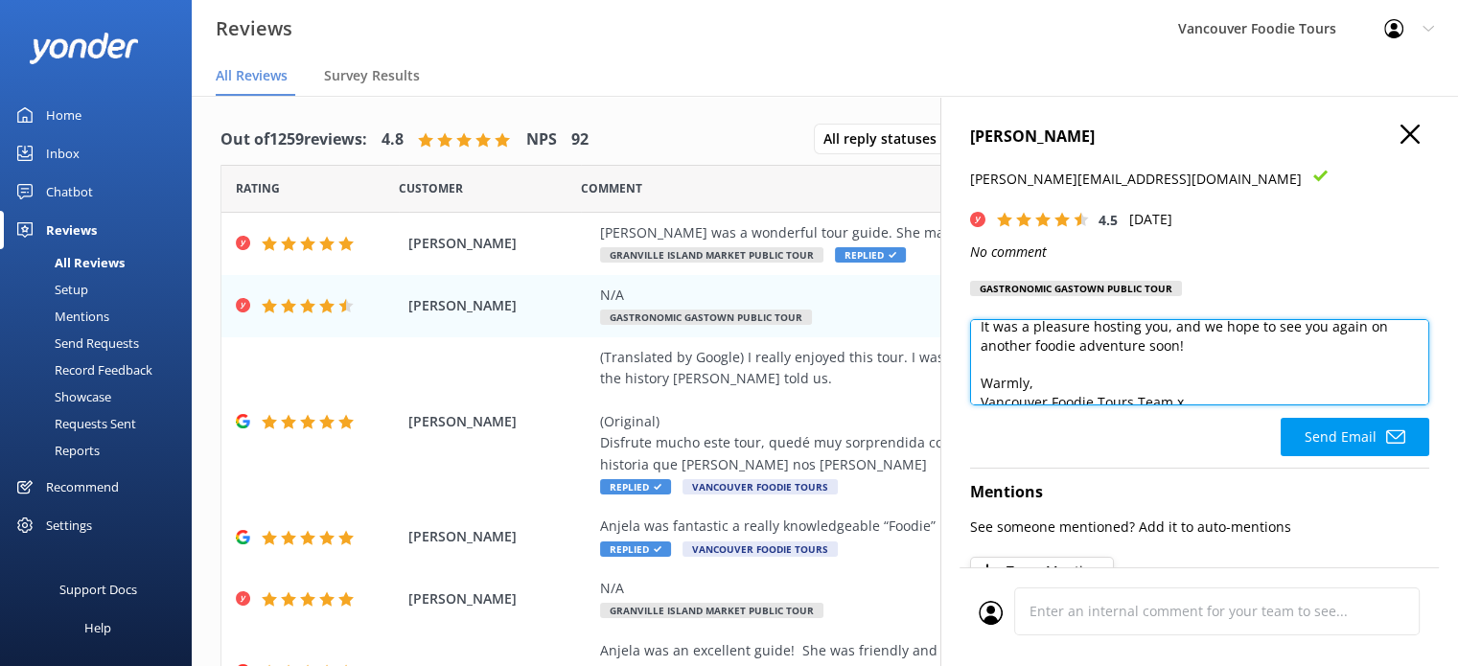
scroll to position [234, 0]
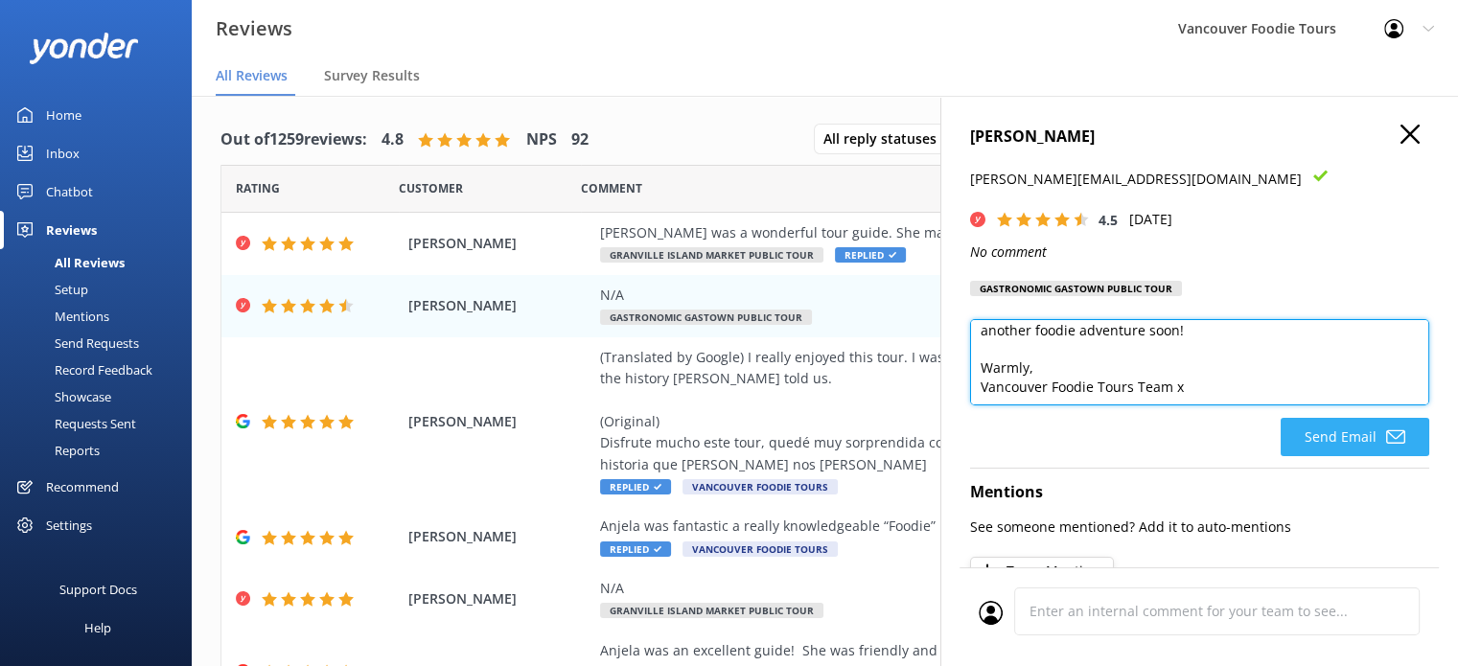
type textarea "Hi [PERSON_NAME], Thank you very much for sharing your feedback and for joining…"
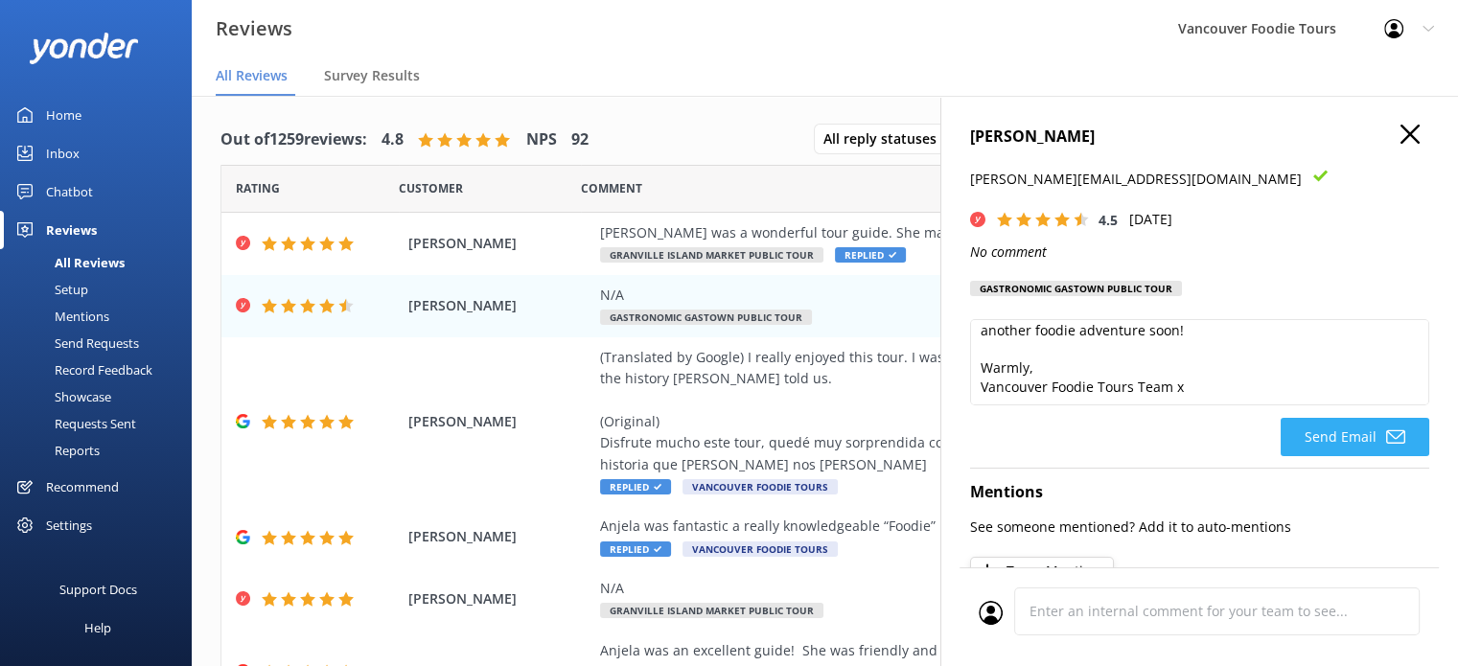
click at [1361, 432] on button "Send Email" at bounding box center [1355, 437] width 149 height 38
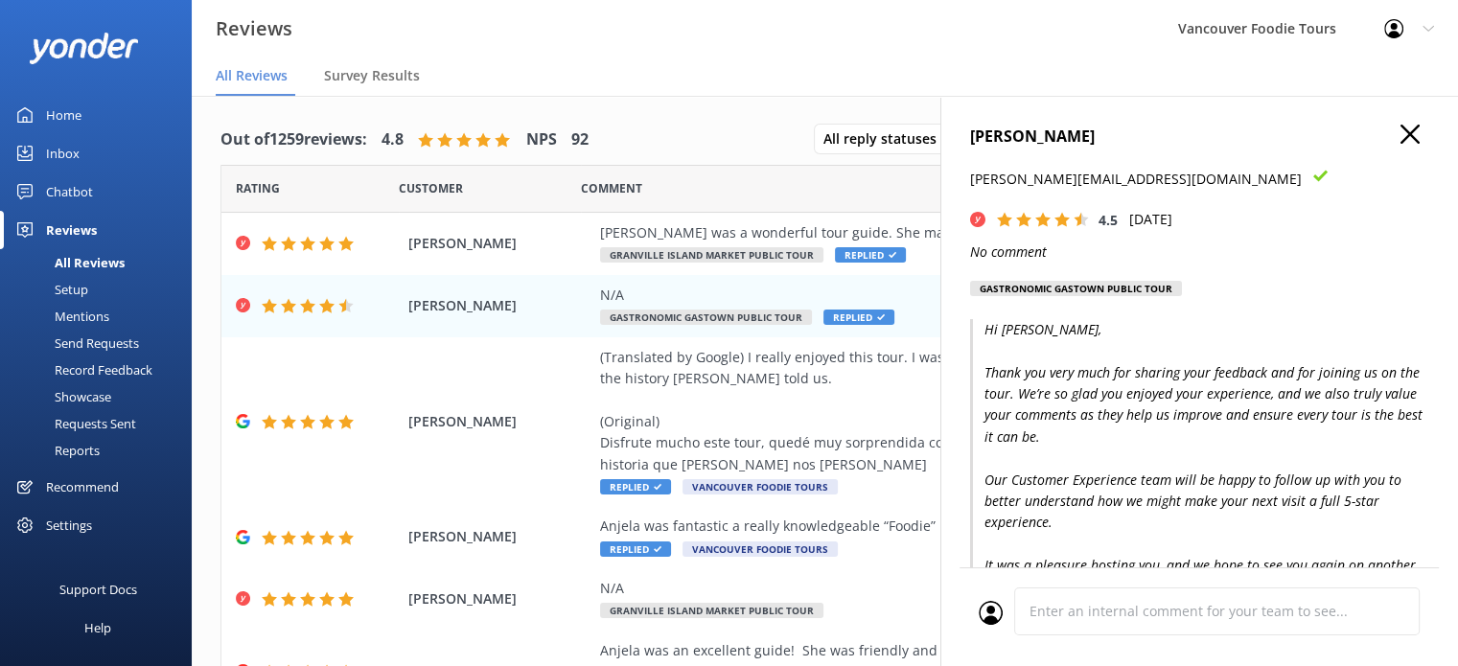
click at [1401, 136] on use "button" at bounding box center [1410, 134] width 19 height 19
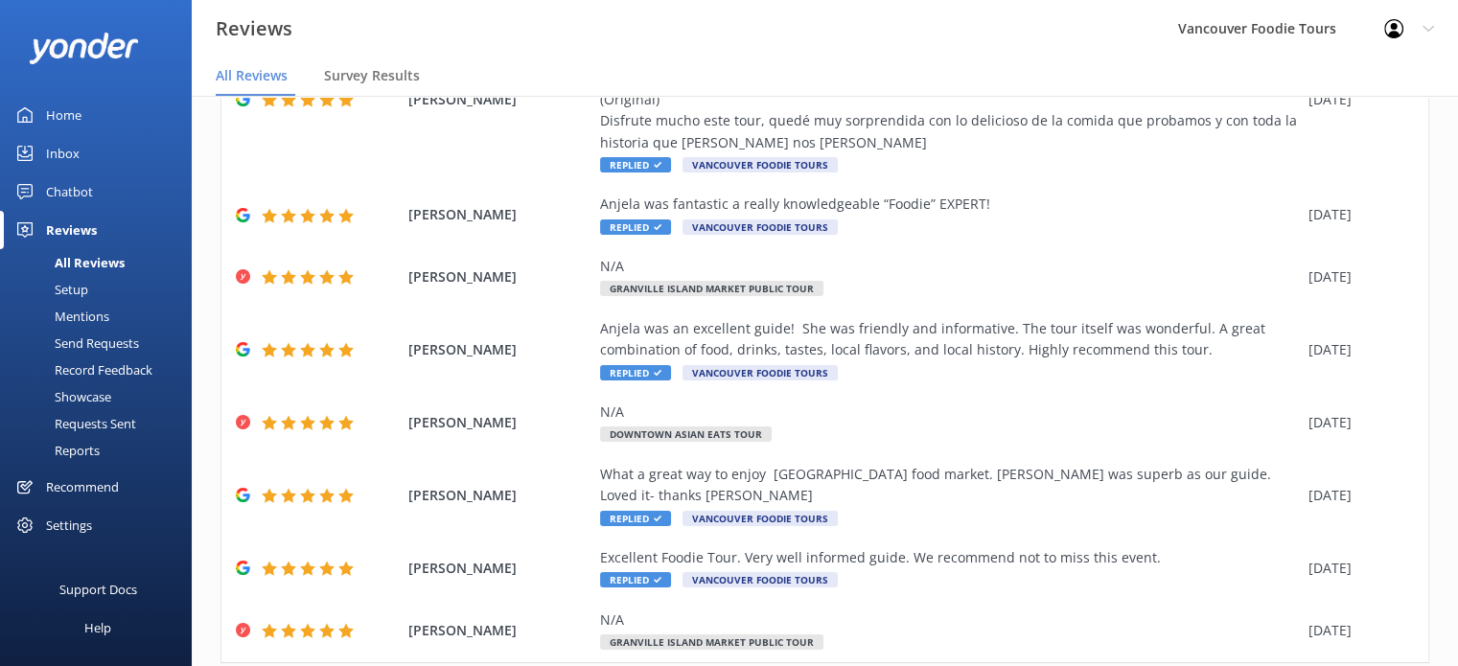
scroll to position [359, 0]
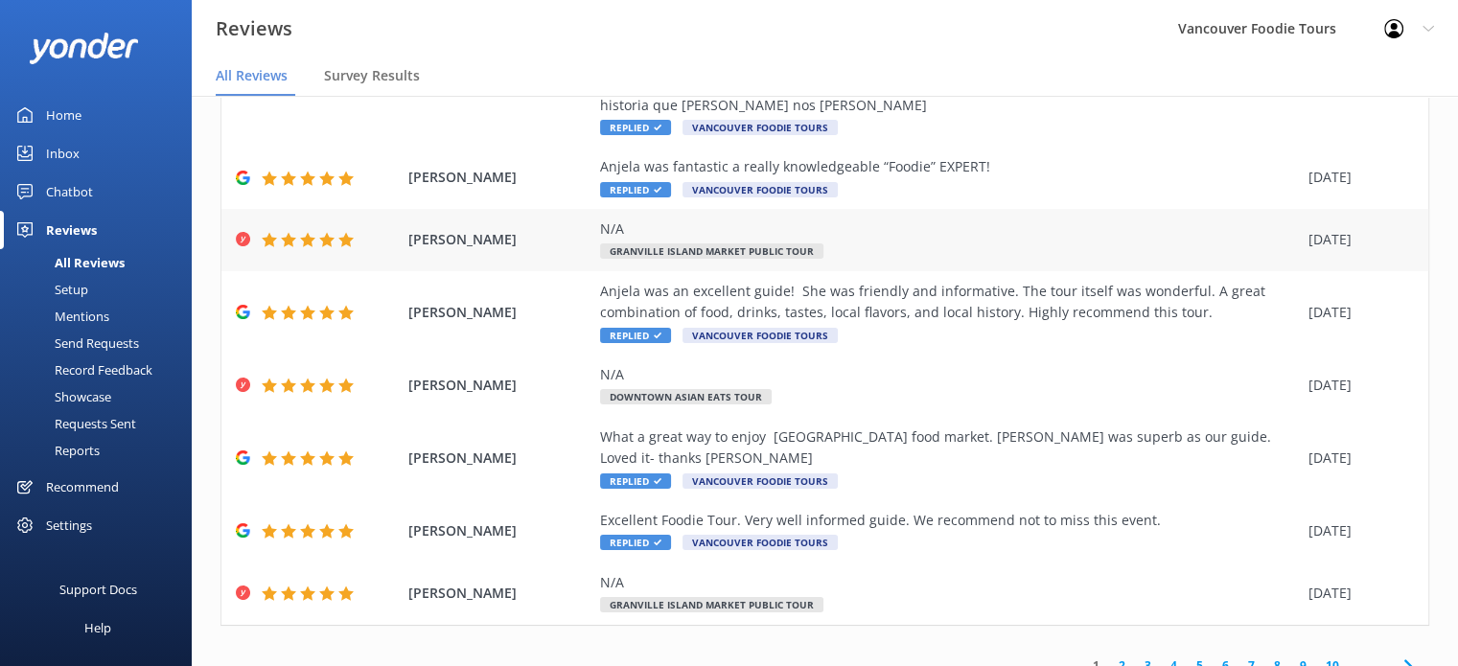
click at [882, 246] on div "N/A Granville Island Market Public Tour" at bounding box center [949, 240] width 699 height 43
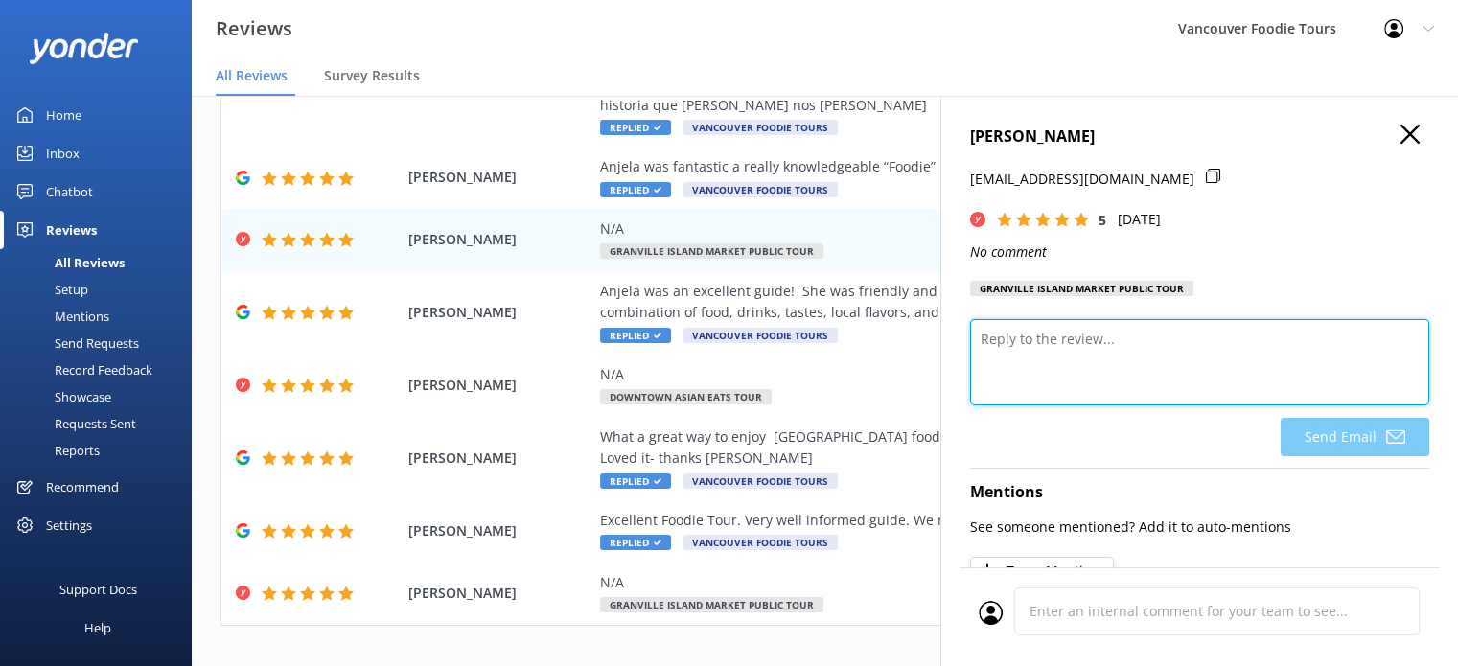
click at [1070, 359] on textarea at bounding box center [1199, 362] width 459 height 86
paste textarea "Thank you so much for your 5-star rating! We’re so glad you enjoyed your time w…"
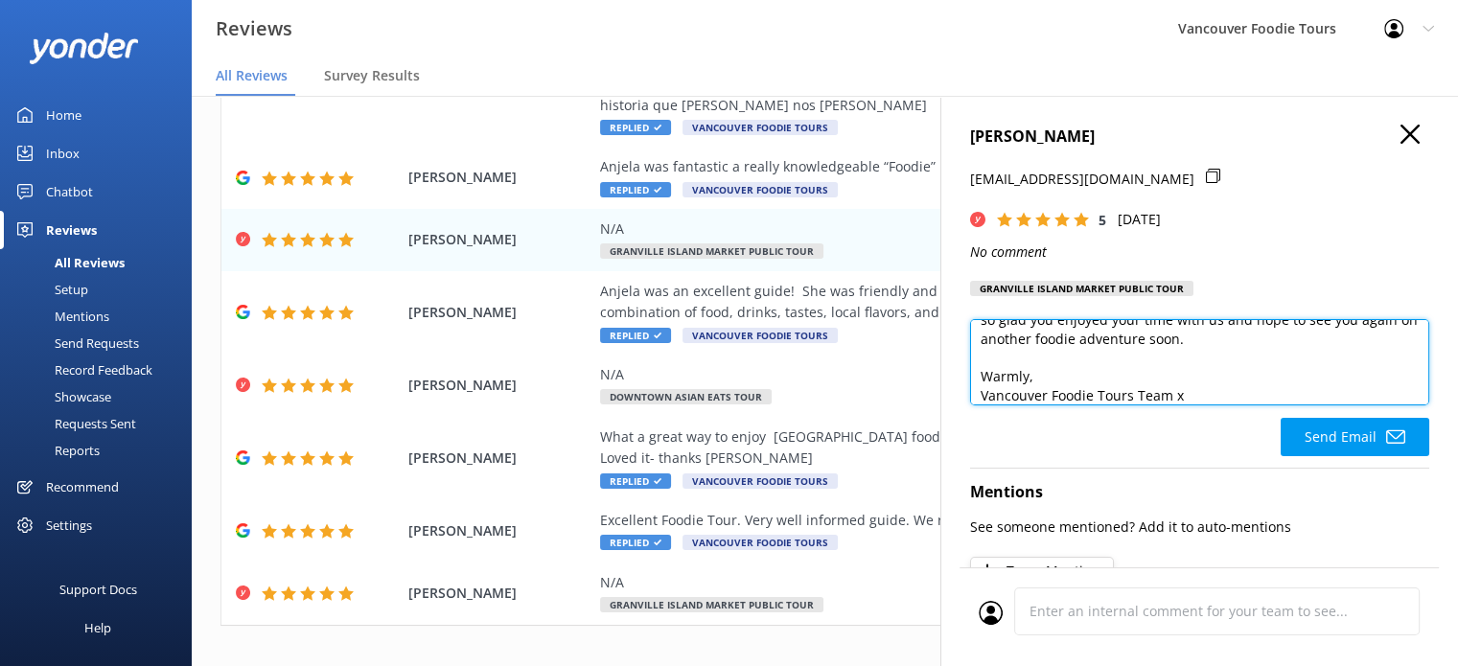
scroll to position [10, 0]
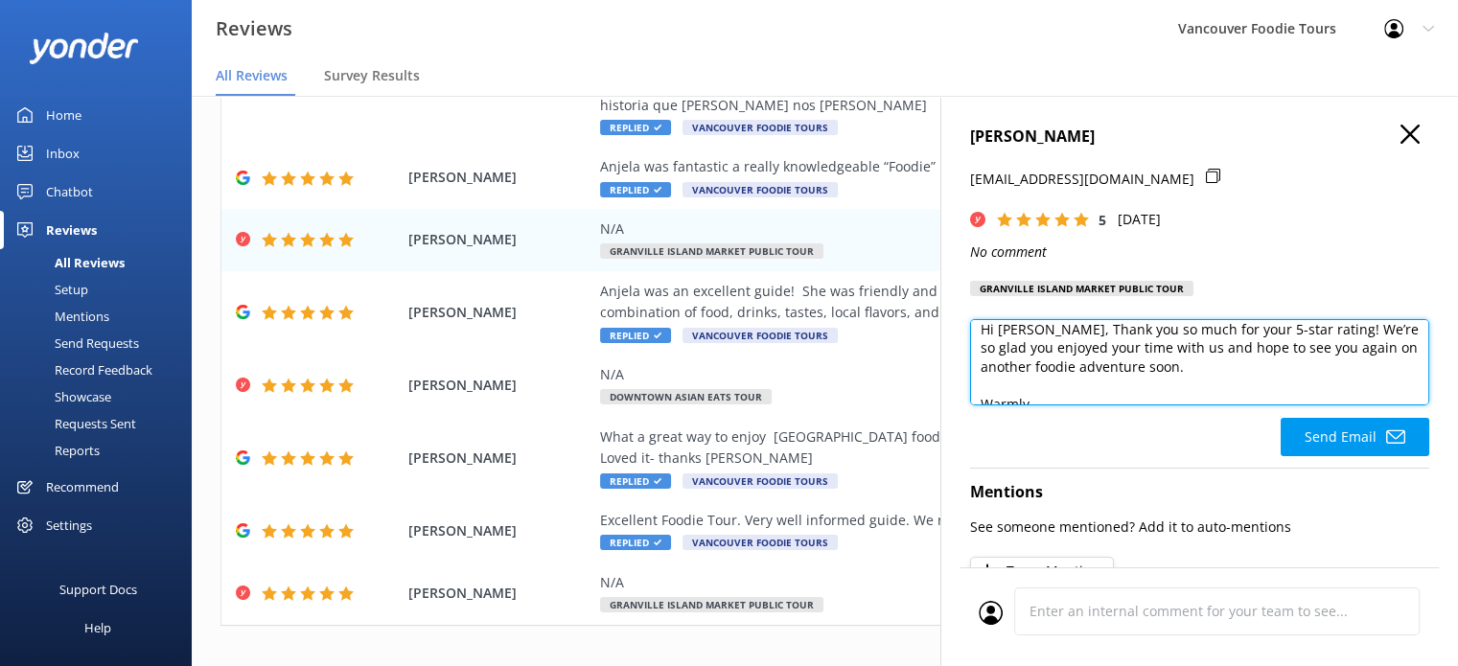
click at [1059, 336] on textarea "Hi [PERSON_NAME], Thank you so much for your 5-star rating! We’re so glad you e…" at bounding box center [1199, 362] width 459 height 86
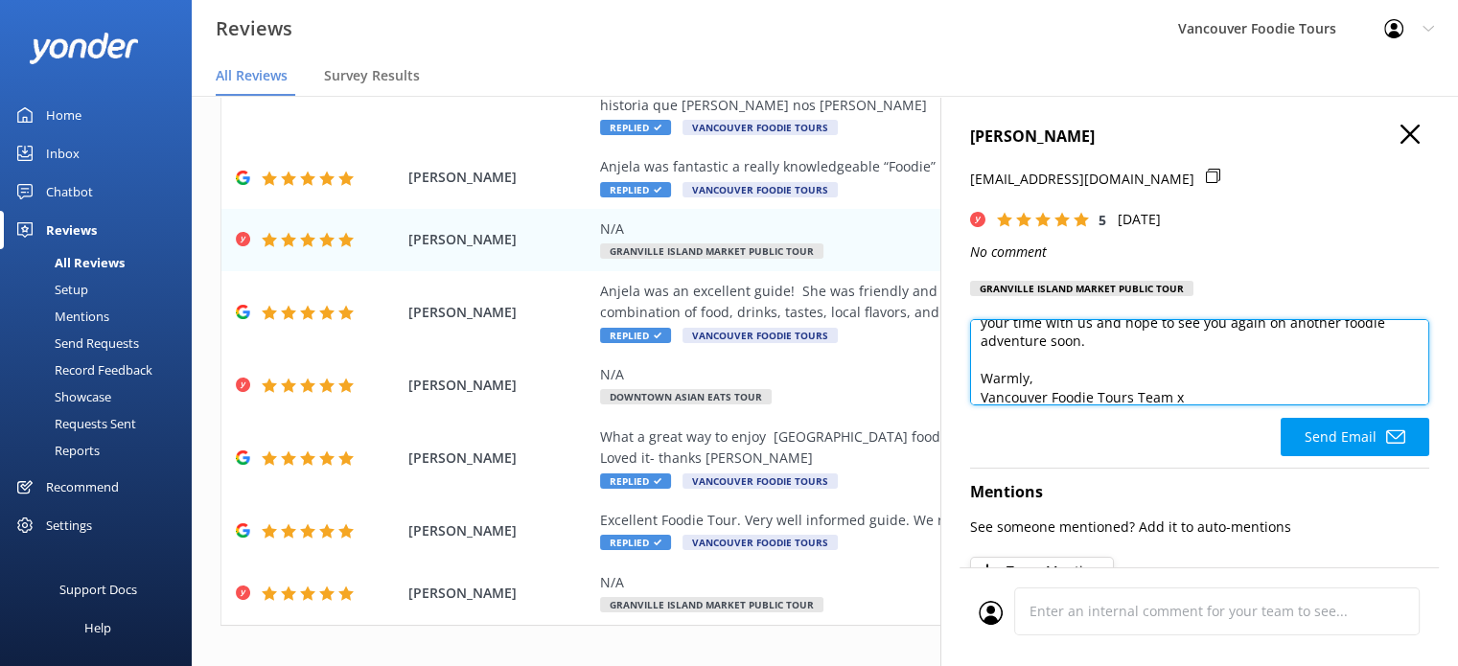
scroll to position [84, 0]
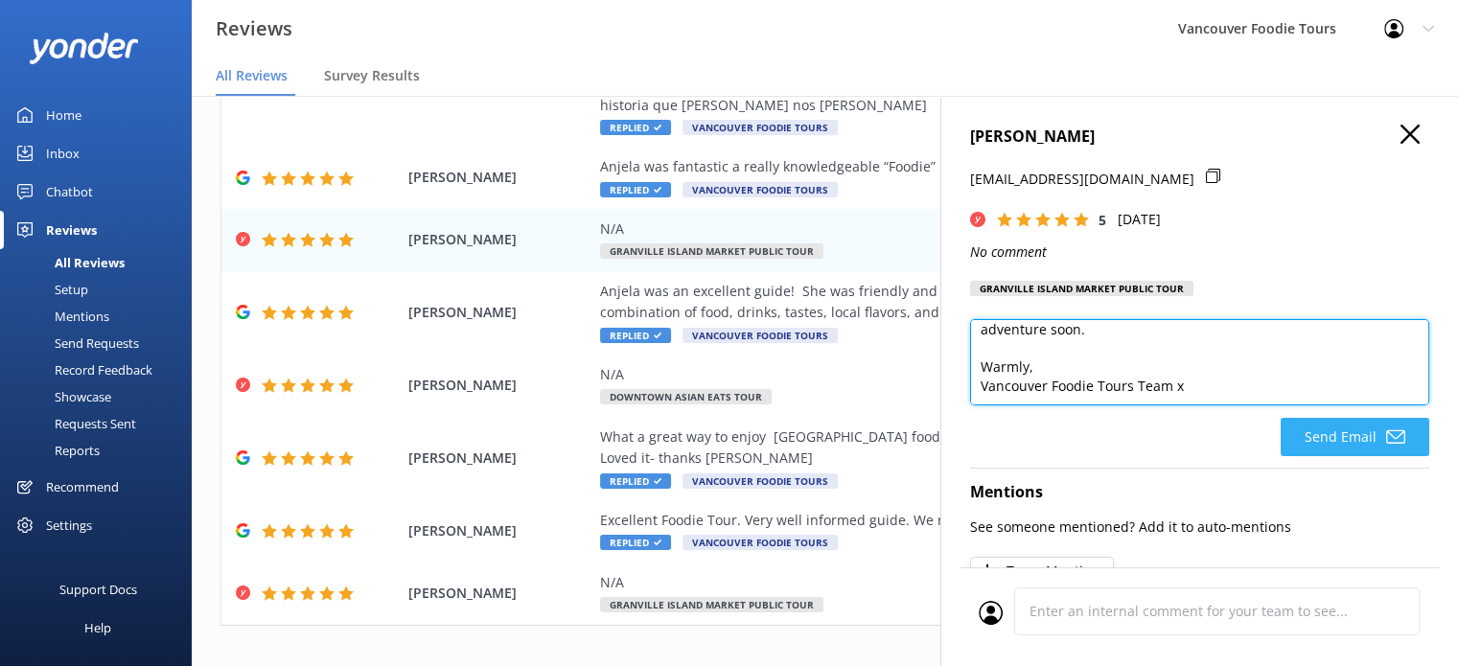
type textarea "Hi [PERSON_NAME], Thank you so much for your 5-star rating! We’re so glad you e…"
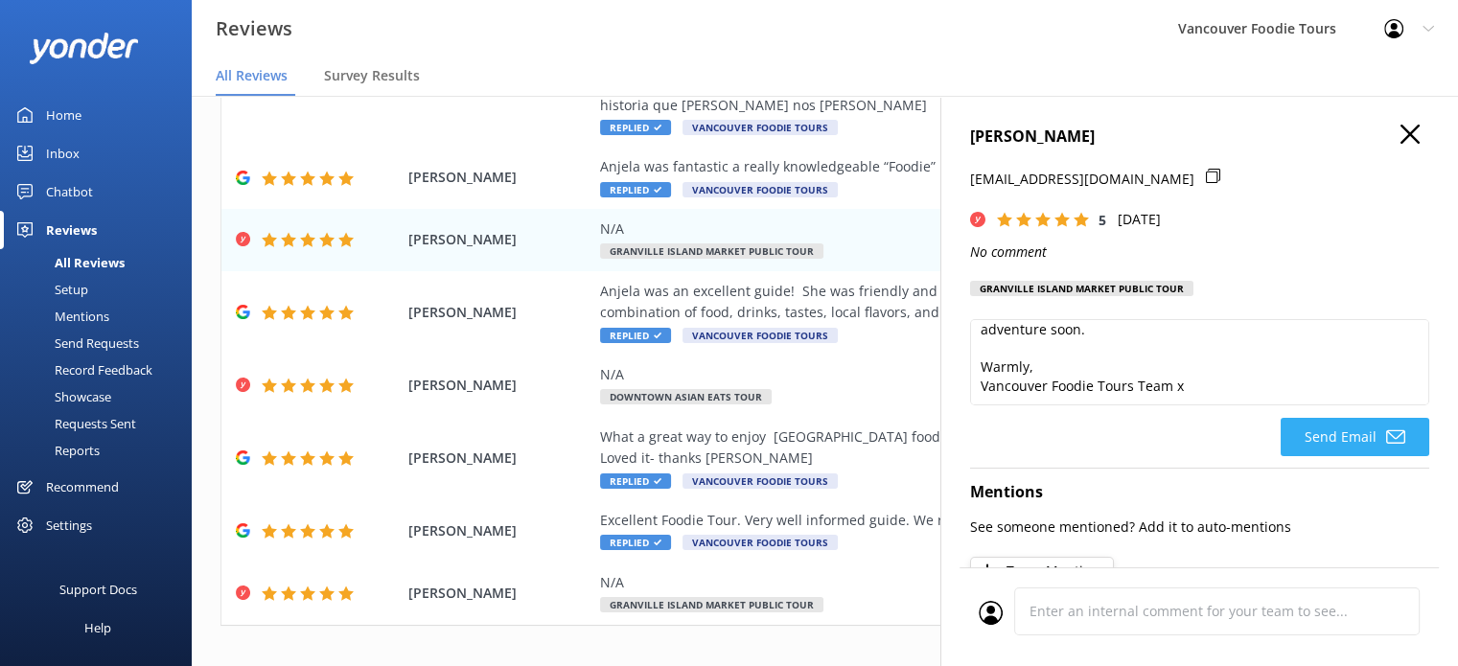
click at [1392, 453] on button "Send Email" at bounding box center [1355, 437] width 149 height 38
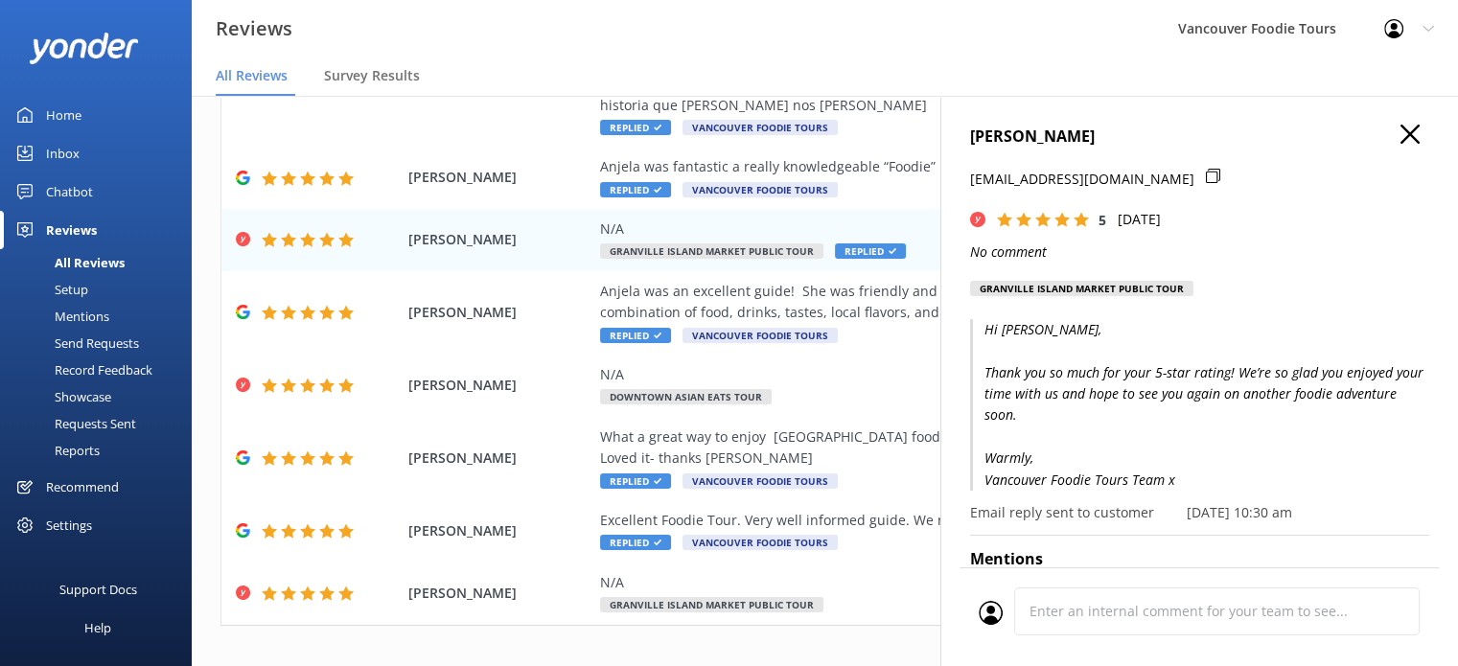
click at [1401, 141] on icon "button" at bounding box center [1410, 134] width 19 height 19
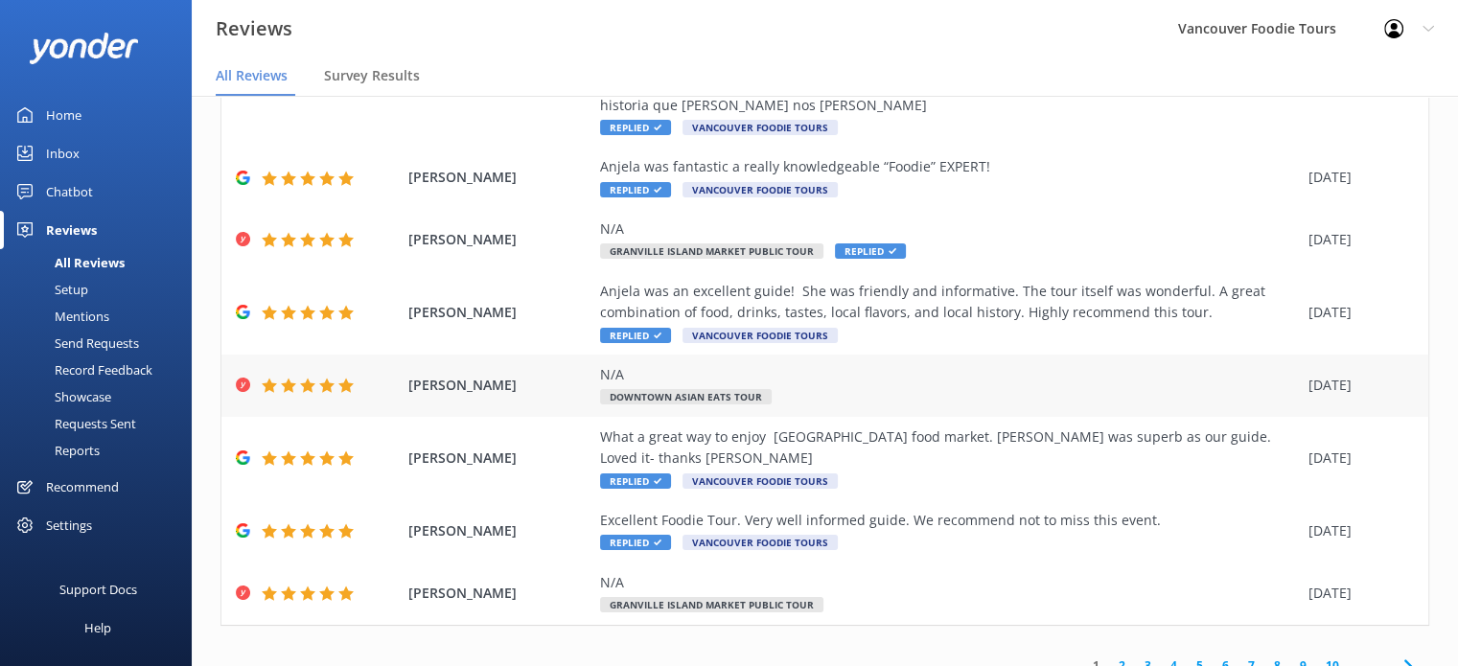
click at [971, 390] on div "N/A Downtown Asian Eats Tour" at bounding box center [949, 385] width 699 height 43
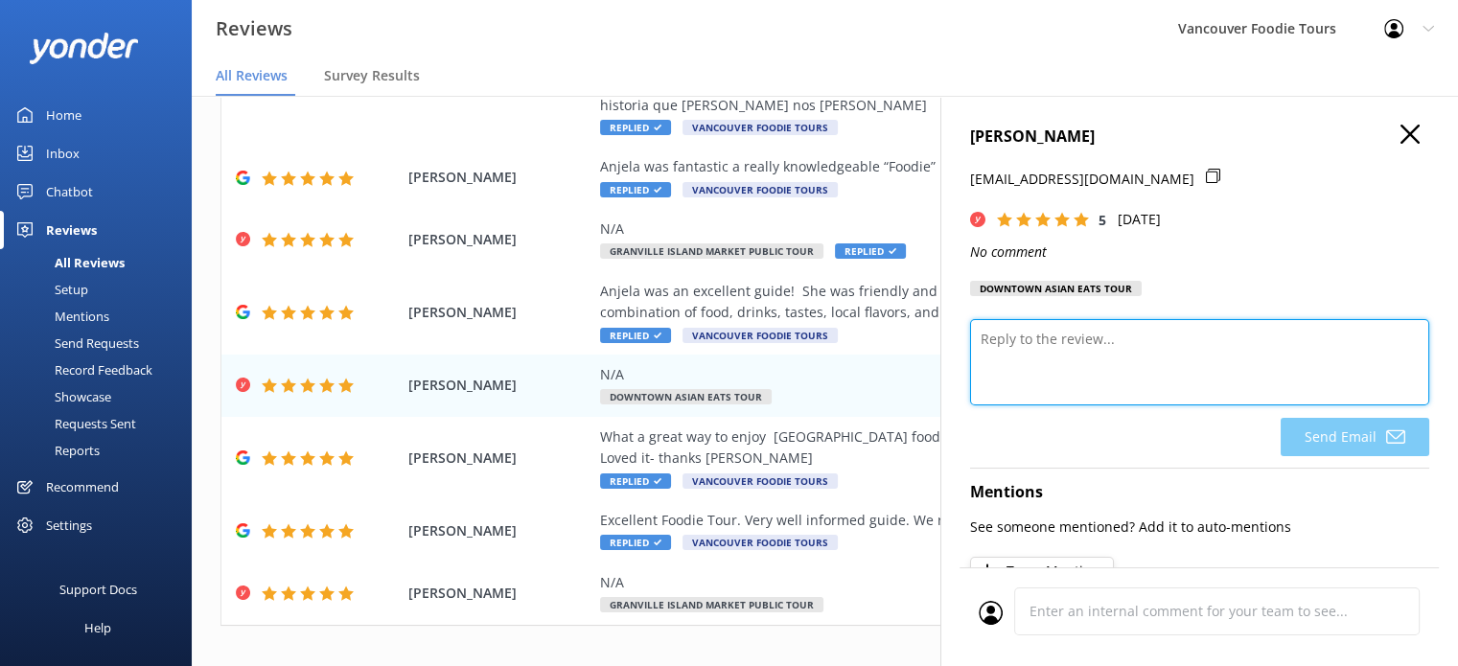
click at [1066, 365] on textarea at bounding box center [1199, 362] width 459 height 86
type textarea "G"
paste textarea "Thank you so much for your 5-star rating! We’re so glad you enjoyed your time w…"
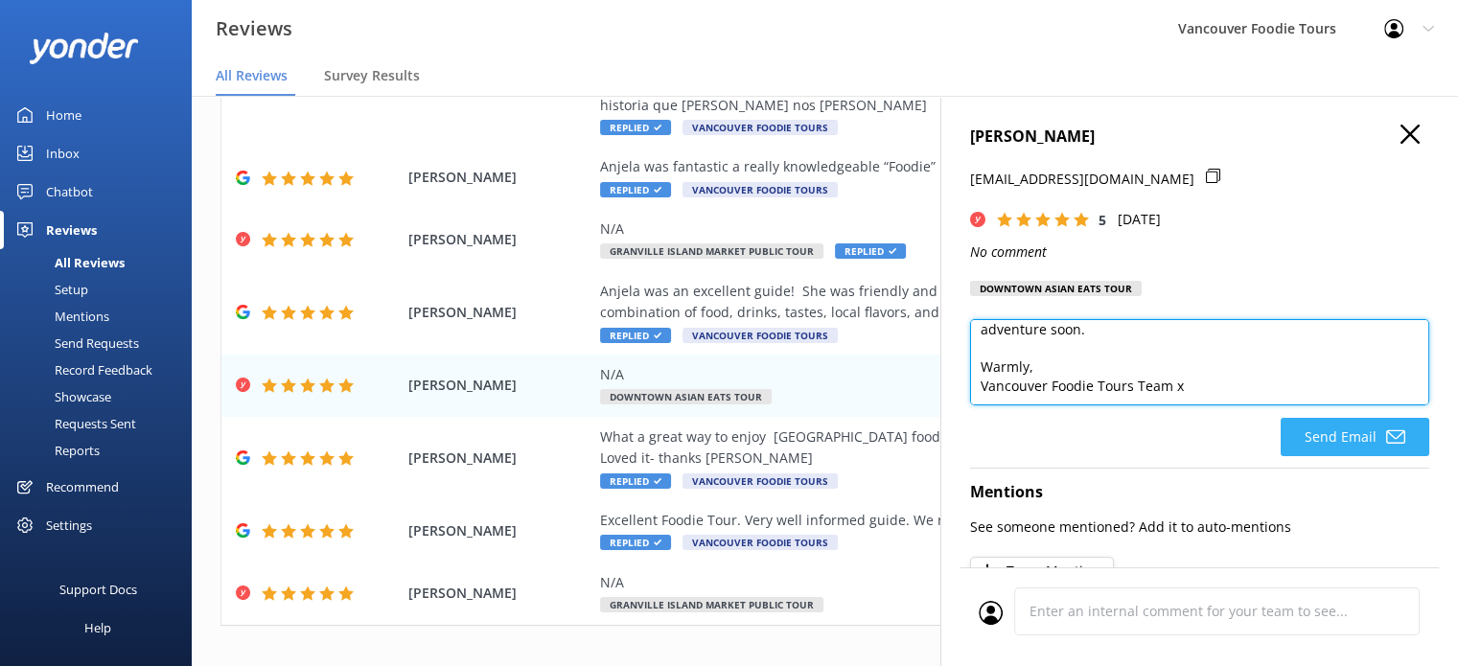
type textarea "Hi [PERSON_NAME], Thank you so much for your 5-star rating! We’re so glad you e…"
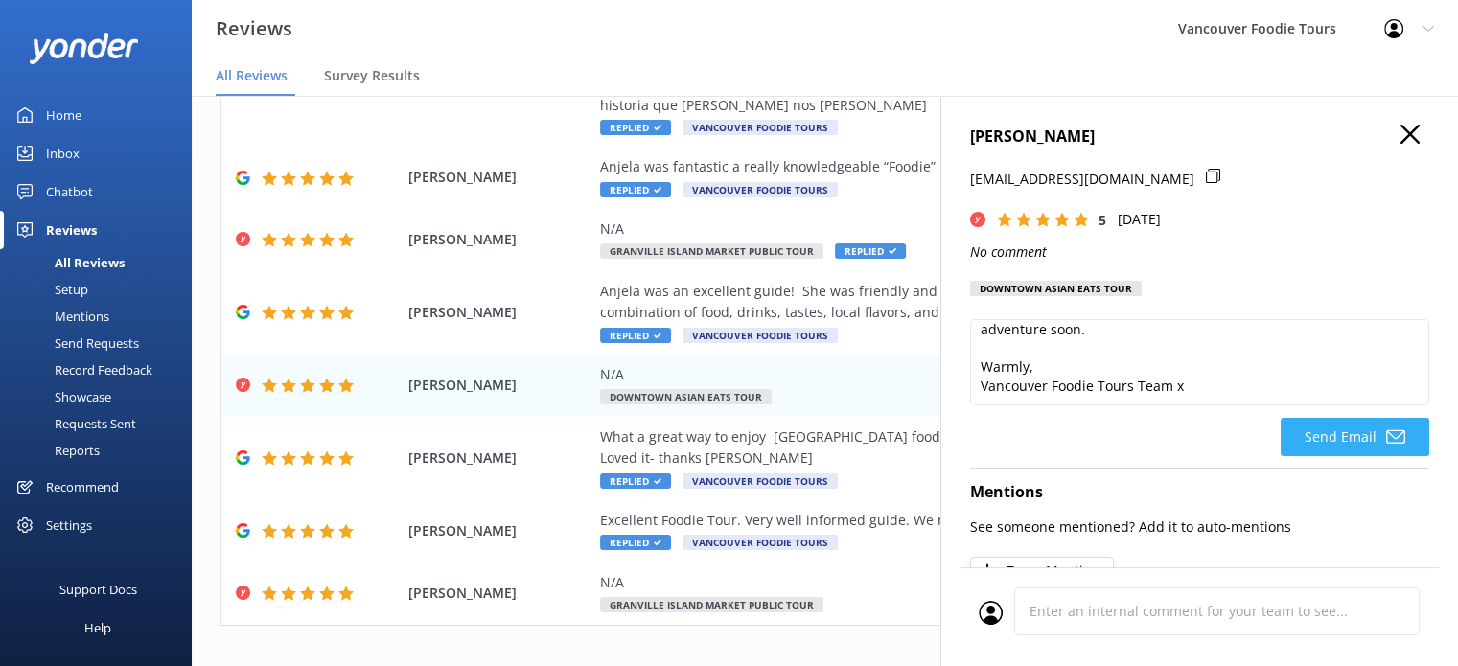
click at [1341, 456] on button "Send Email" at bounding box center [1355, 437] width 149 height 38
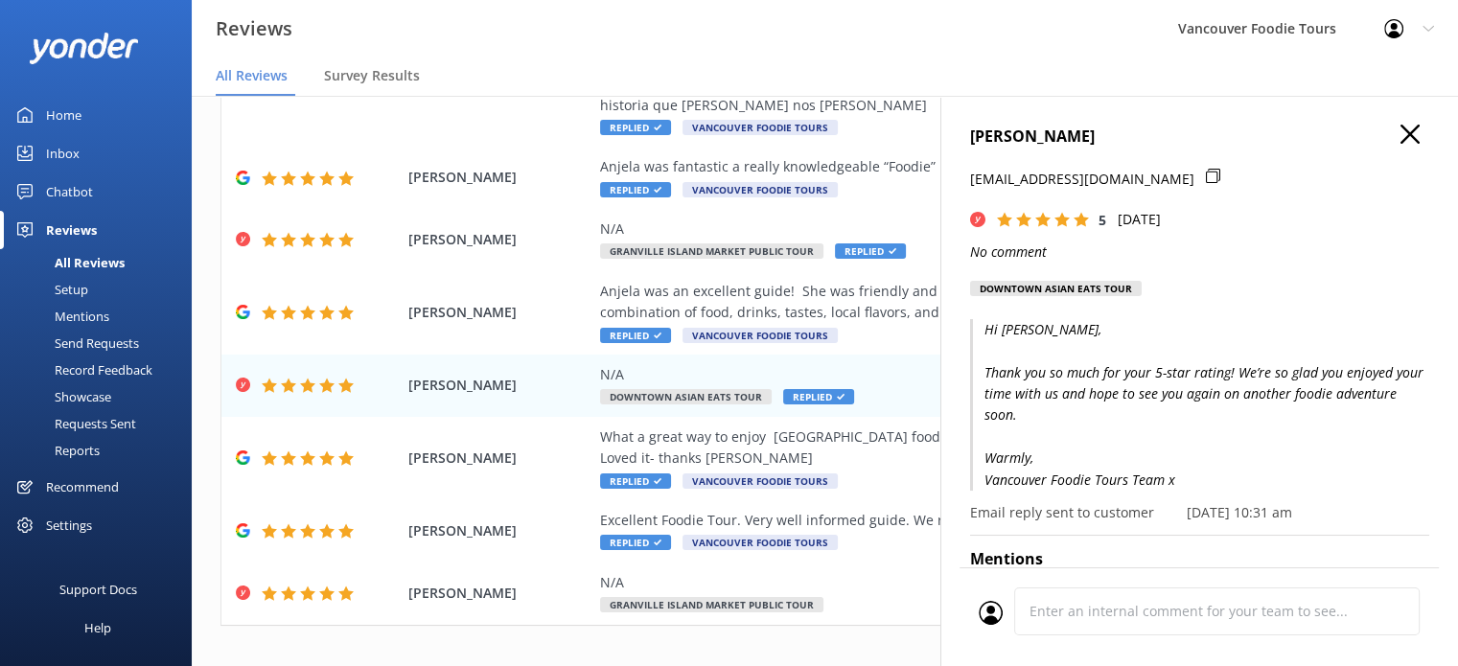
click at [1401, 130] on icon "button" at bounding box center [1410, 134] width 19 height 19
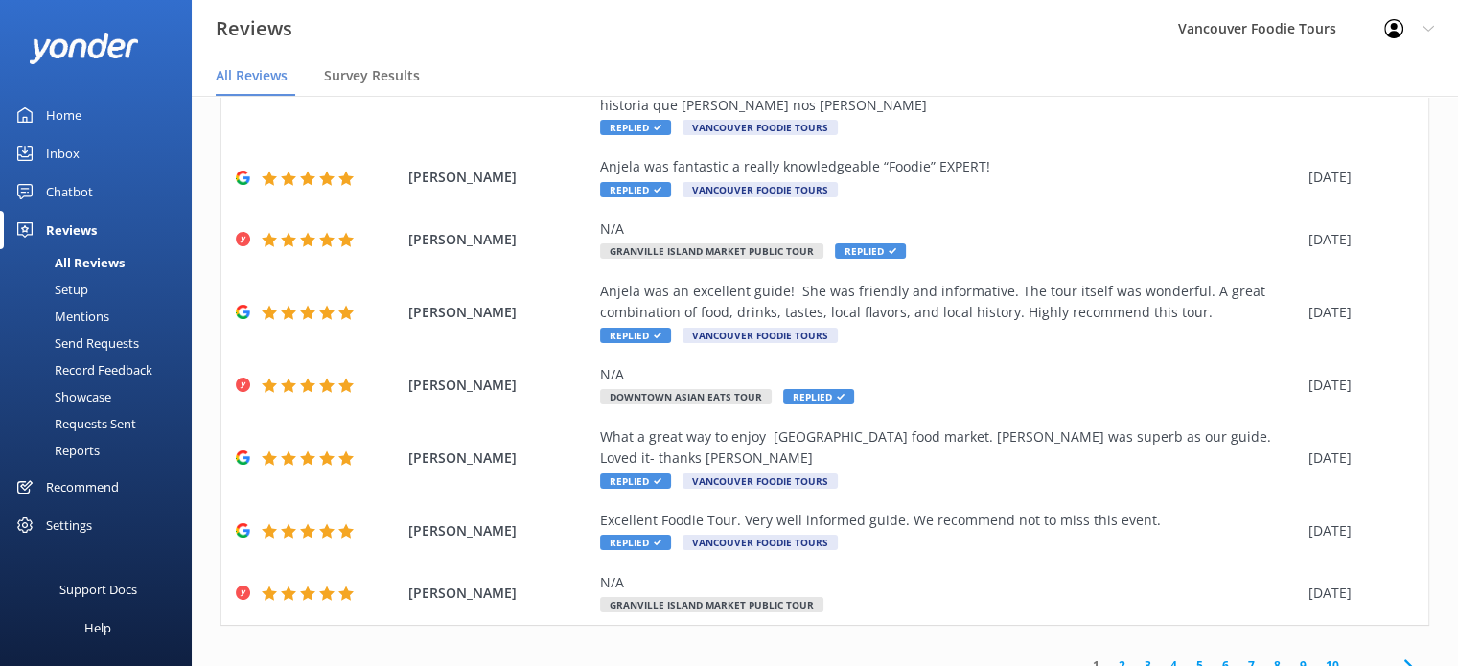
click at [1109, 657] on link "2" at bounding box center [1122, 666] width 26 height 18
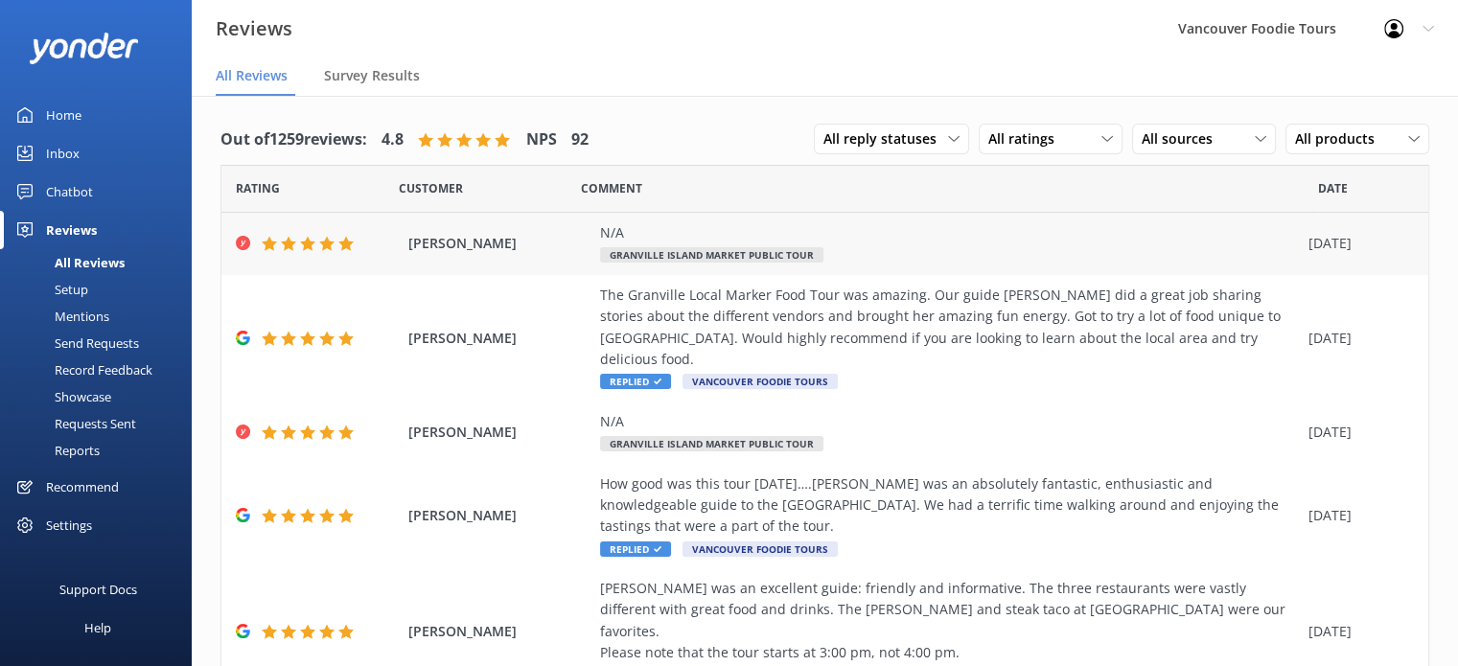
click at [1001, 252] on div "N/A Granville Island Market Public Tour" at bounding box center [949, 243] width 699 height 43
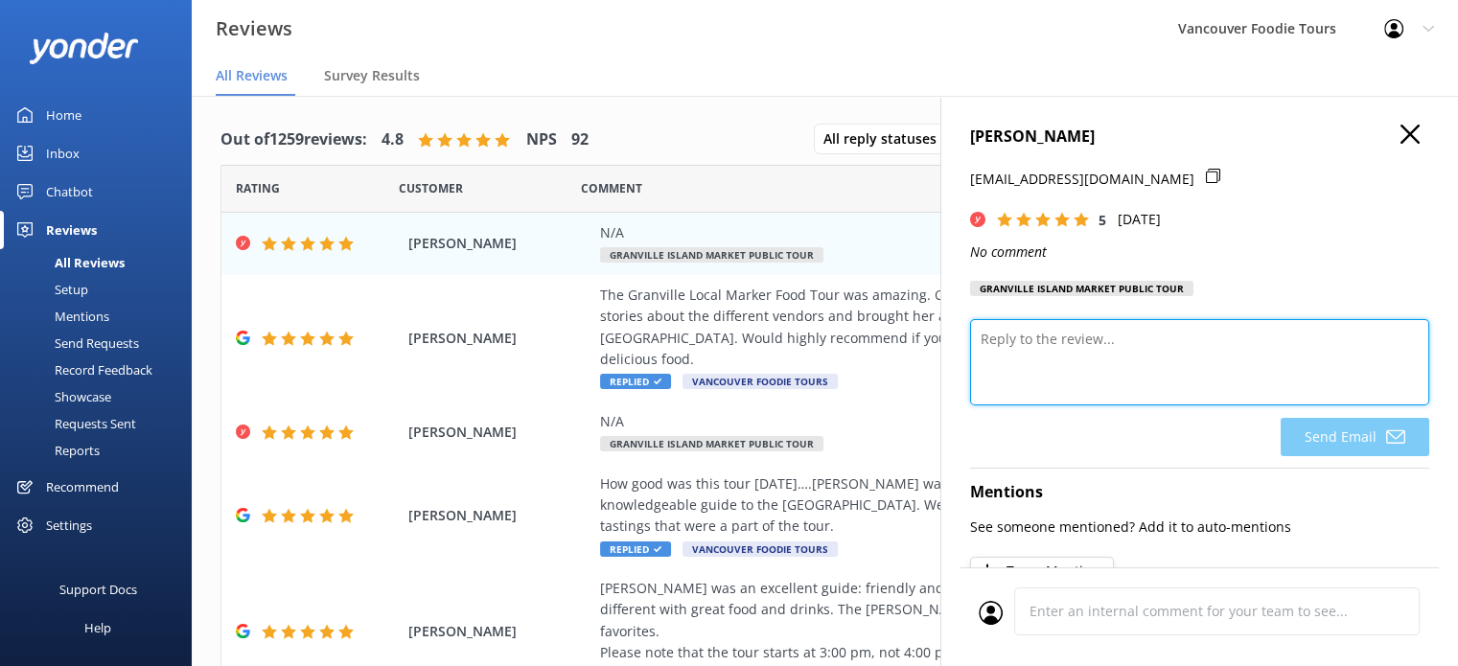
click at [1106, 354] on textarea at bounding box center [1199, 362] width 459 height 86
paste textarea "Thank you so much for your 5-star rating! We’re so glad you enjoyed your time w…"
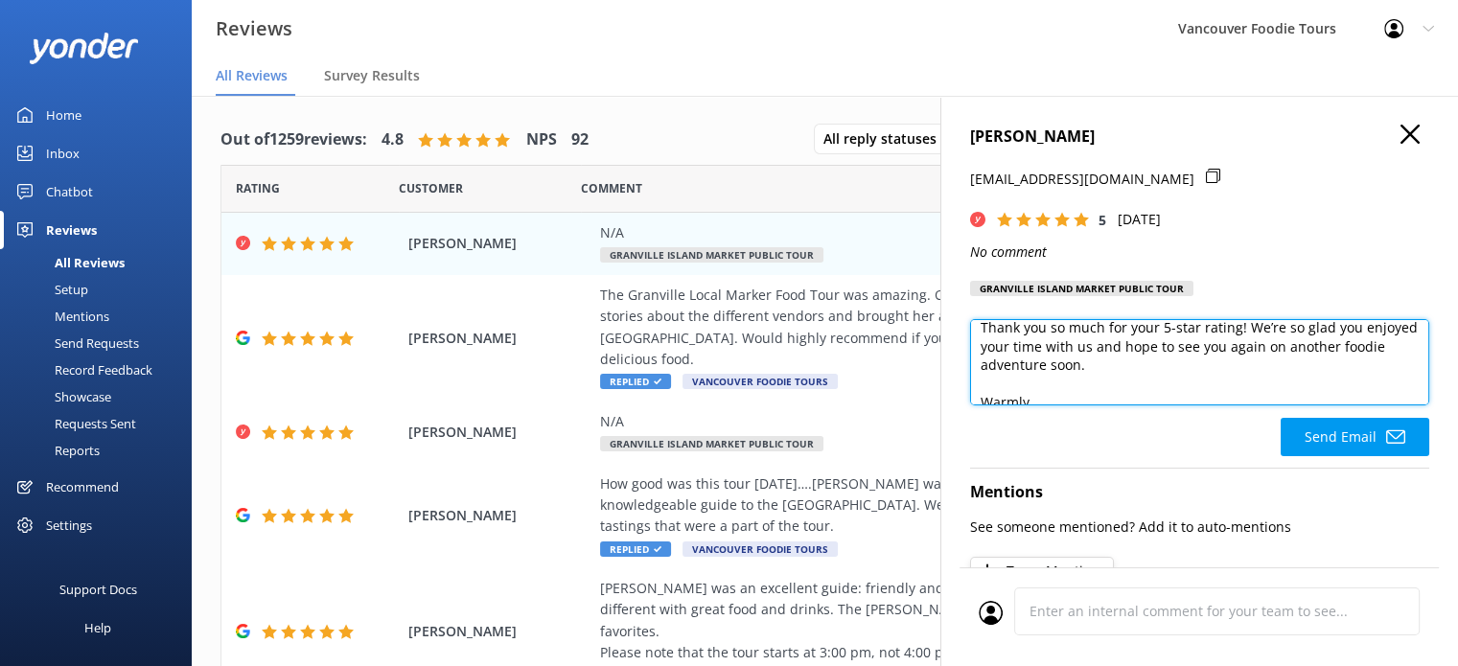
scroll to position [84, 0]
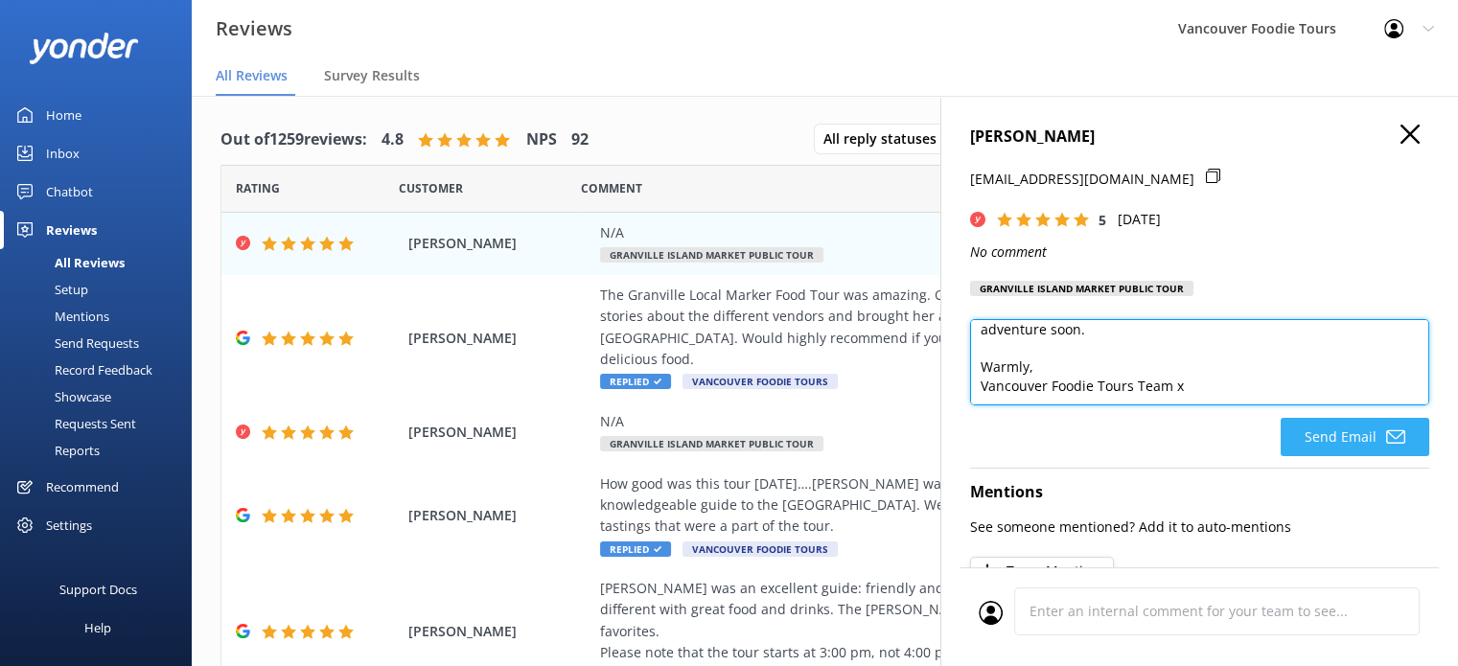
type textarea "Hi [PERSON_NAME], Thank you so much for your 5-star rating! We’re so glad you e…"
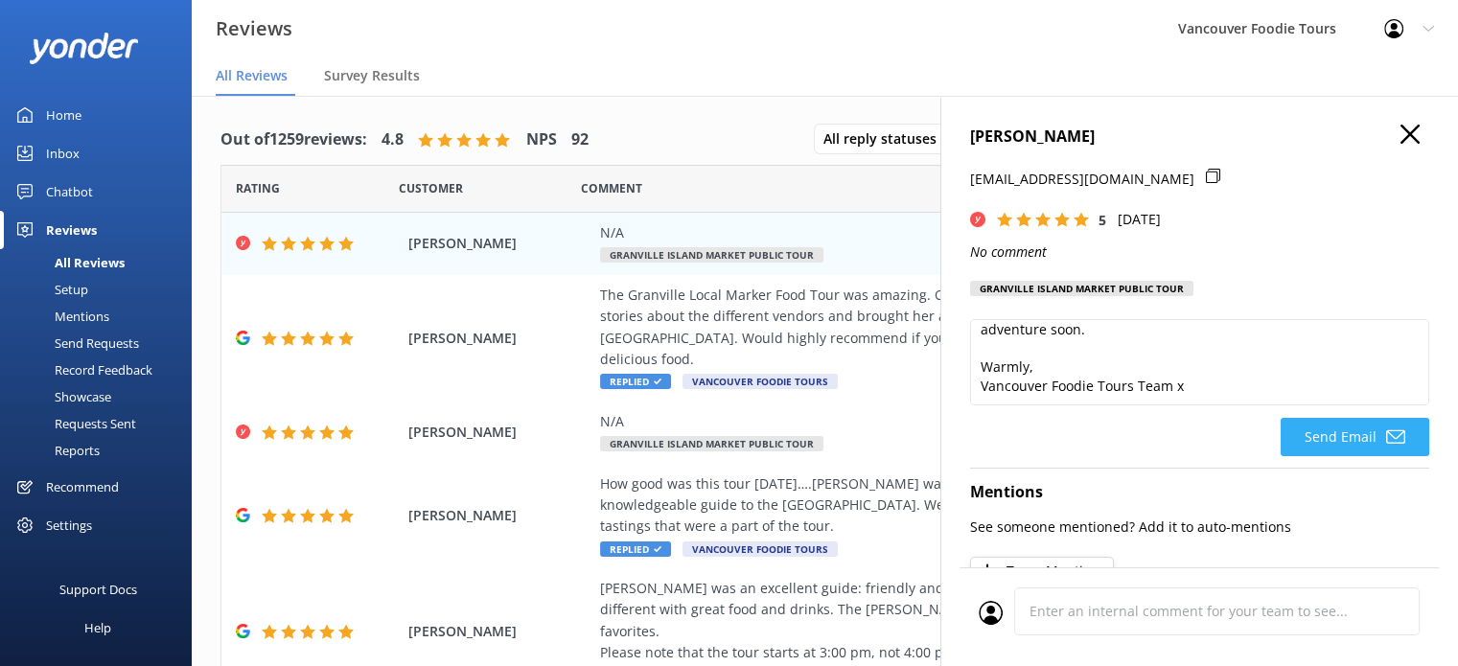
click at [1386, 429] on icon at bounding box center [1395, 437] width 19 height 19
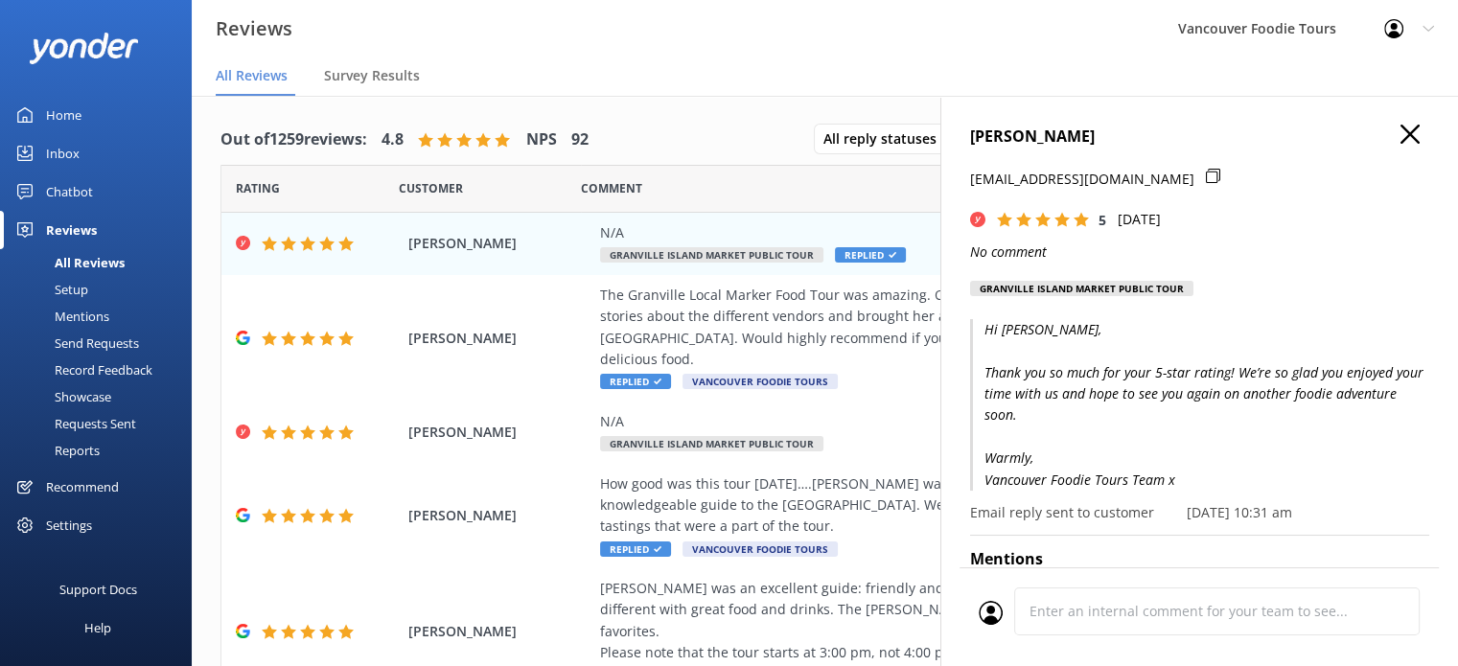
click at [1401, 132] on use "button" at bounding box center [1410, 134] width 19 height 19
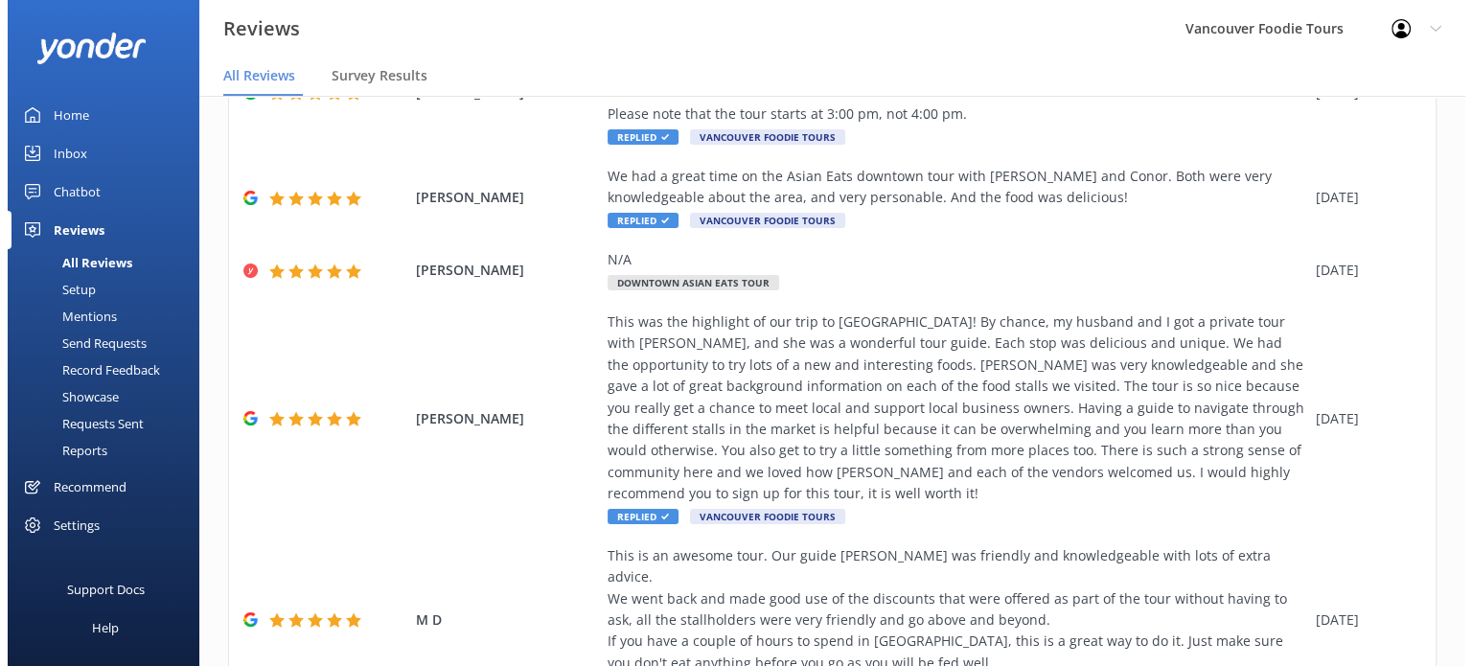
scroll to position [0, 0]
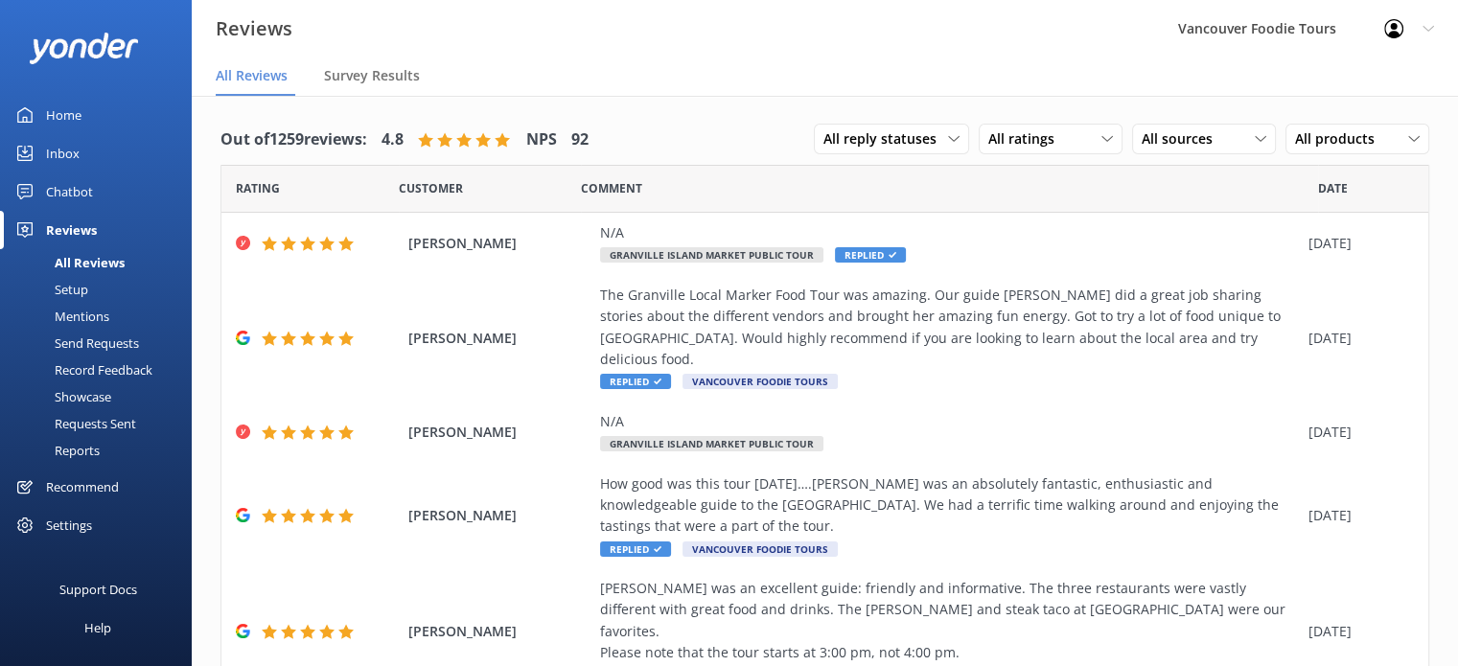
click at [123, 149] on link "Inbox" at bounding box center [96, 153] width 192 height 38
